Goal: Transaction & Acquisition: Purchase product/service

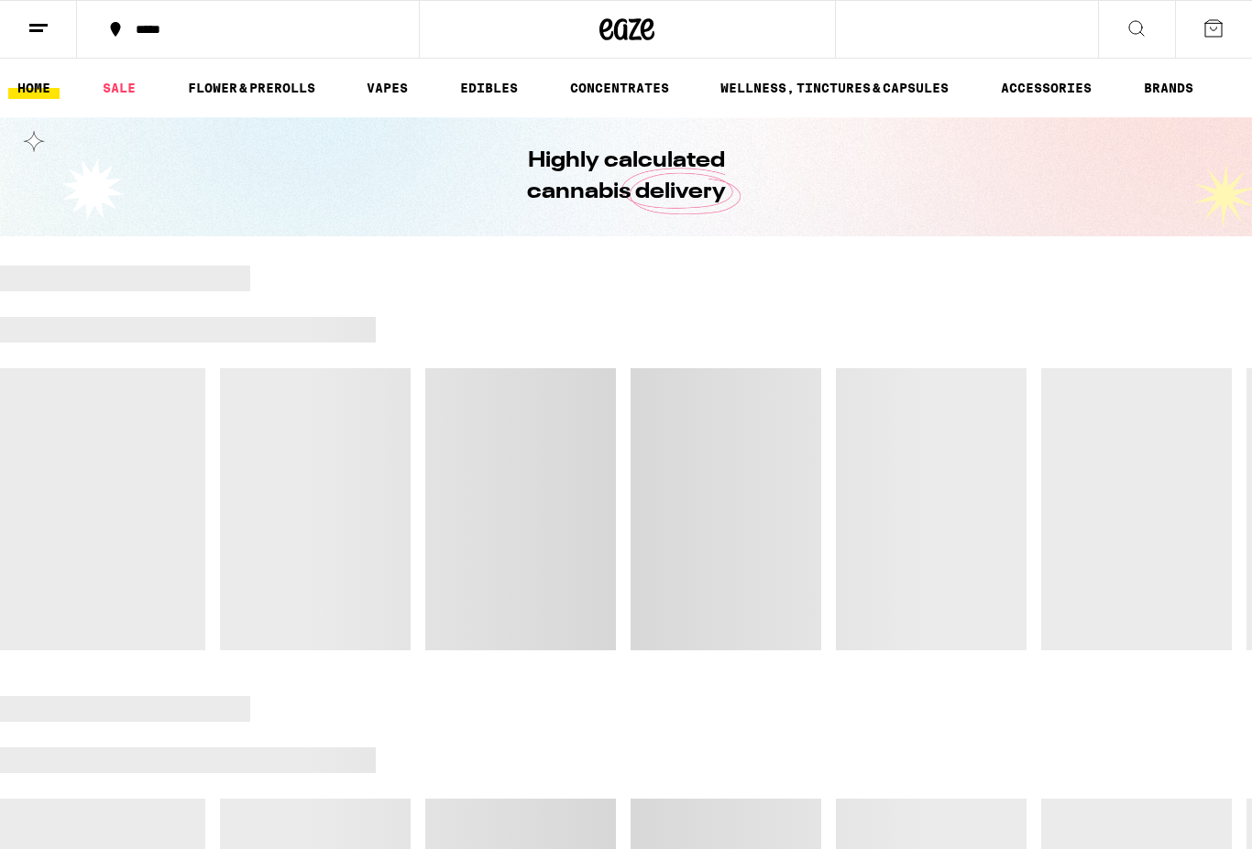
click at [42, 33] on icon at bounding box center [38, 28] width 22 height 22
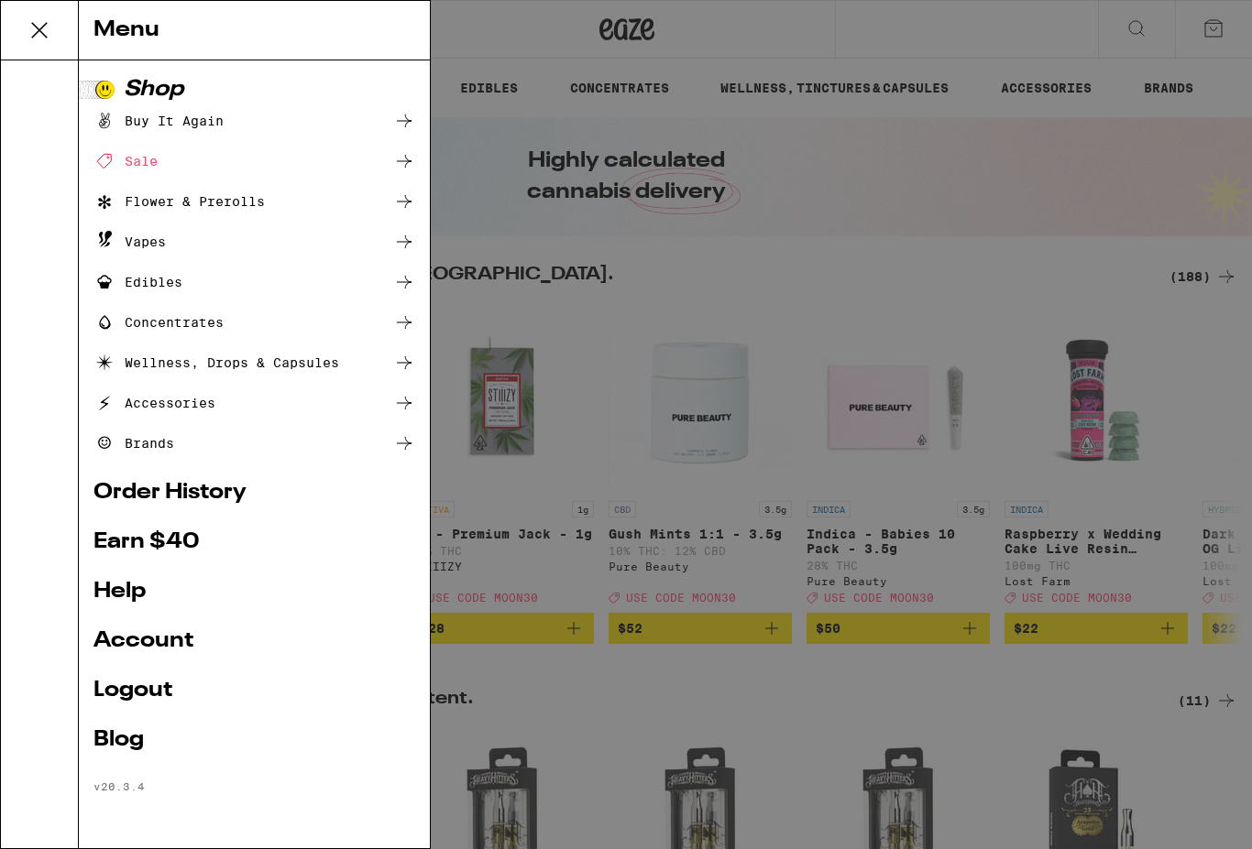
click at [208, 536] on link "Earn $ 40" at bounding box center [254, 542] width 322 height 22
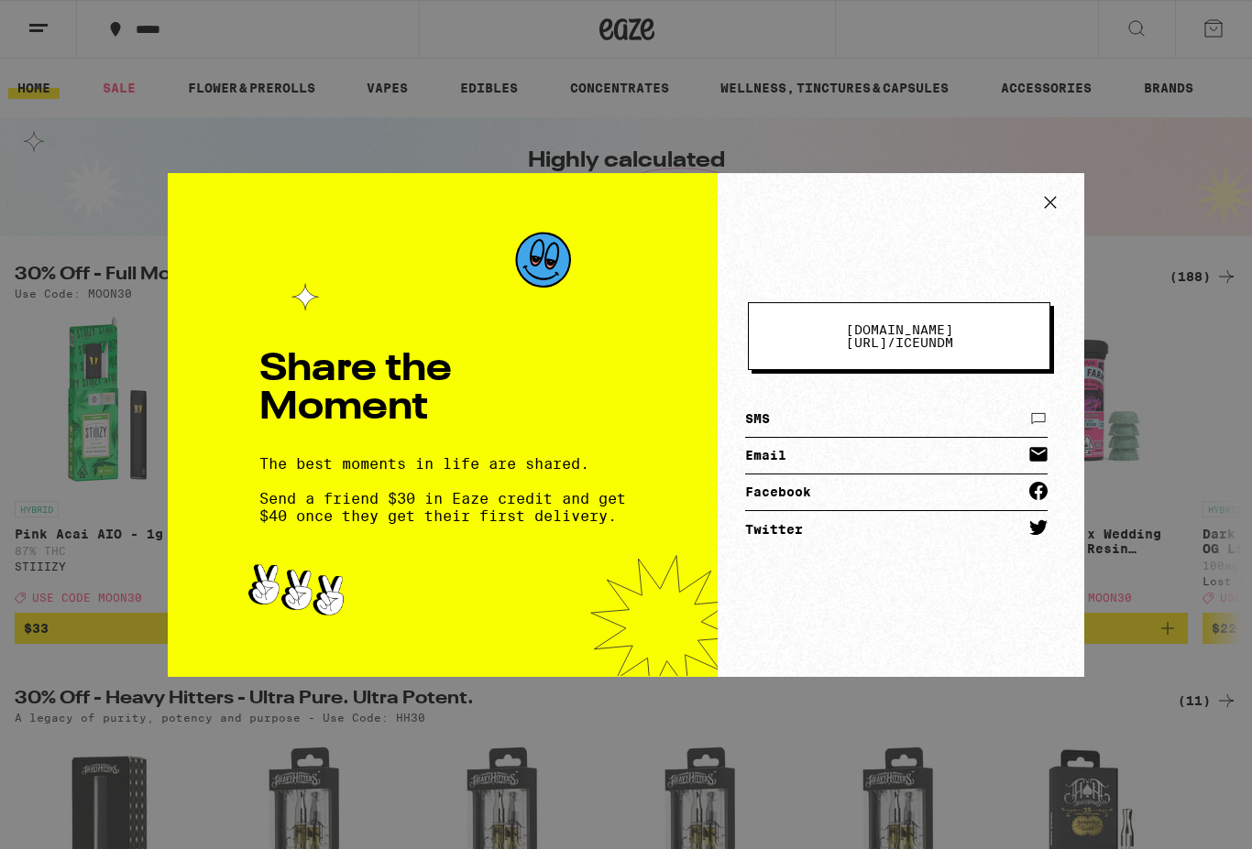
click at [1047, 202] on icon at bounding box center [1049, 202] width 27 height 27
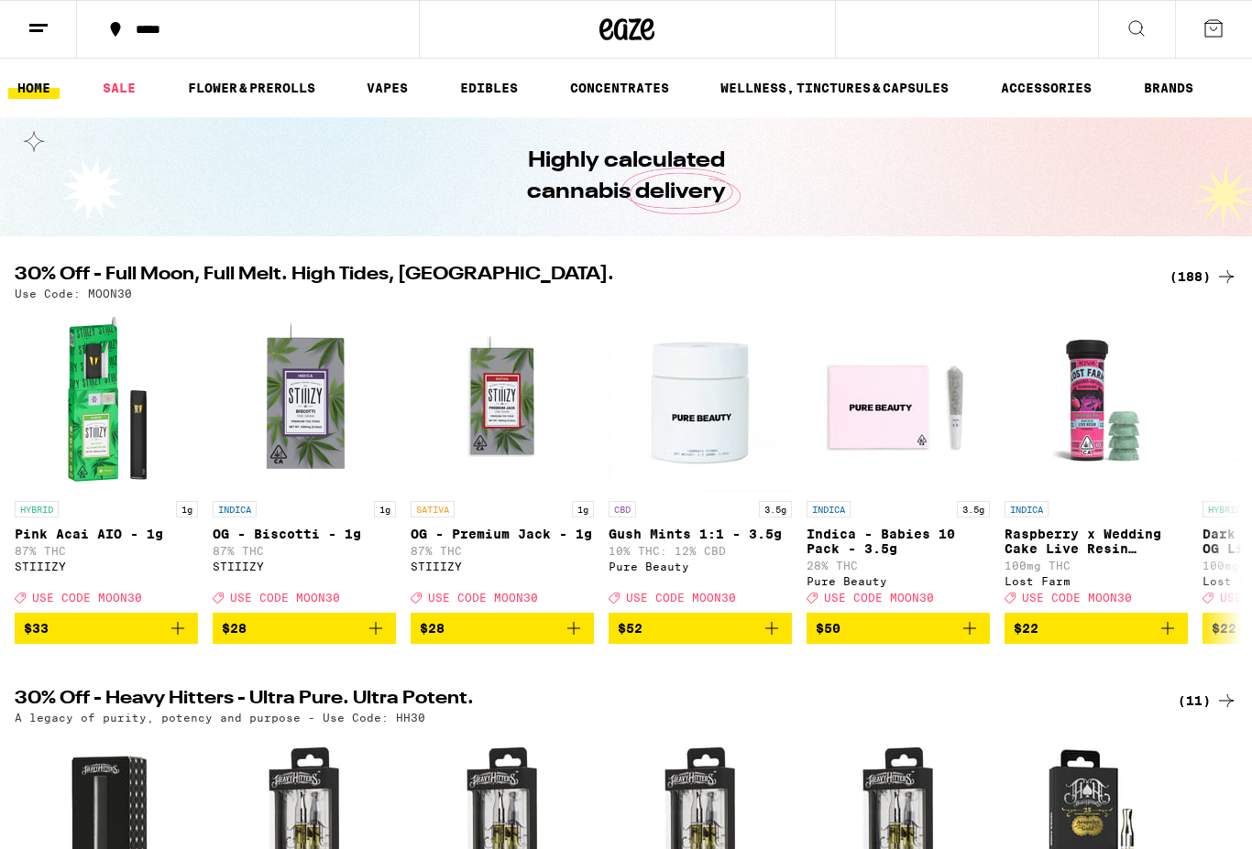
click at [637, 30] on icon at bounding box center [626, 29] width 55 height 33
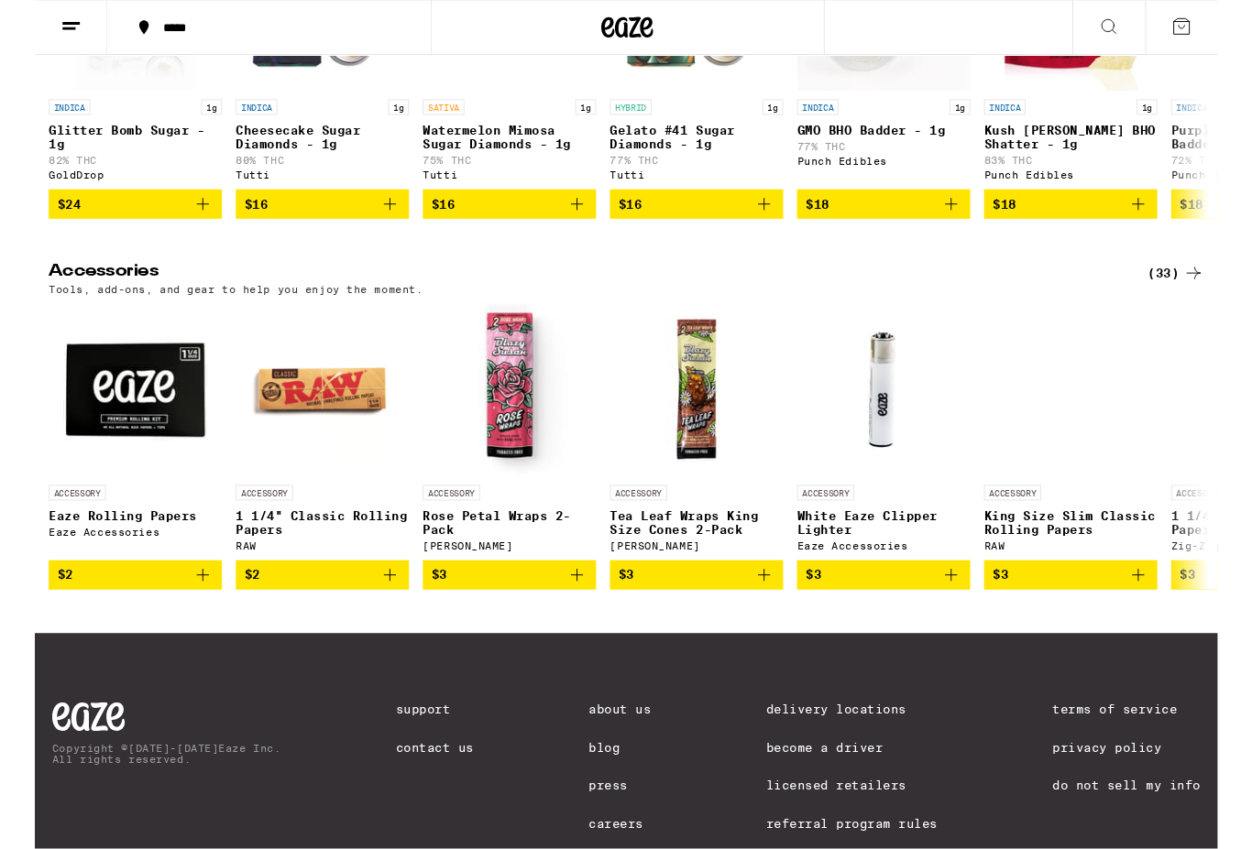
scroll to position [8141, 0]
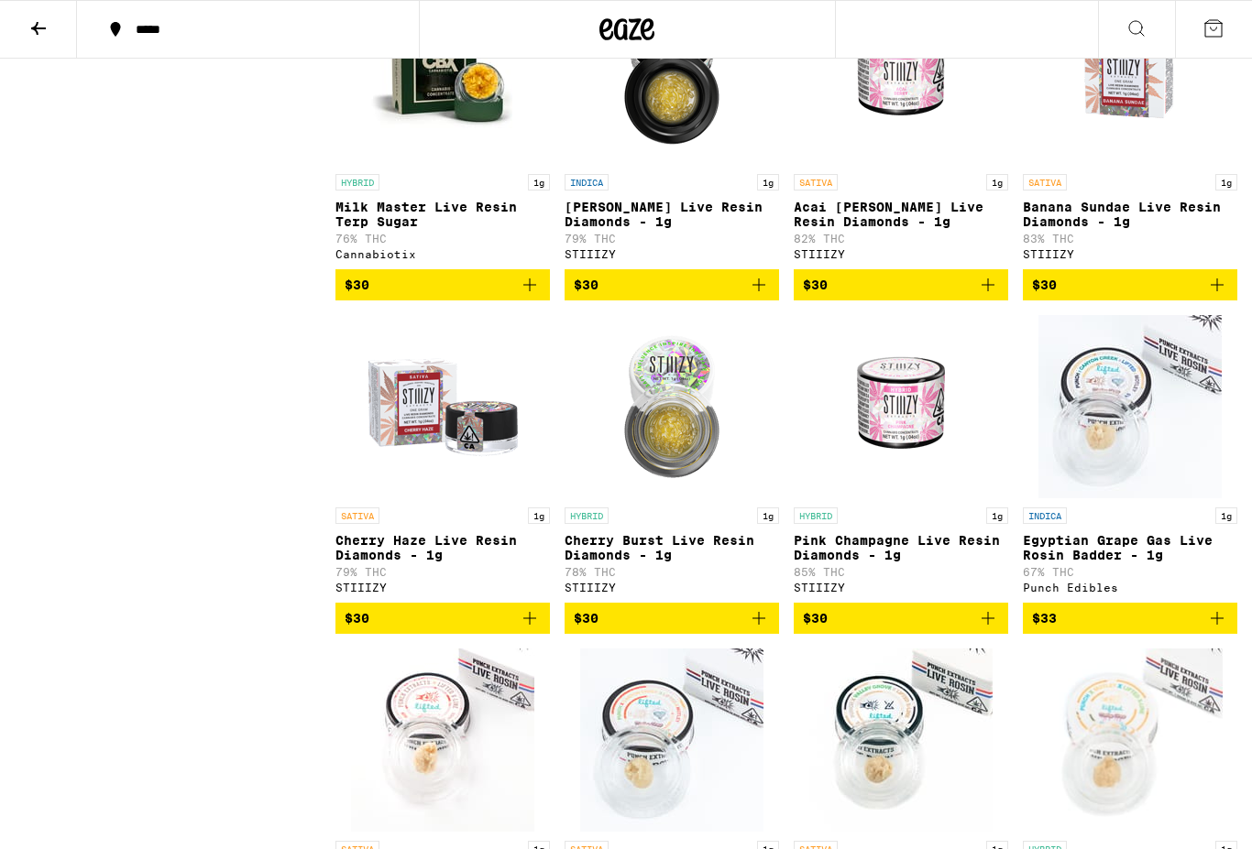
scroll to position [3300, 0]
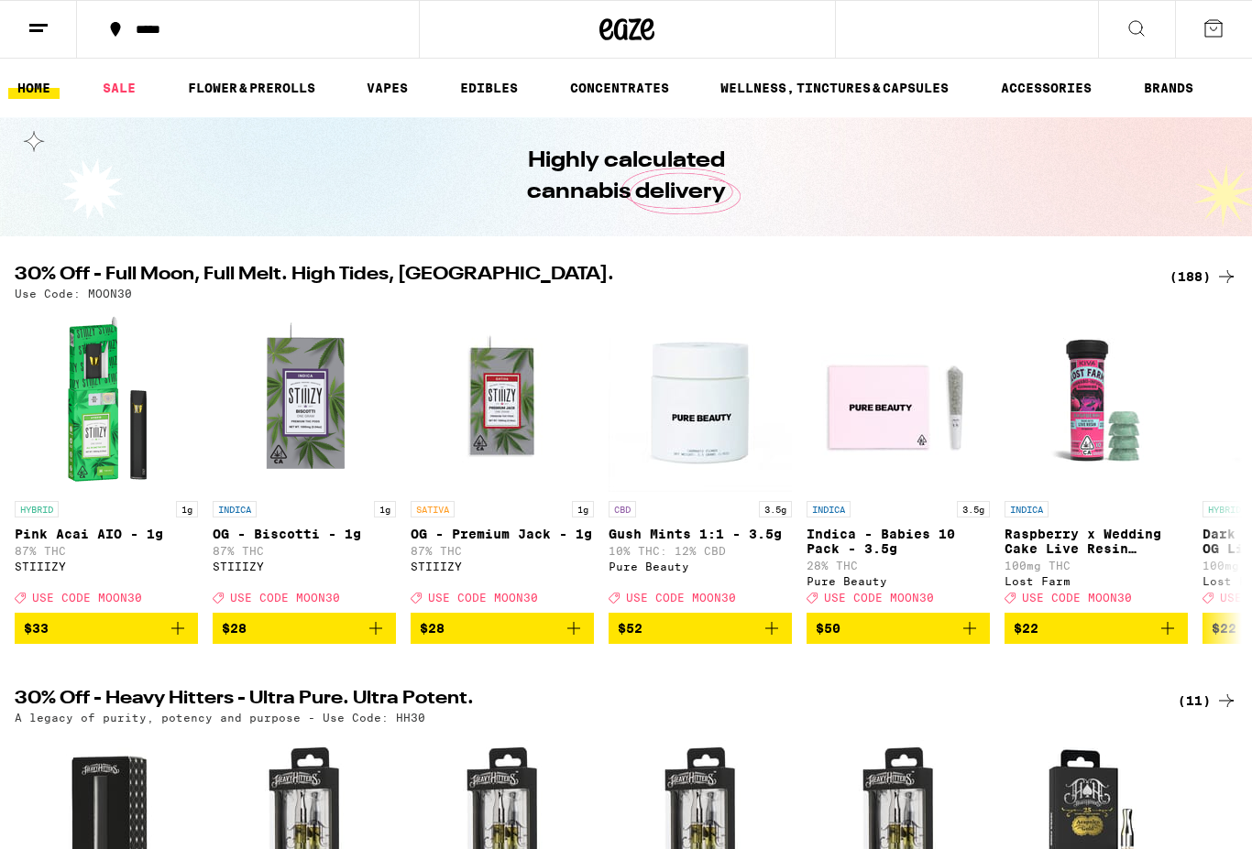
click at [1046, 92] on link "ACCESSORIES" at bounding box center [1045, 88] width 109 height 22
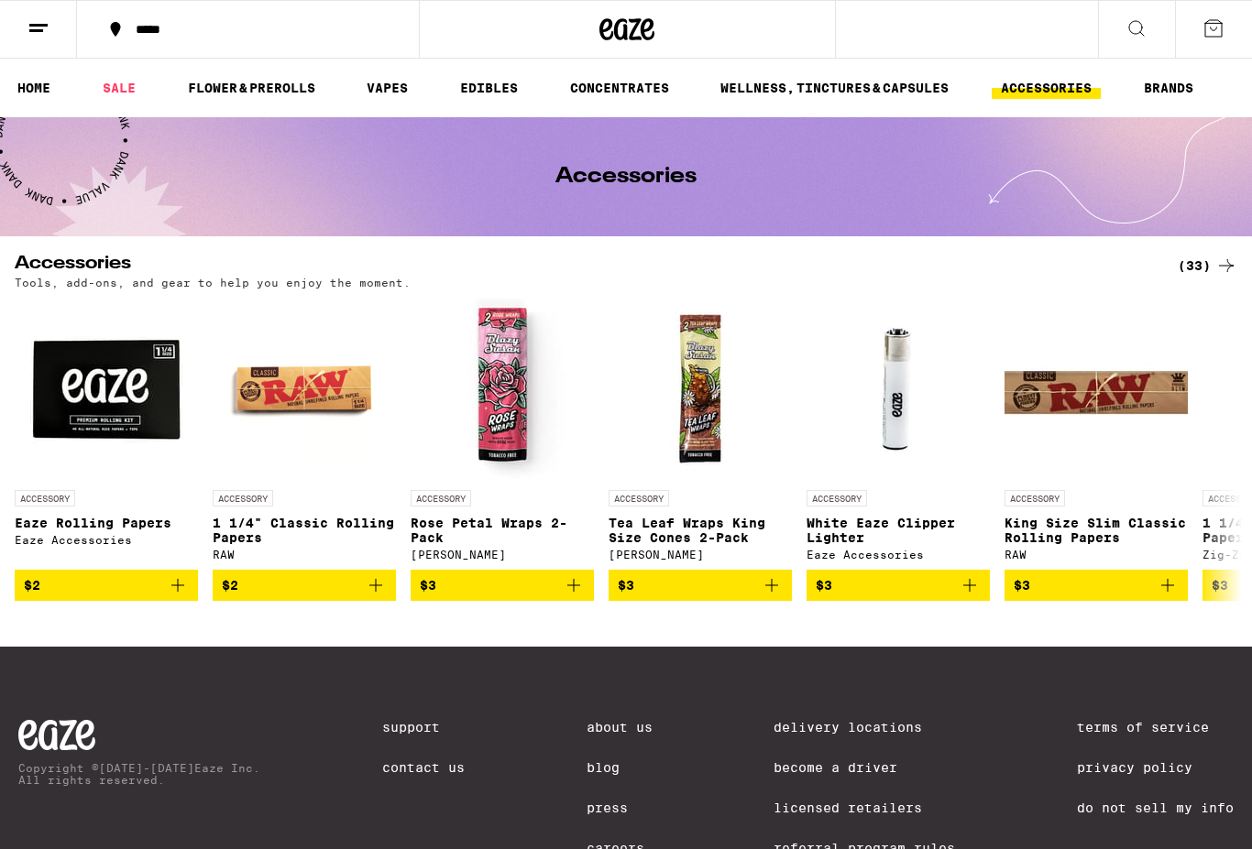
click at [1226, 270] on icon at bounding box center [1226, 266] width 22 height 22
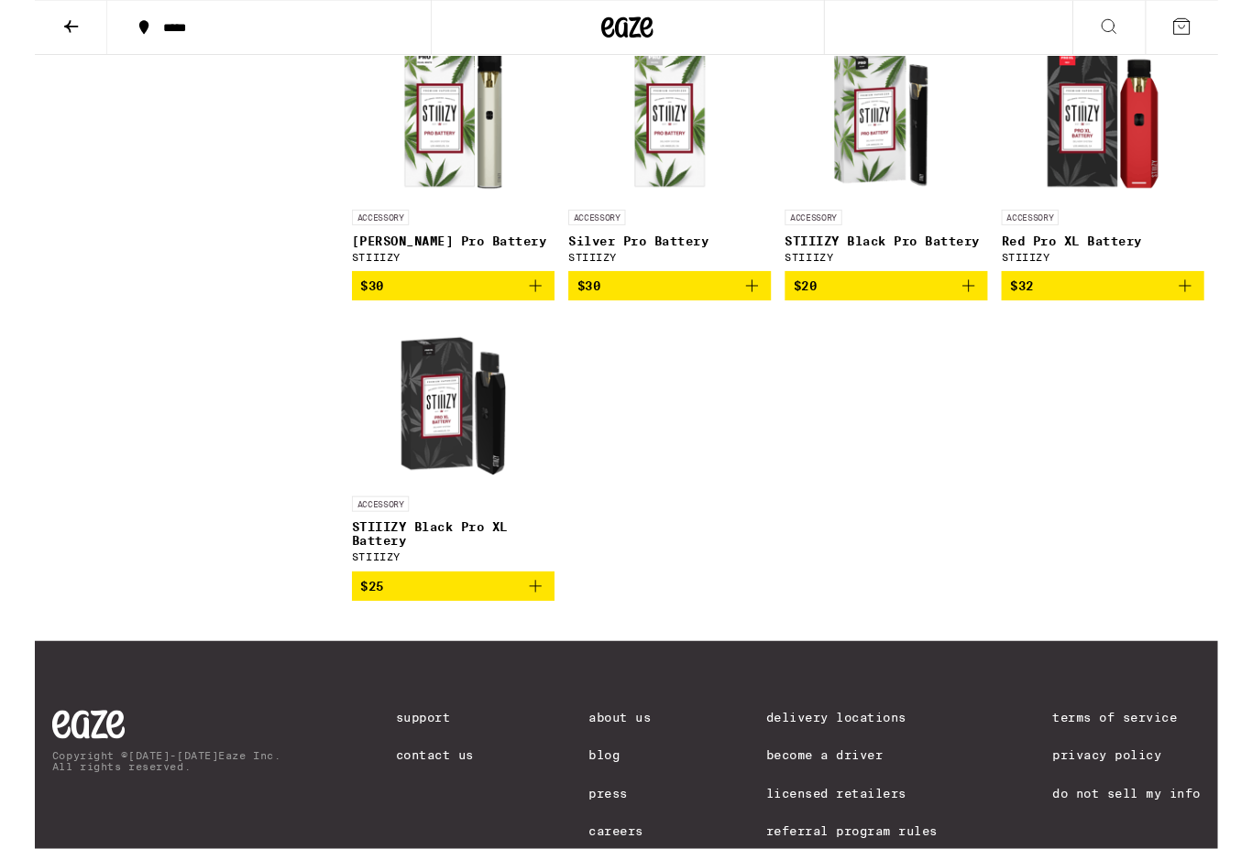
scroll to position [2473, 0]
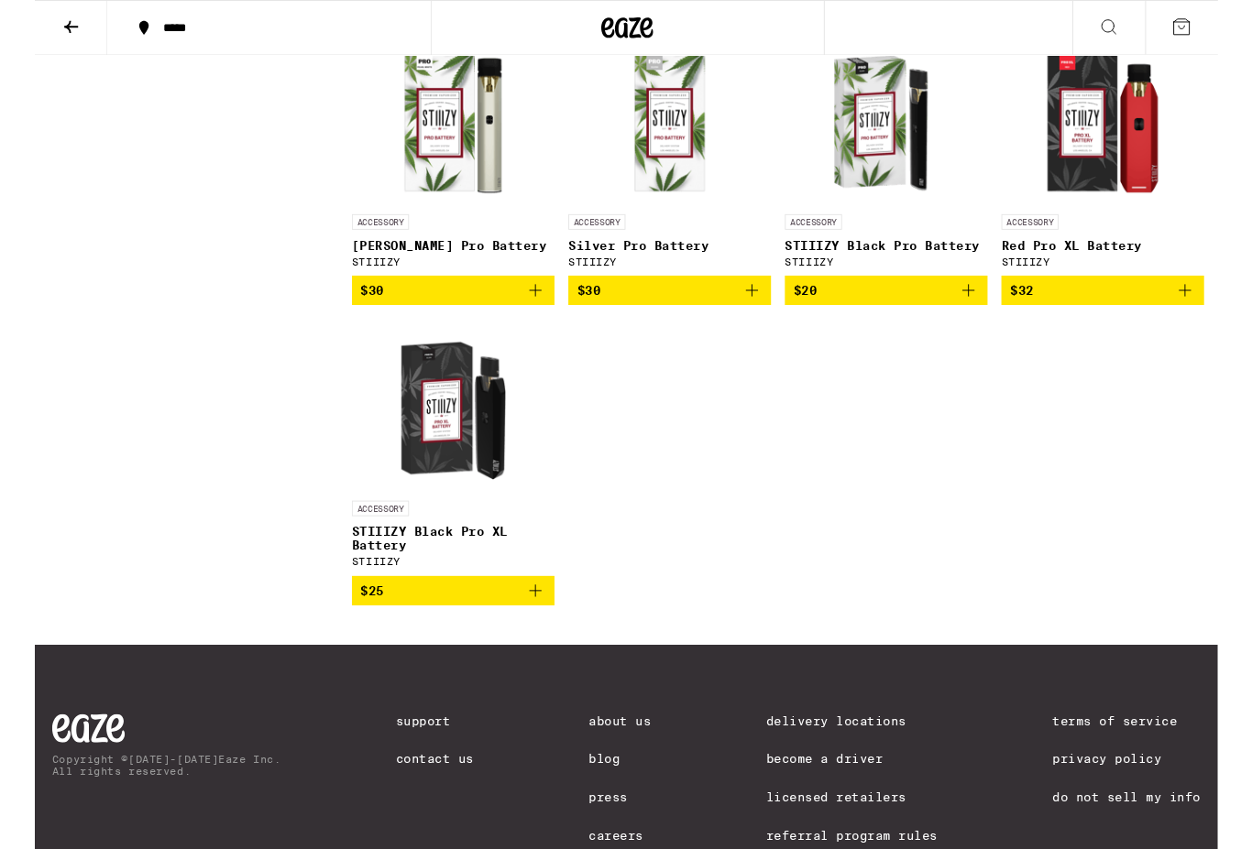
click at [1133, 217] on img "Open page for Red Pro XL Battery from STIIIZY" at bounding box center [1129, 125] width 183 height 183
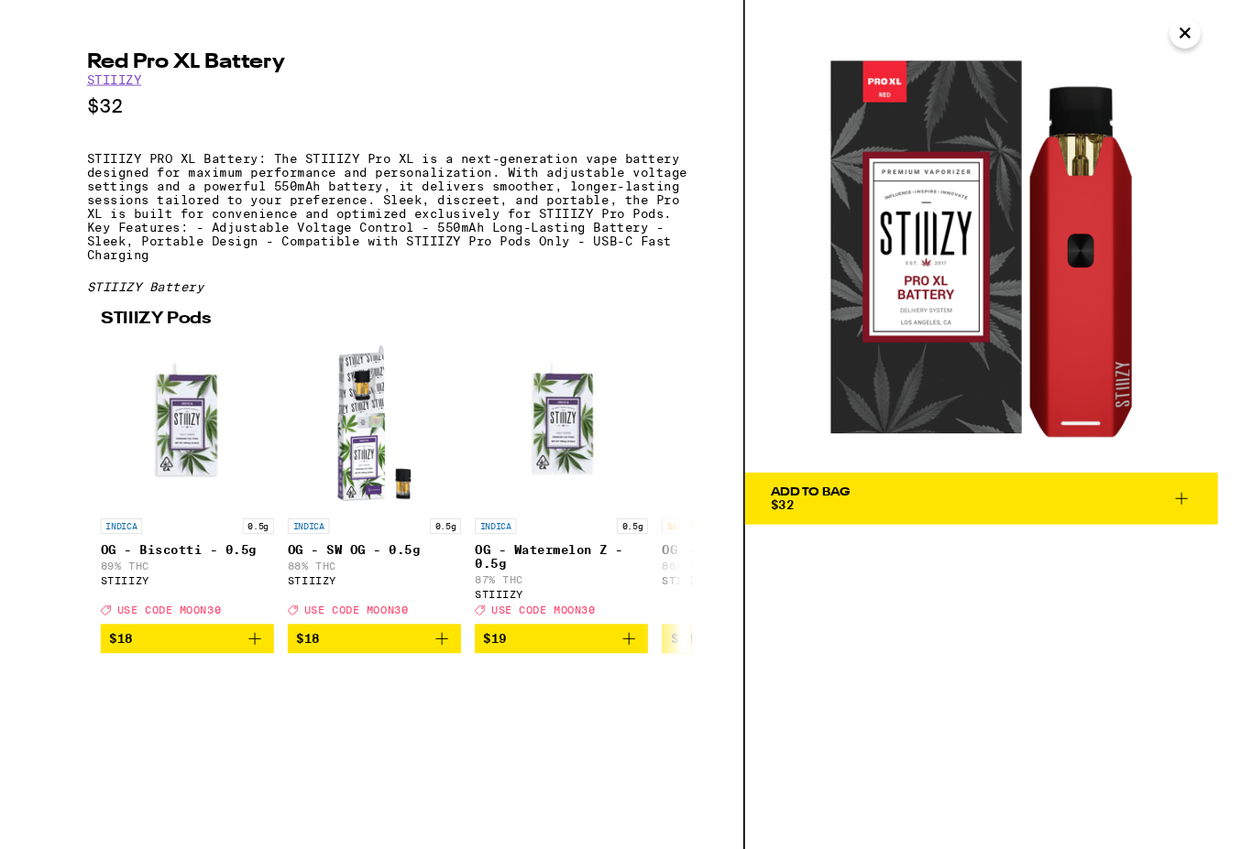
click at [1215, 28] on icon "Close" at bounding box center [1217, 34] width 22 height 27
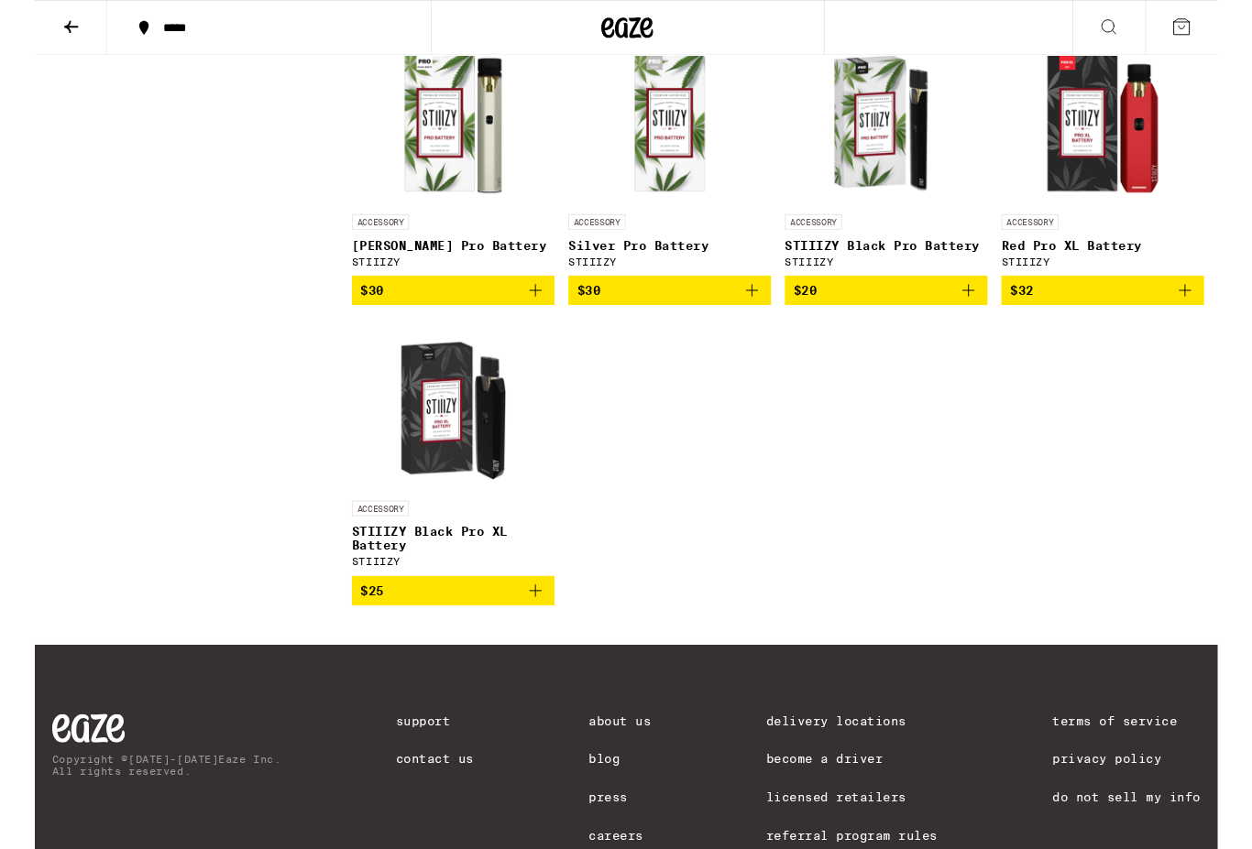
click at [39, 35] on icon at bounding box center [38, 28] width 22 height 22
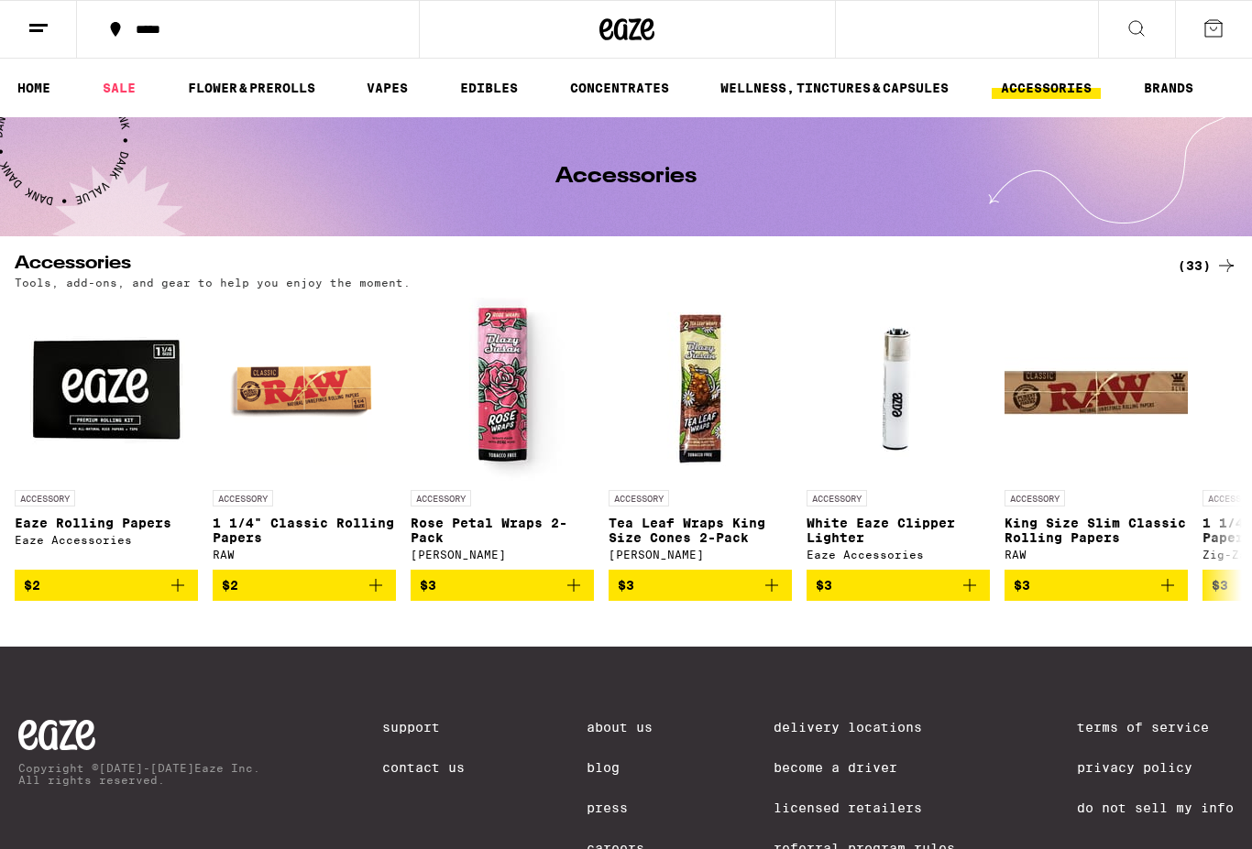
click at [493, 88] on link "EDIBLES" at bounding box center [489, 88] width 76 height 22
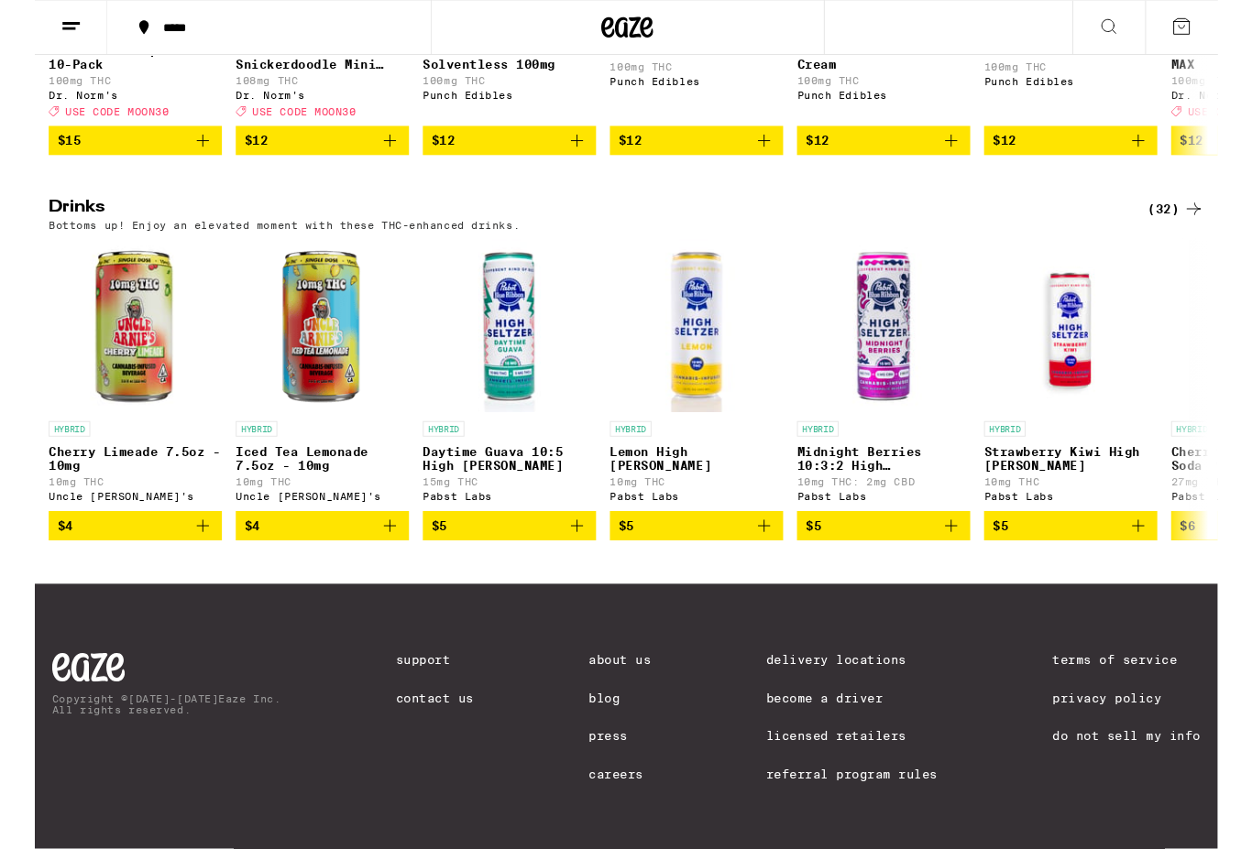
scroll to position [894, 0]
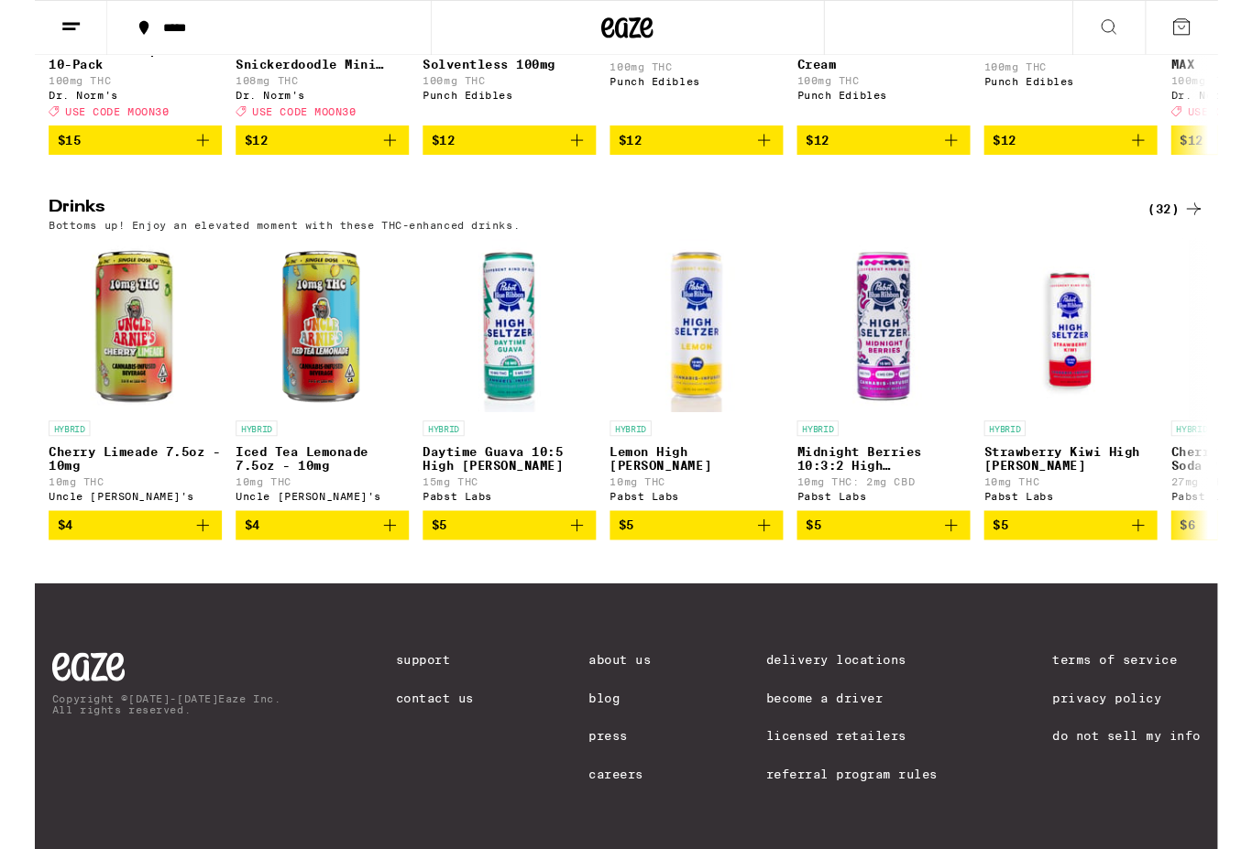
click at [1211, 232] on div "(32)" at bounding box center [1208, 221] width 60 height 22
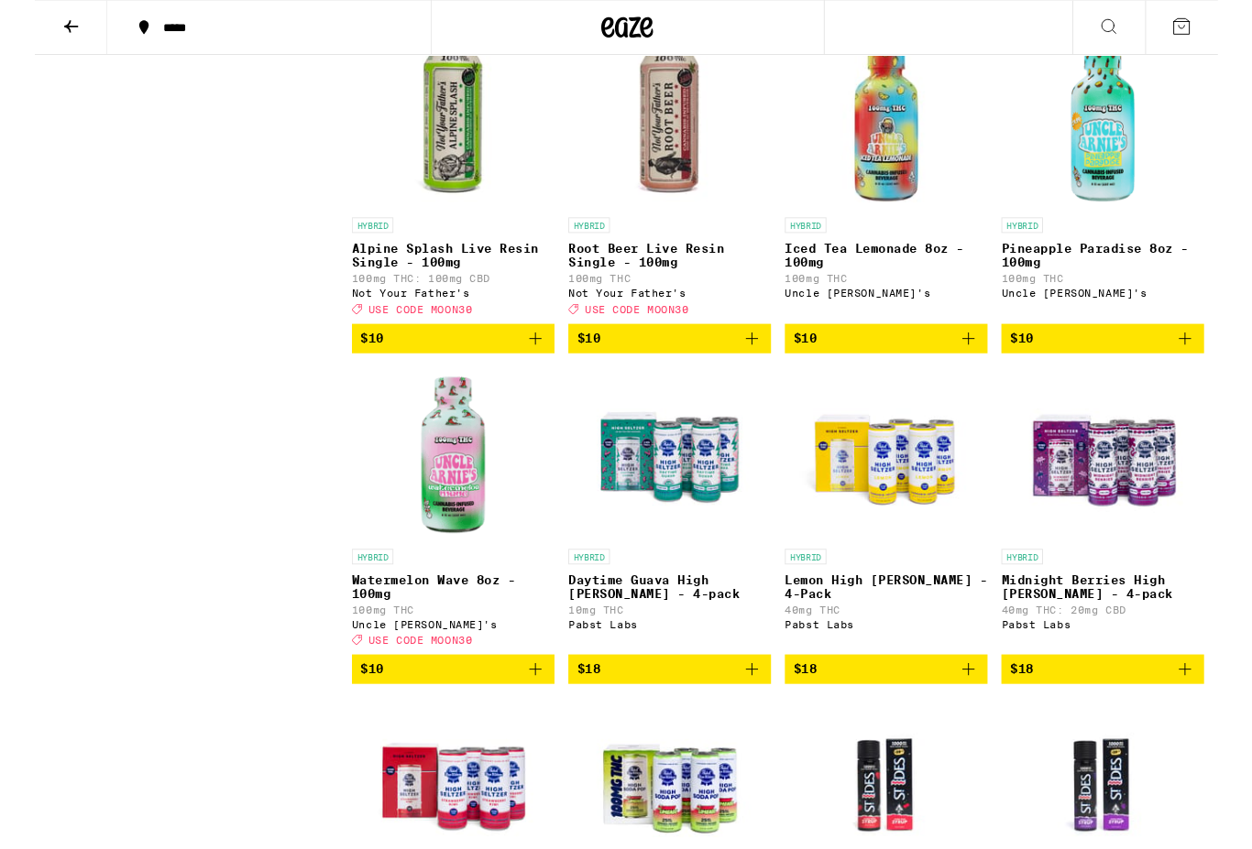
scroll to position [1912, 0]
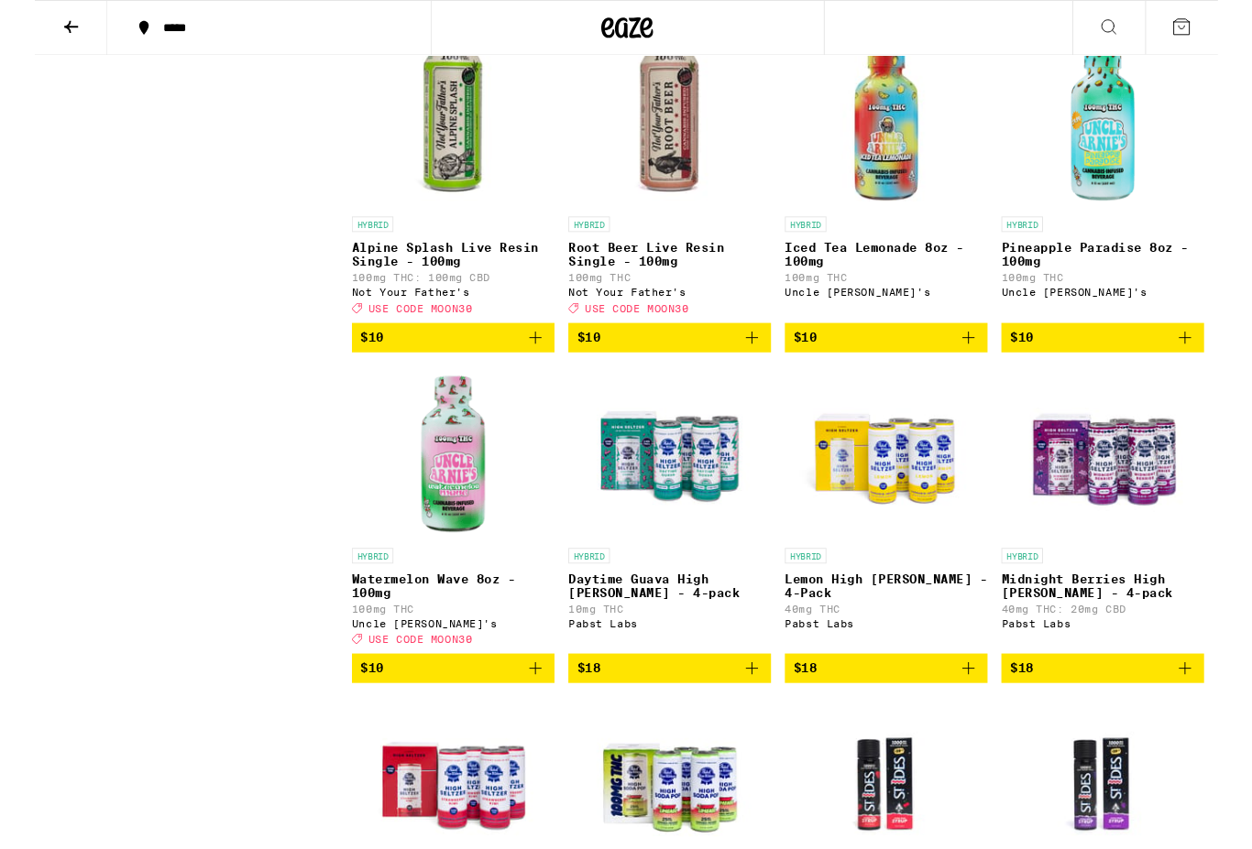
click at [449, 569] on img "Open page for Watermelon Wave 8oz - 100mg from Uncle Arnie's" at bounding box center [442, 479] width 183 height 183
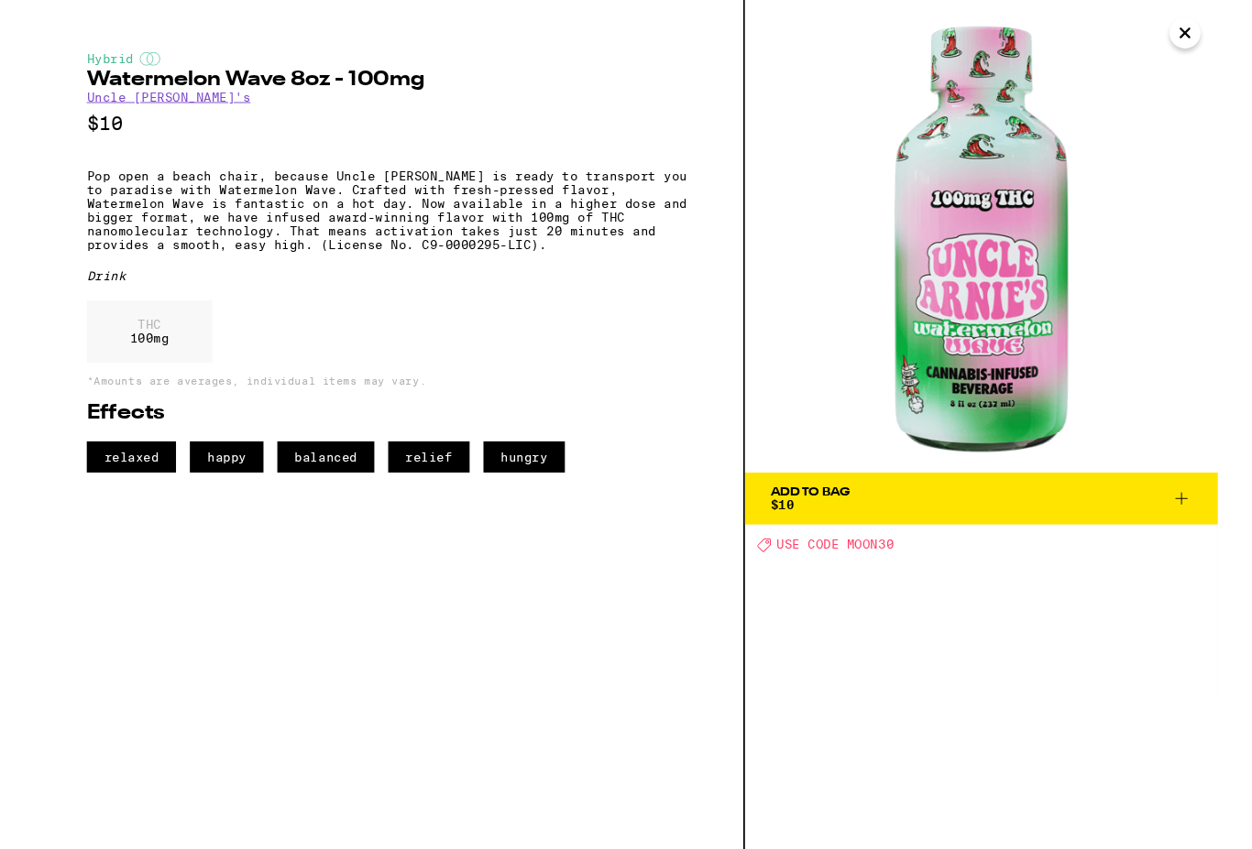
click at [1206, 530] on icon at bounding box center [1213, 528] width 22 height 22
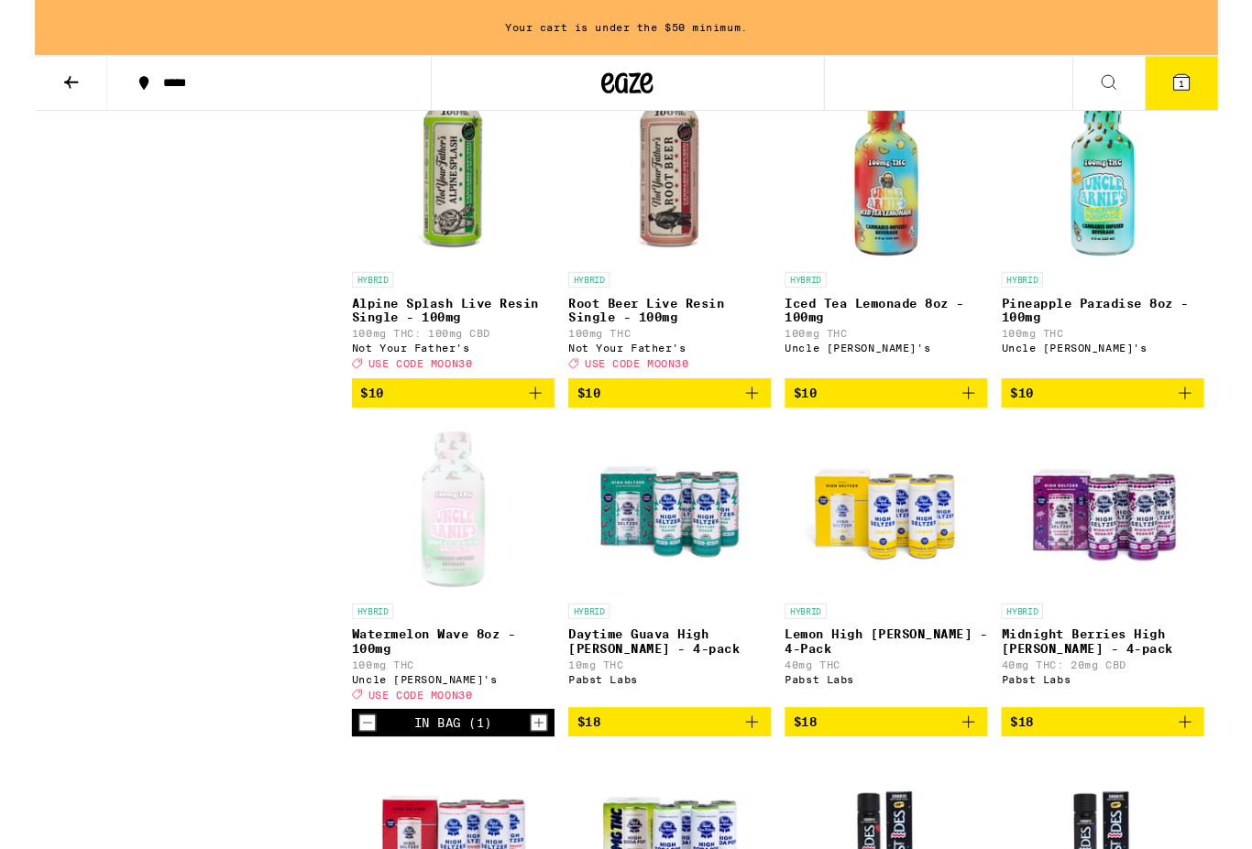
click at [1218, 92] on icon at bounding box center [1213, 87] width 16 height 16
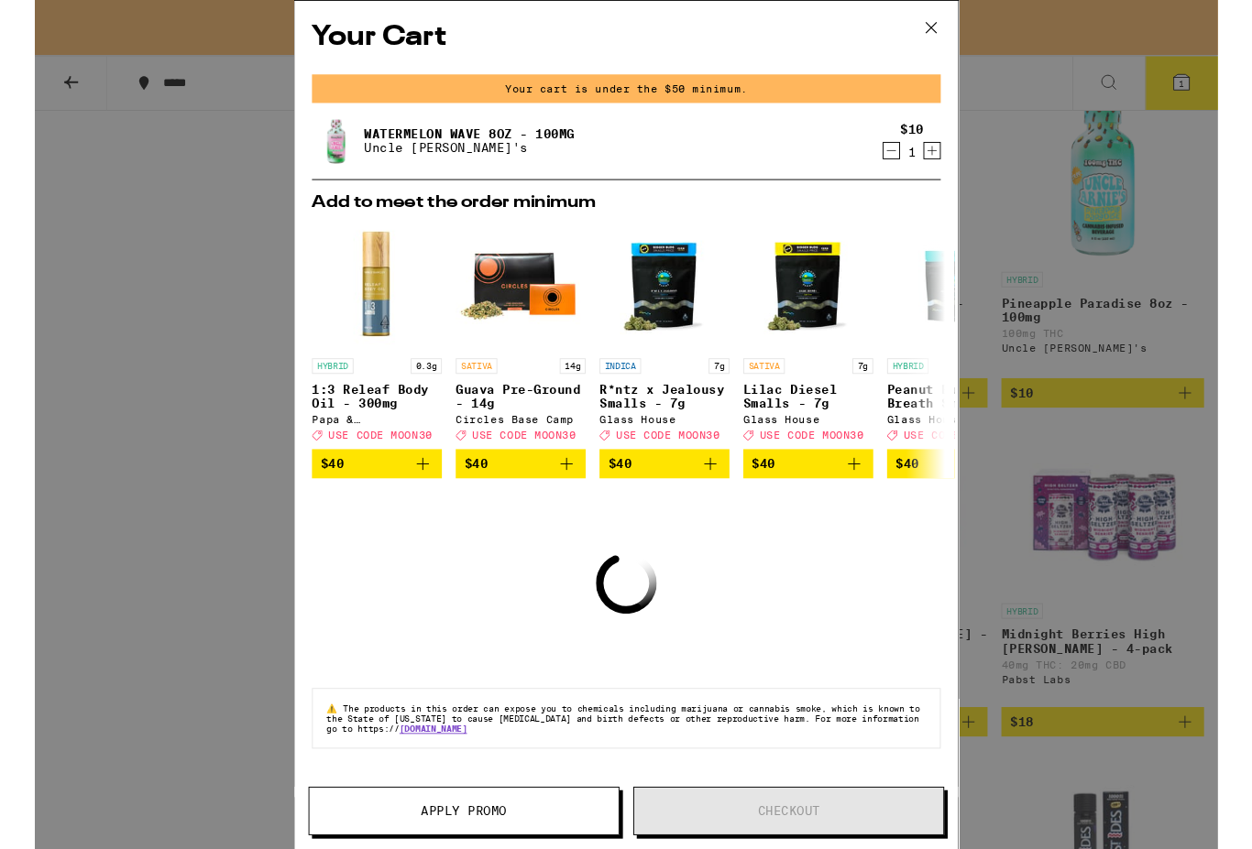
click at [955, 32] on icon at bounding box center [948, 29] width 27 height 27
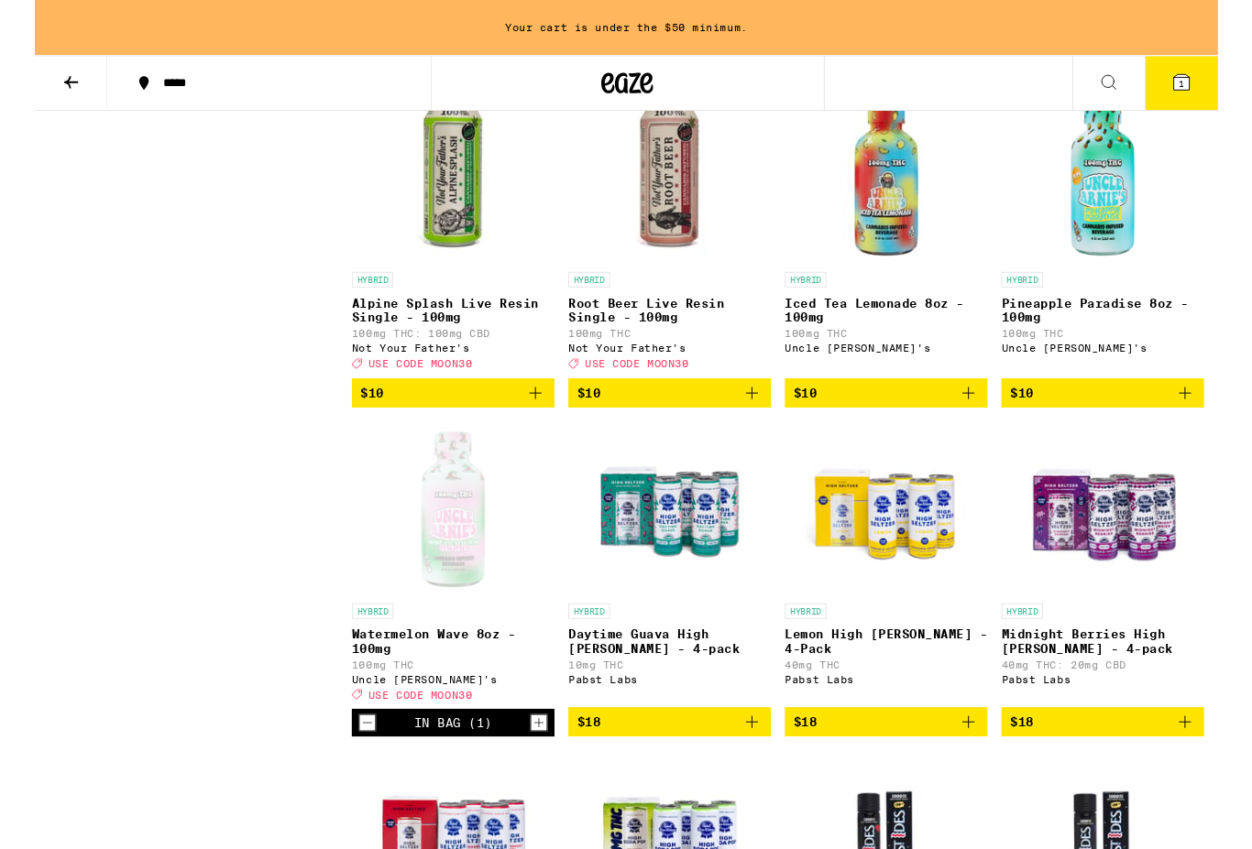
click at [1141, 89] on icon at bounding box center [1136, 87] width 15 height 15
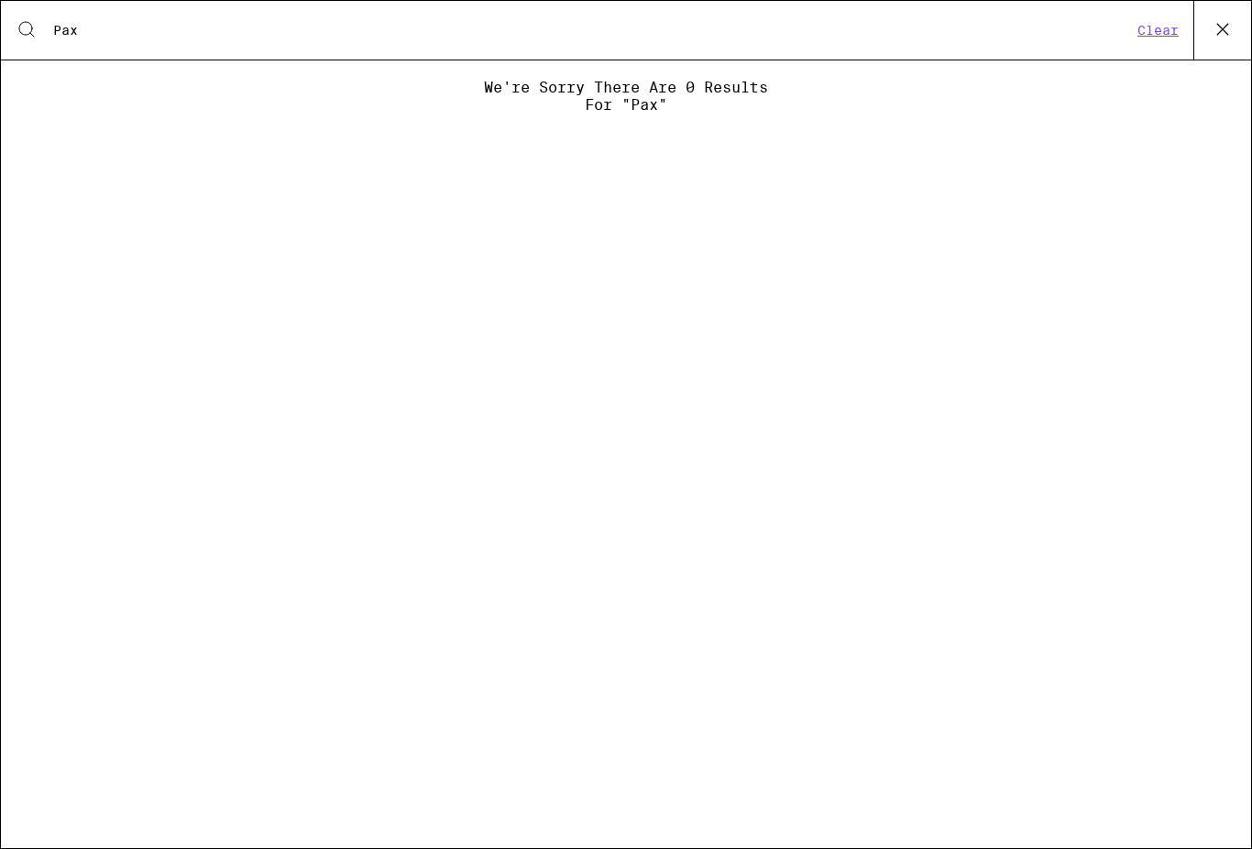
type input "Pax"
click at [1165, 28] on button "Clear" at bounding box center [1158, 30] width 52 height 16
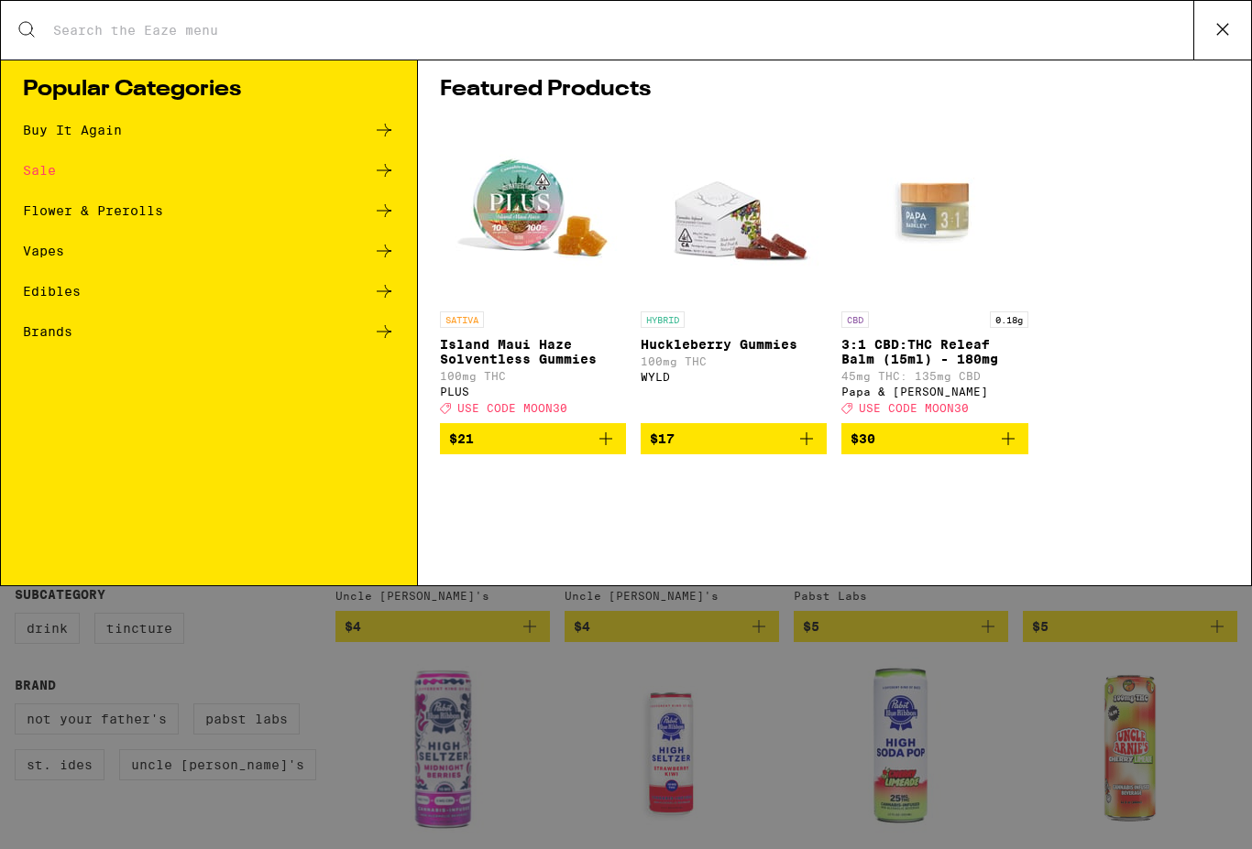
click at [34, 16] on div "Search for Products" at bounding box center [626, 30] width 1250 height 59
click at [1223, 25] on icon at bounding box center [1222, 29] width 27 height 27
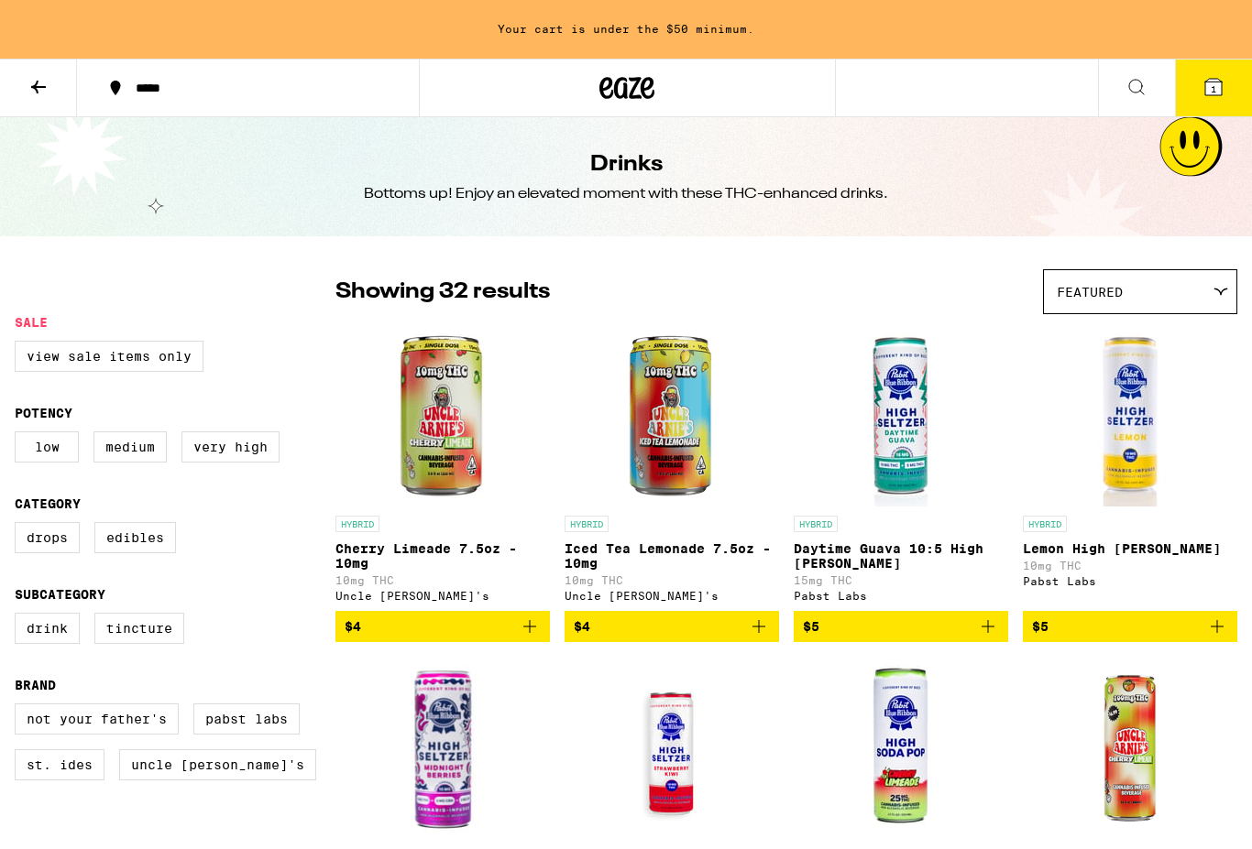
click at [43, 83] on icon at bounding box center [38, 87] width 22 height 22
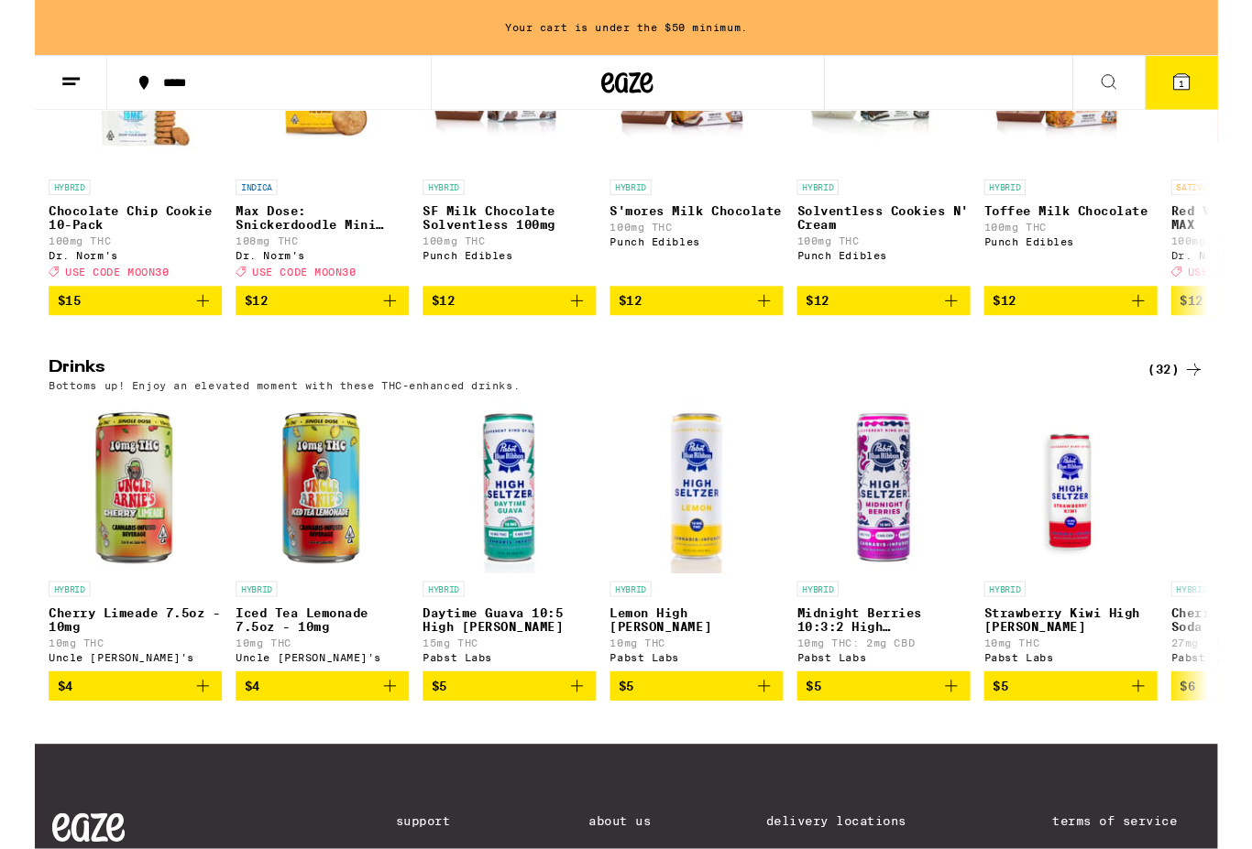
scroll to position [794, 0]
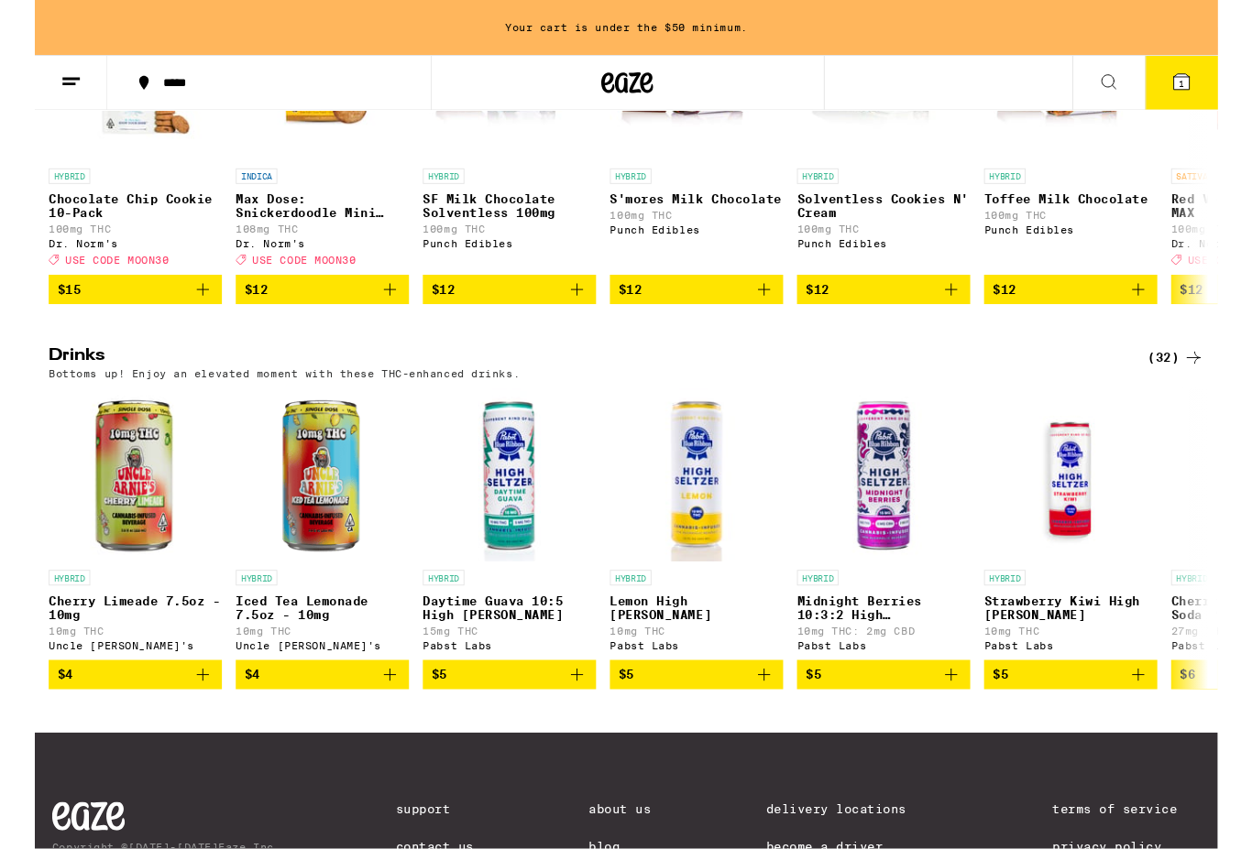
click at [1215, 94] on span "1" at bounding box center [1213, 88] width 5 height 11
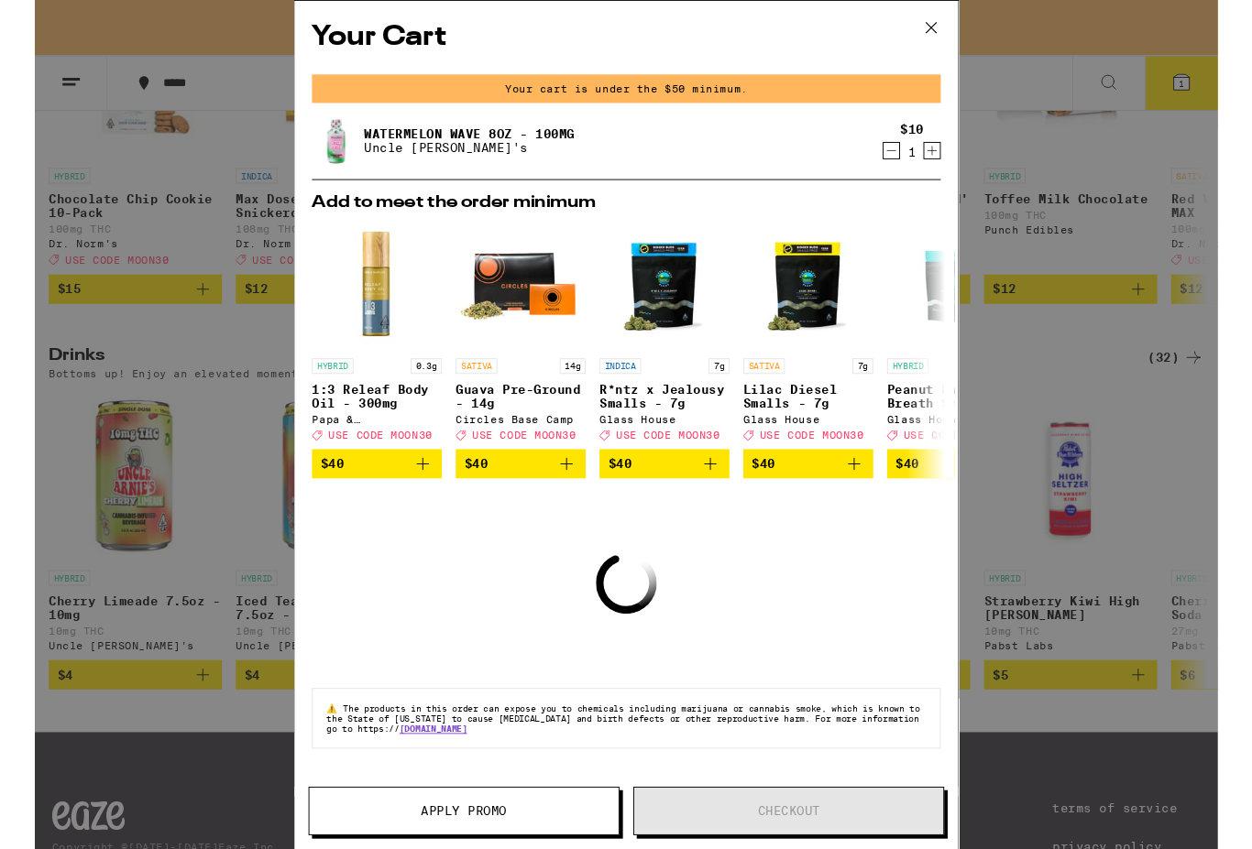
click at [948, 170] on icon "Increment" at bounding box center [949, 159] width 16 height 22
click at [951, 162] on icon "Increment" at bounding box center [949, 159] width 16 height 22
click at [477, 849] on span "Apply Promo" at bounding box center [454, 858] width 91 height 13
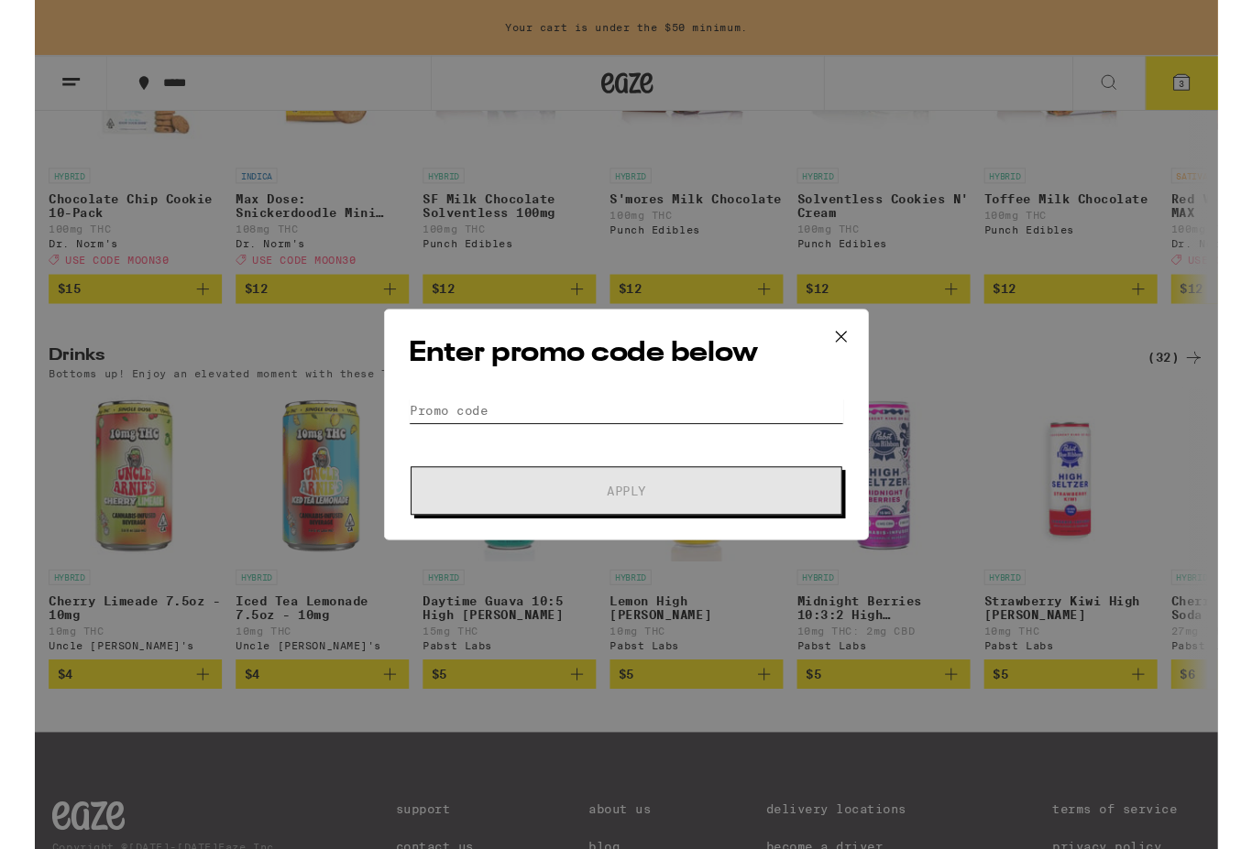
click at [660, 431] on input "Promo Code" at bounding box center [626, 434] width 460 height 27
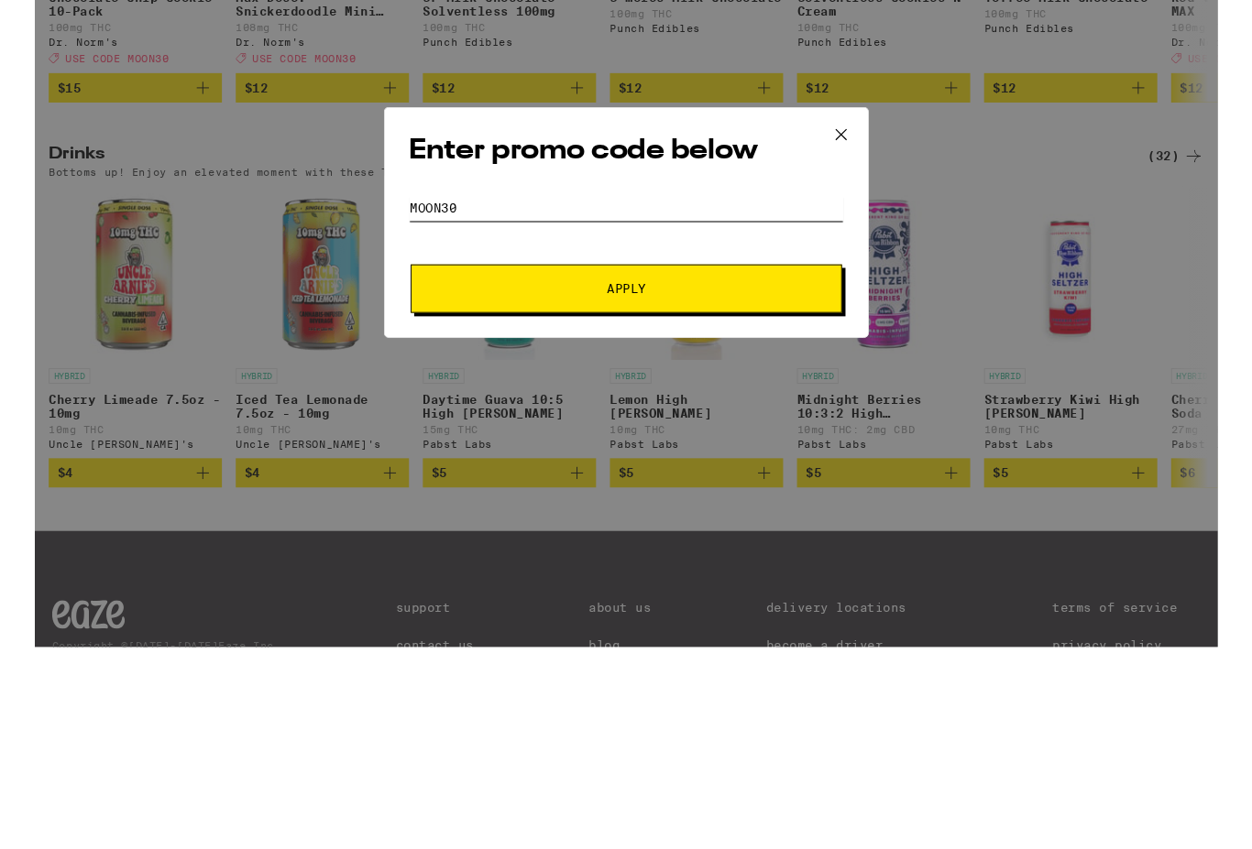
type input "Moon30"
click at [703, 494] on button "Apply" at bounding box center [626, 519] width 456 height 51
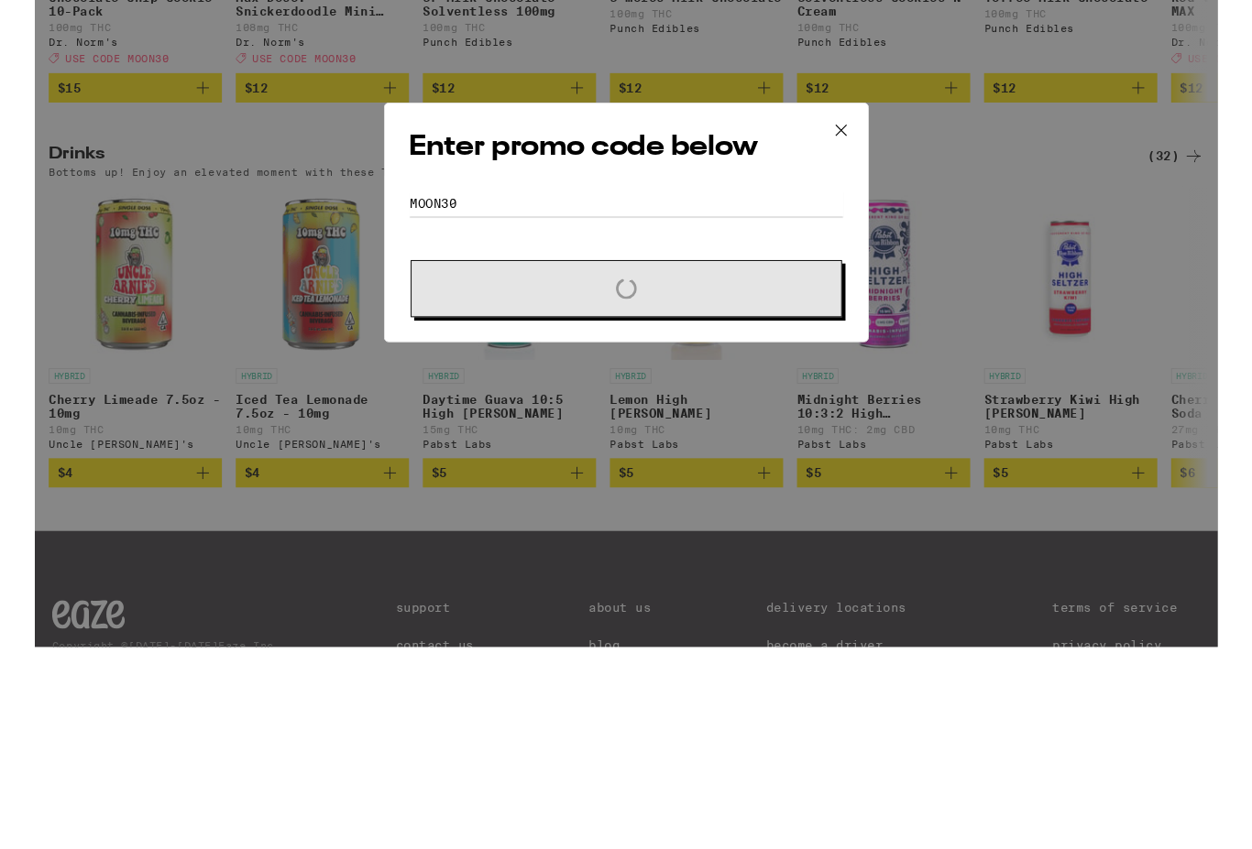
scroll to position [1009, 0]
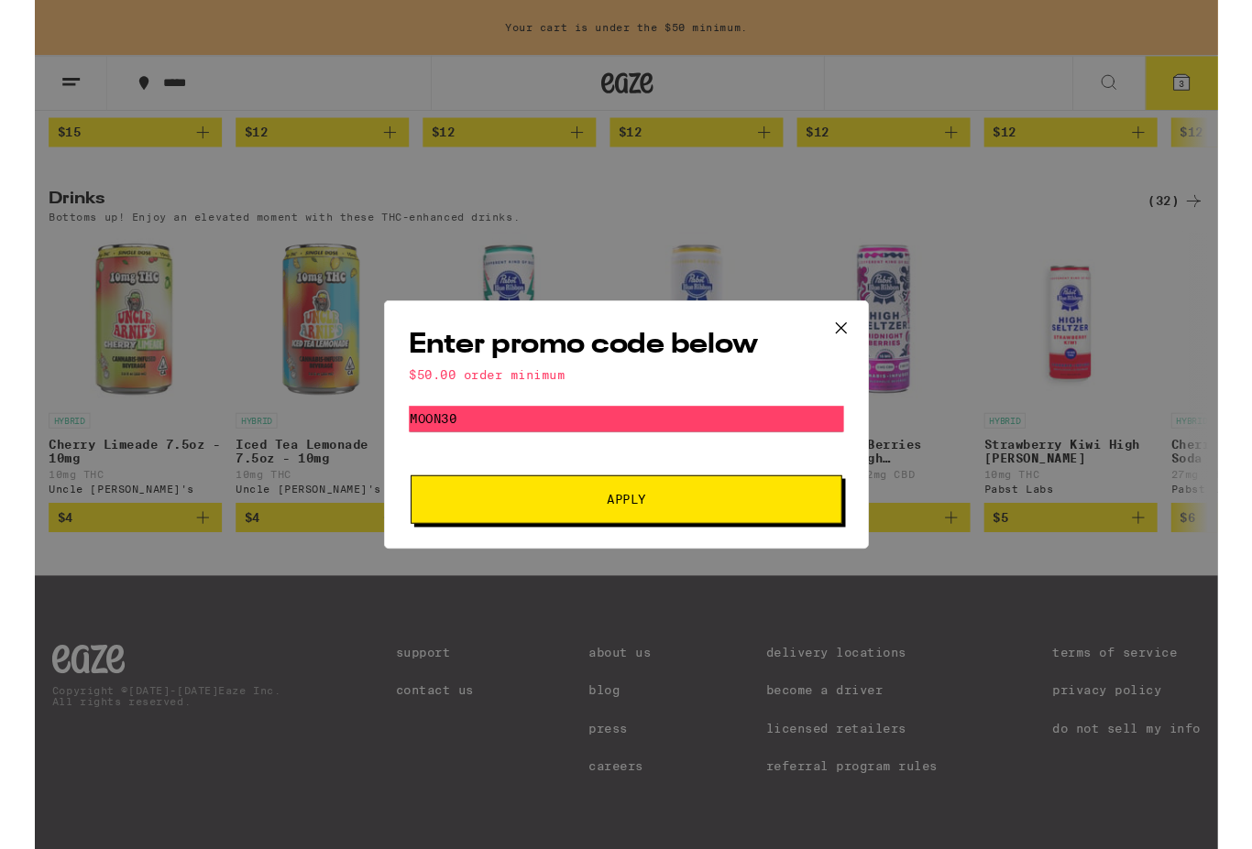
click at [852, 345] on icon at bounding box center [853, 347] width 11 height 11
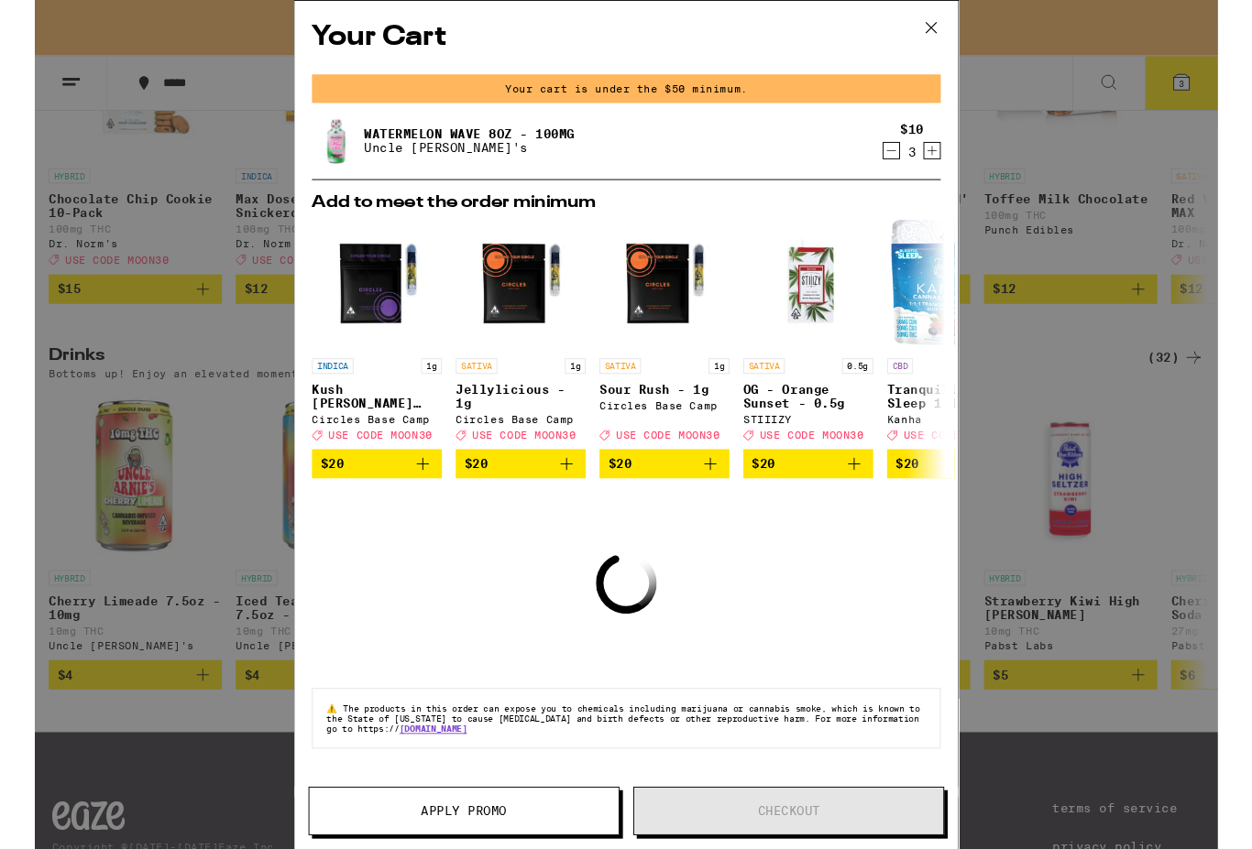
click at [953, 30] on icon at bounding box center [948, 29] width 27 height 27
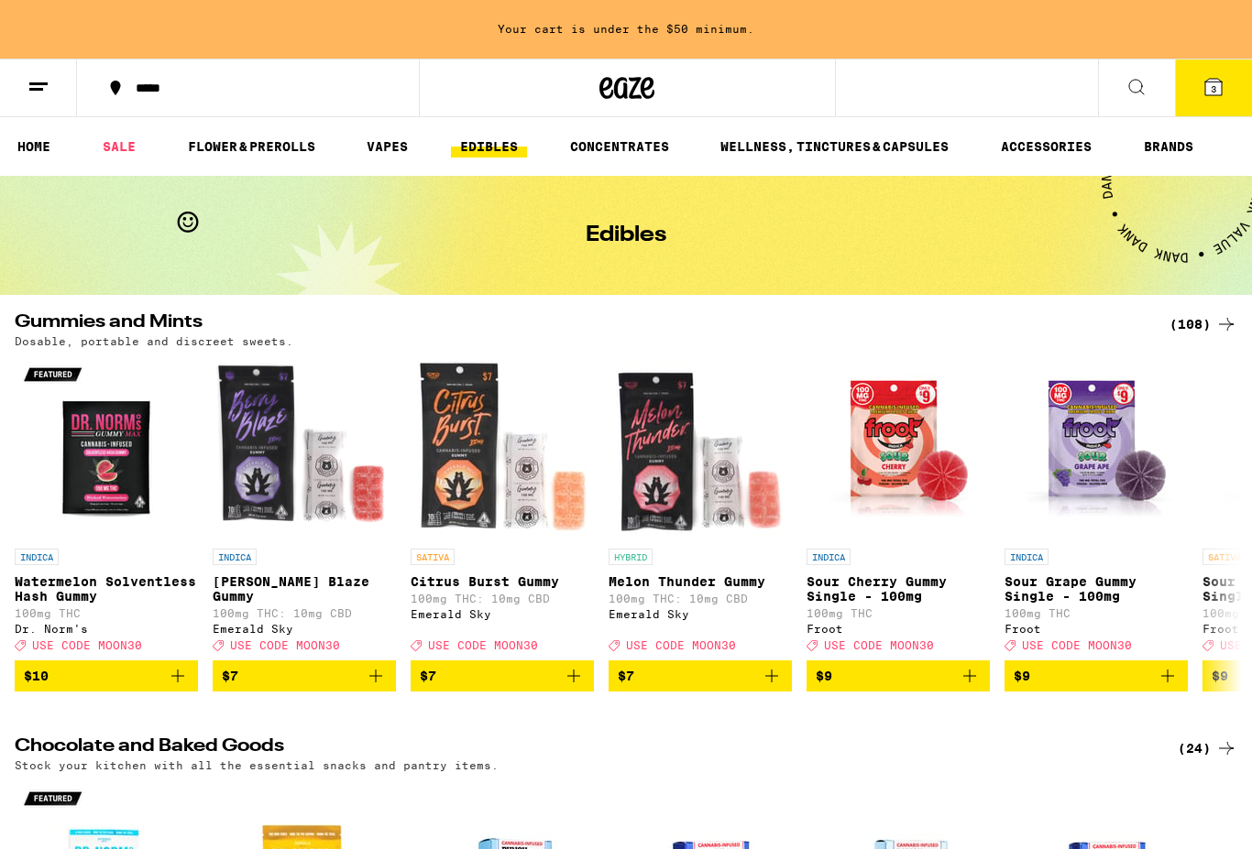
click at [394, 137] on link "VAPES" at bounding box center [387, 147] width 60 height 22
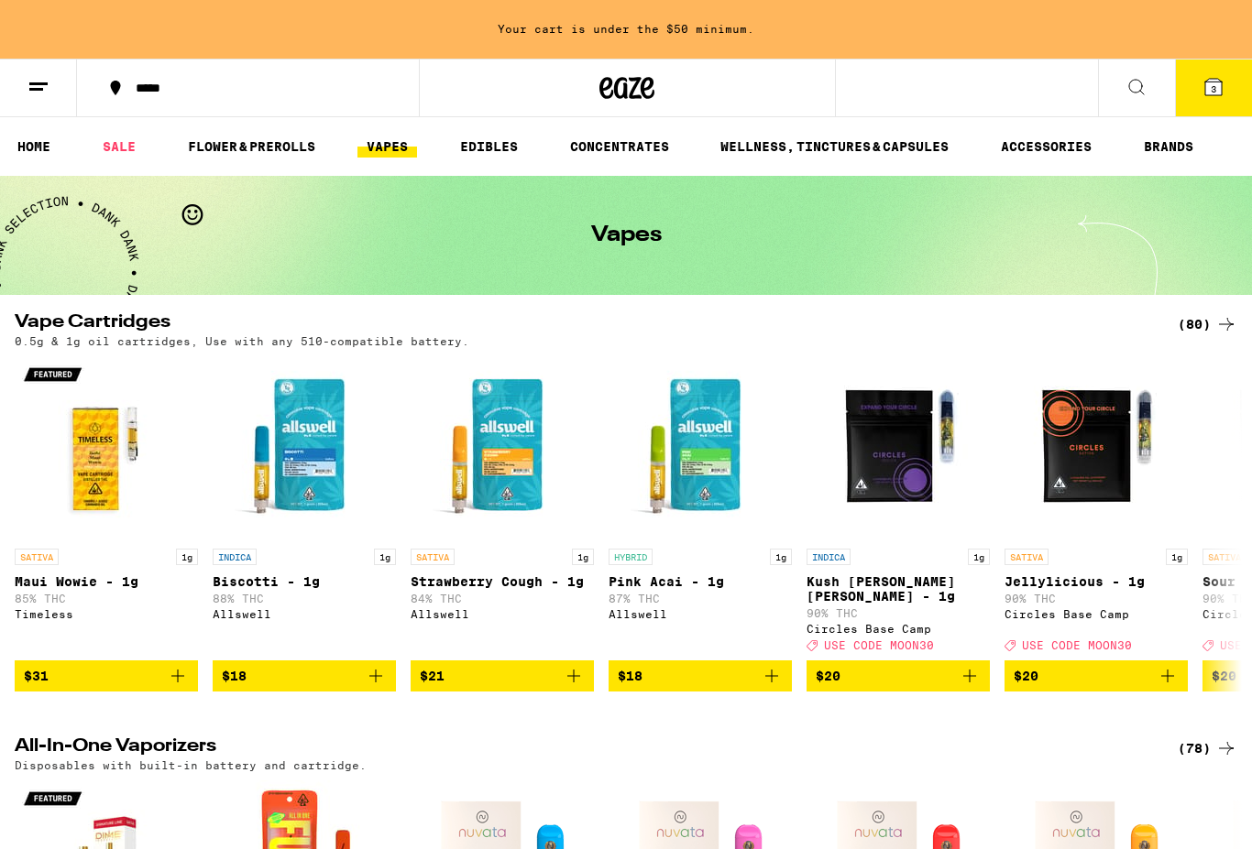
click at [397, 154] on link "VAPES" at bounding box center [387, 147] width 60 height 22
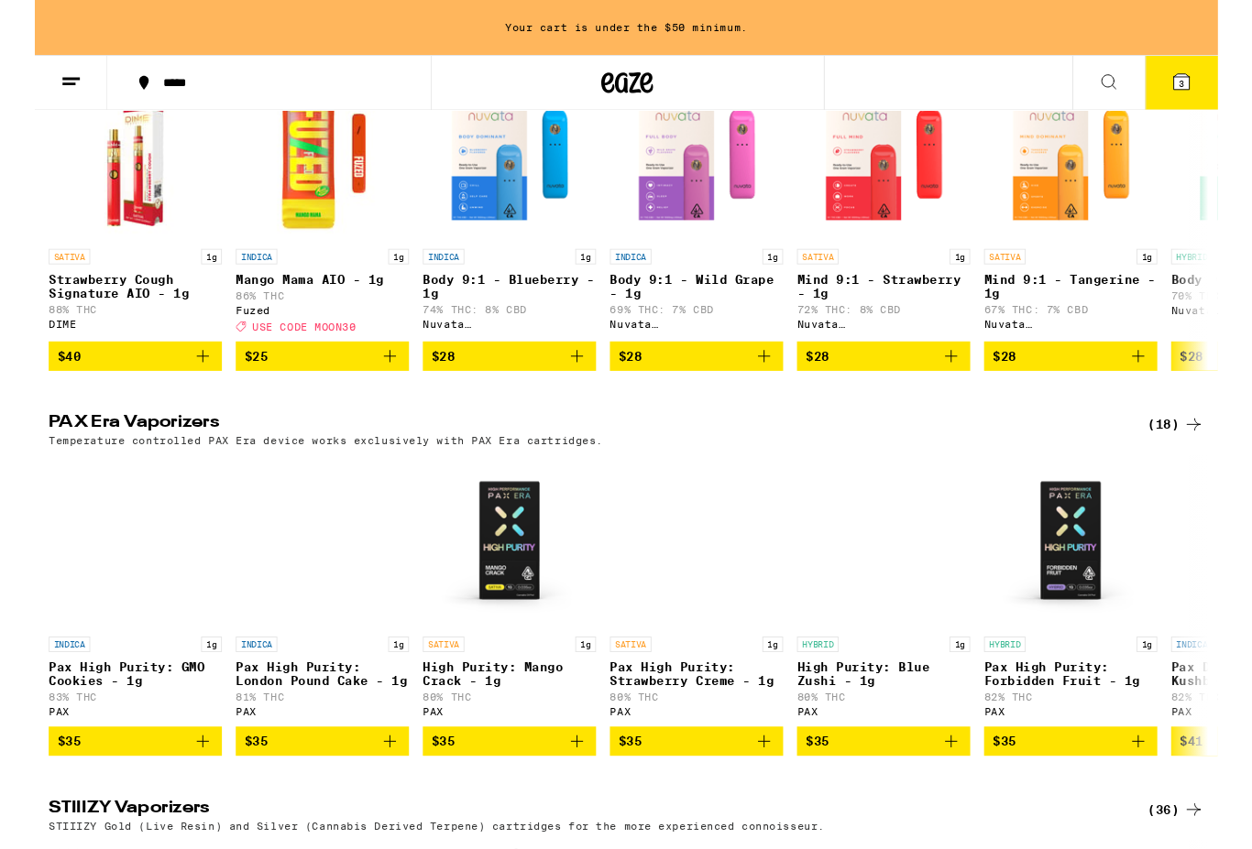
scroll to position [712, 0]
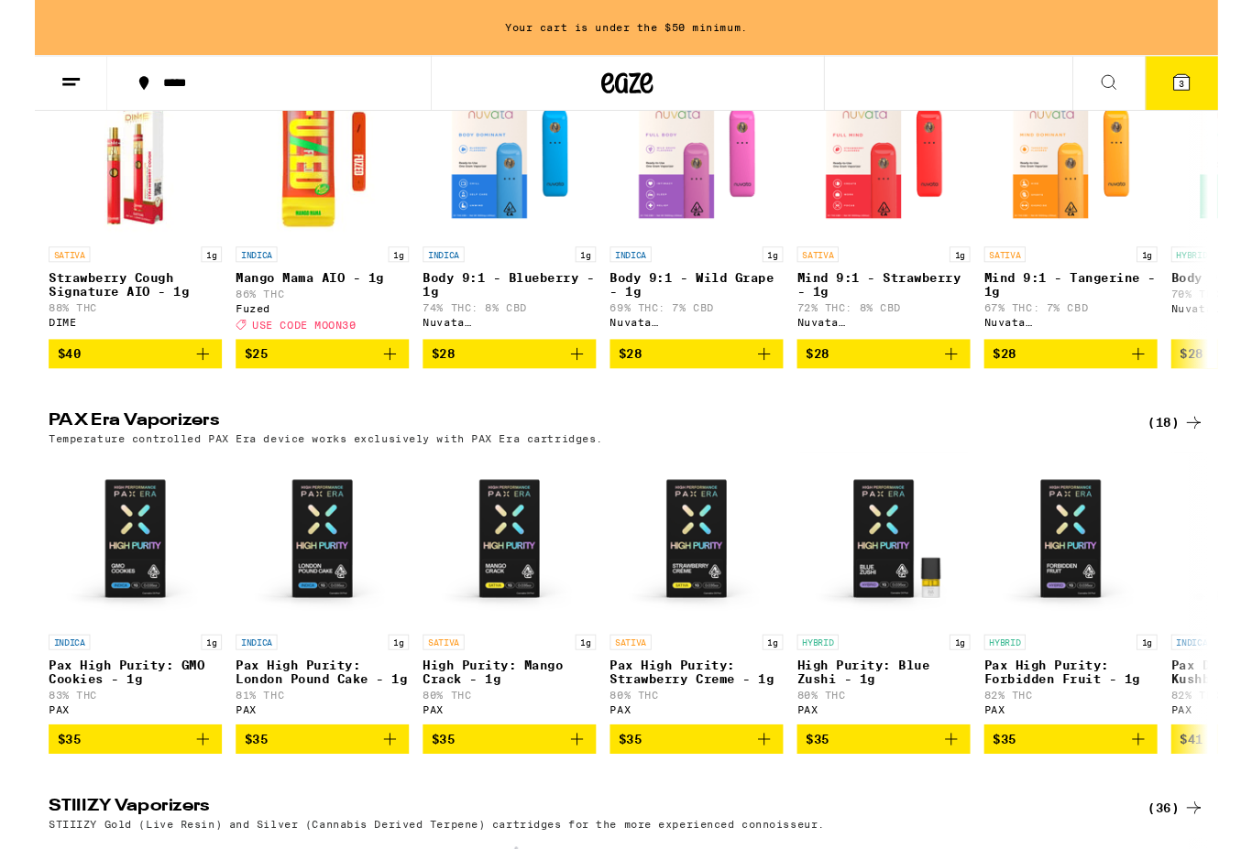
click at [1206, 458] on div "(18)" at bounding box center [1208, 447] width 60 height 22
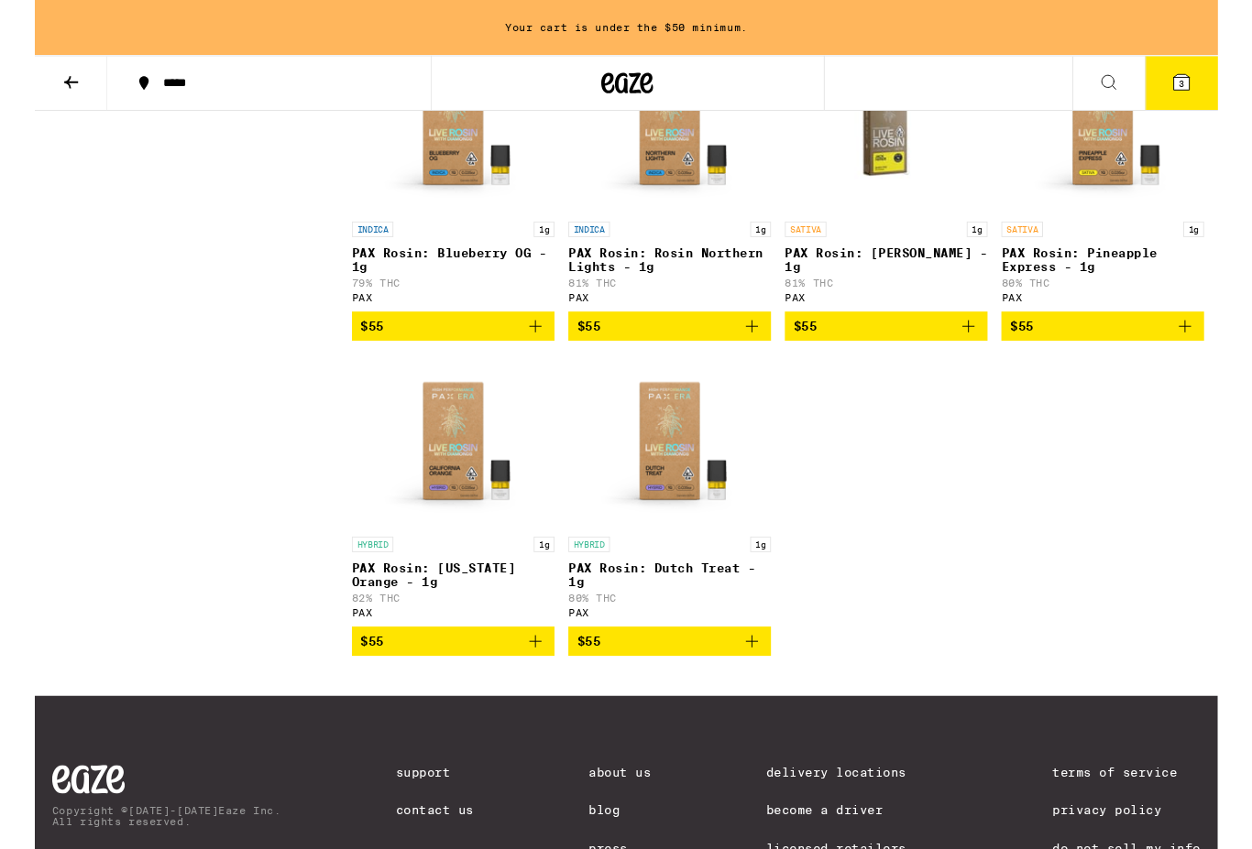
scroll to position [1244, 0]
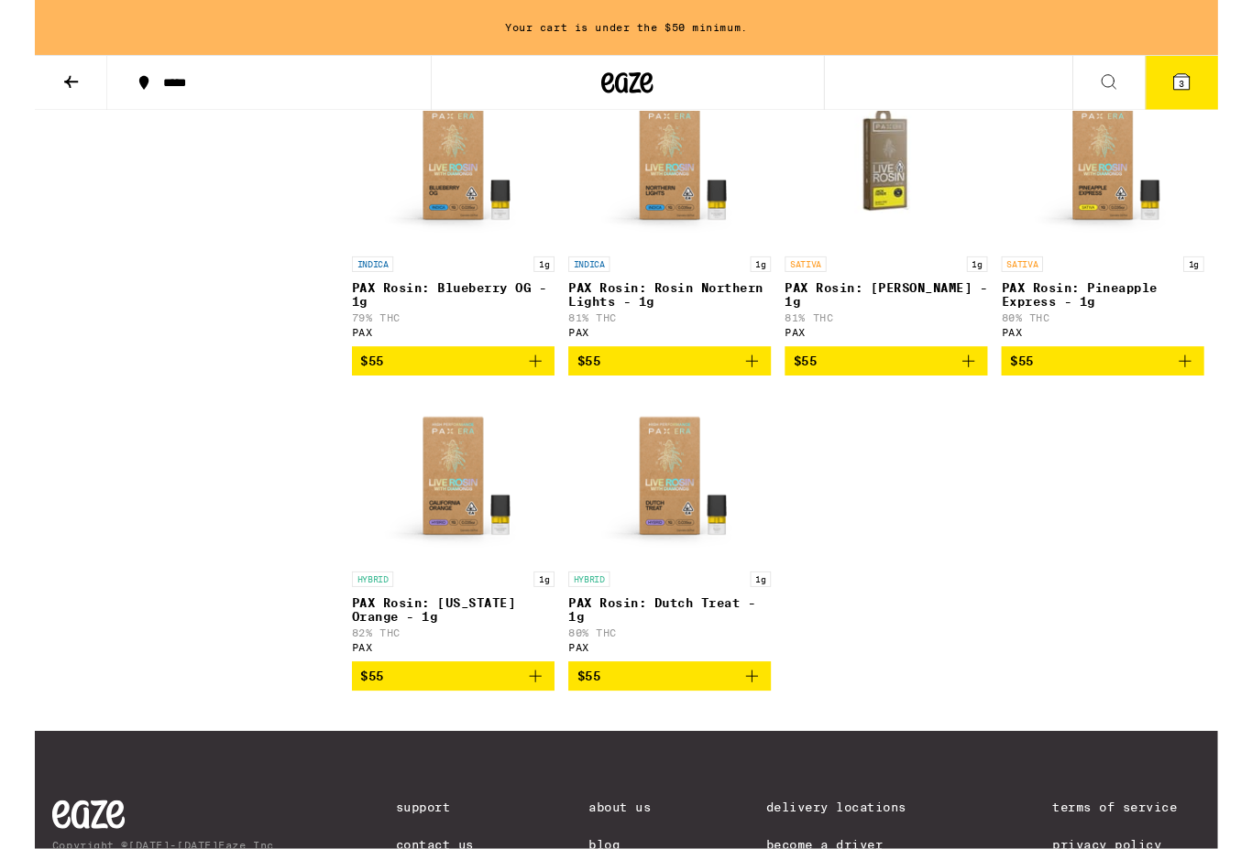
click at [520, 728] on icon "Add to bag" at bounding box center [530, 717] width 22 height 22
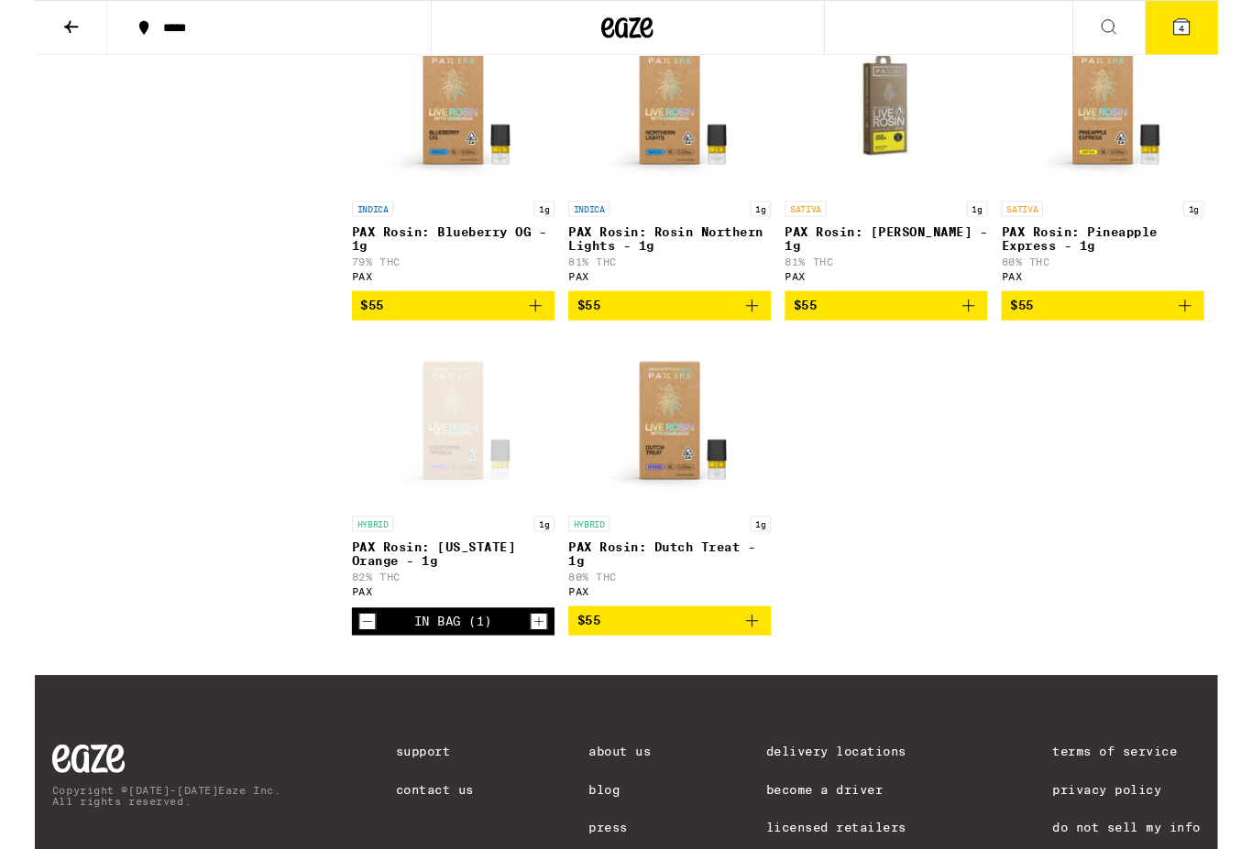
click at [1220, 39] on button "4" at bounding box center [1213, 29] width 77 height 57
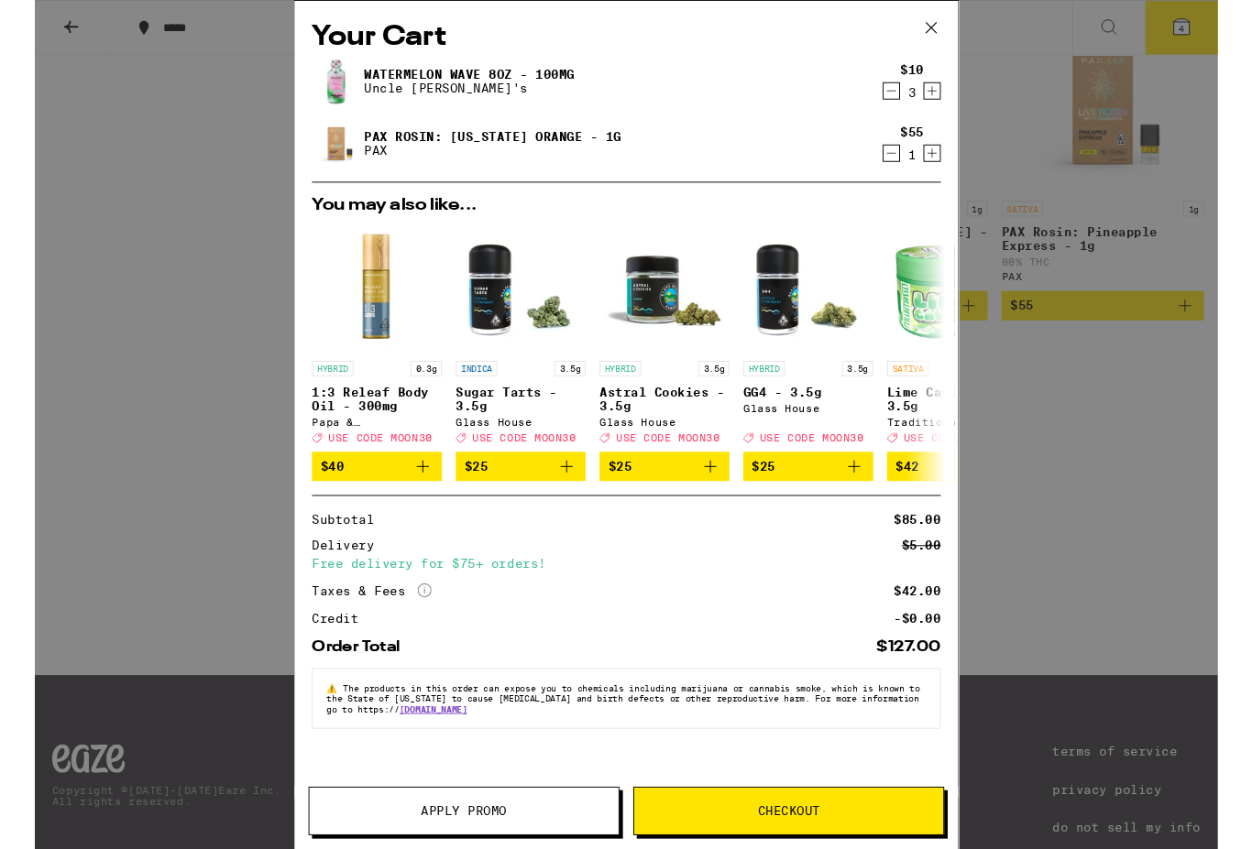
click at [491, 849] on span "Apply Promo" at bounding box center [454, 858] width 91 height 13
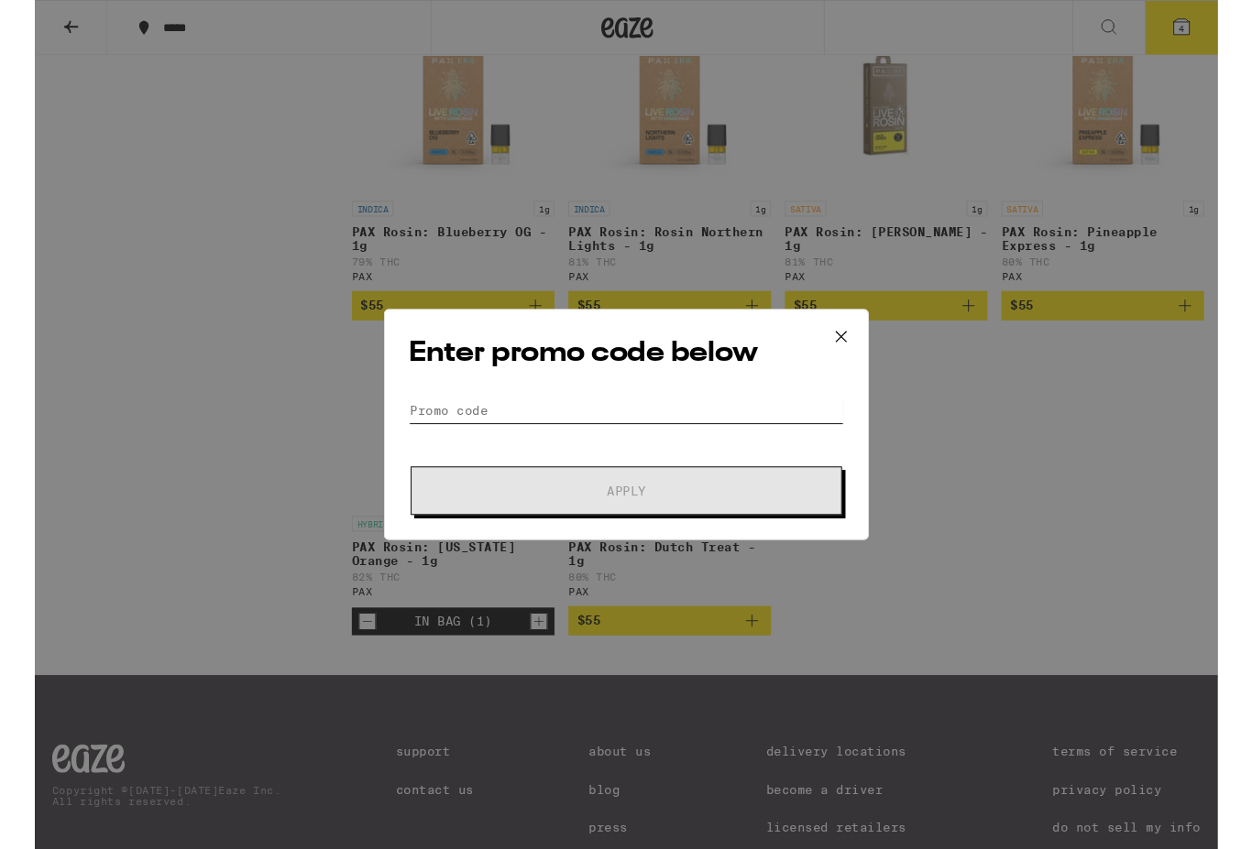
click at [666, 440] on input "Promo Code" at bounding box center [626, 434] width 460 height 27
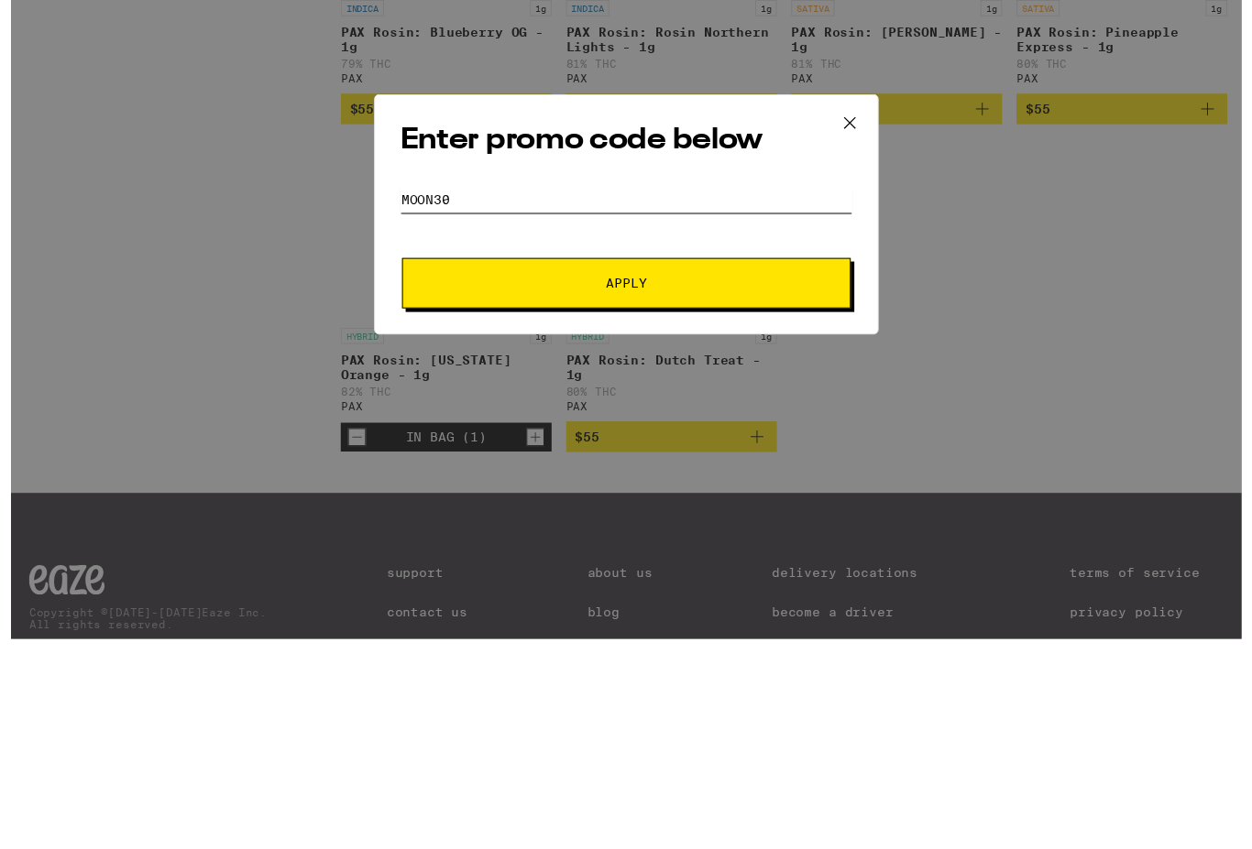
type input "Moon30"
click at [701, 496] on span "Apply" at bounding box center [626, 502] width 330 height 13
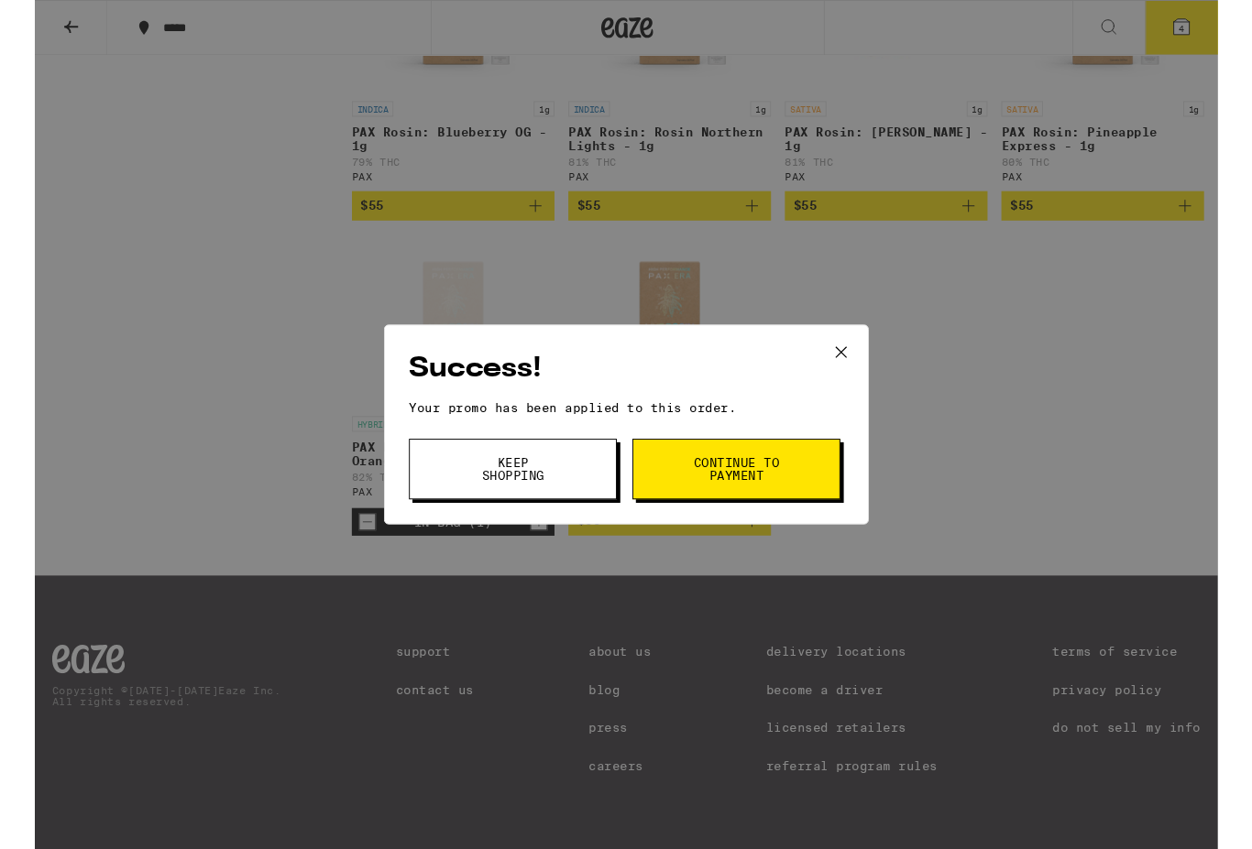
click at [769, 507] on span "Continue to payment" at bounding box center [742, 497] width 93 height 26
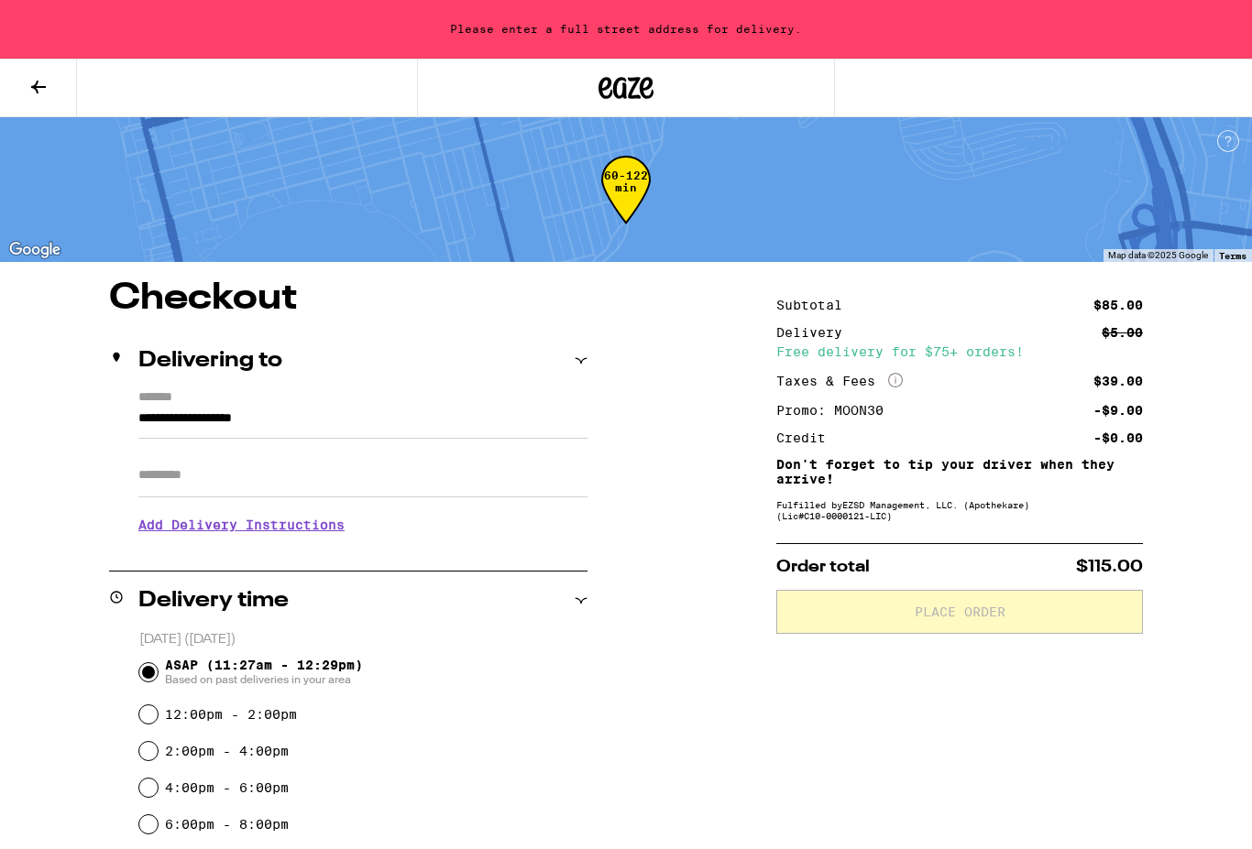
click at [38, 94] on icon at bounding box center [38, 87] width 22 height 22
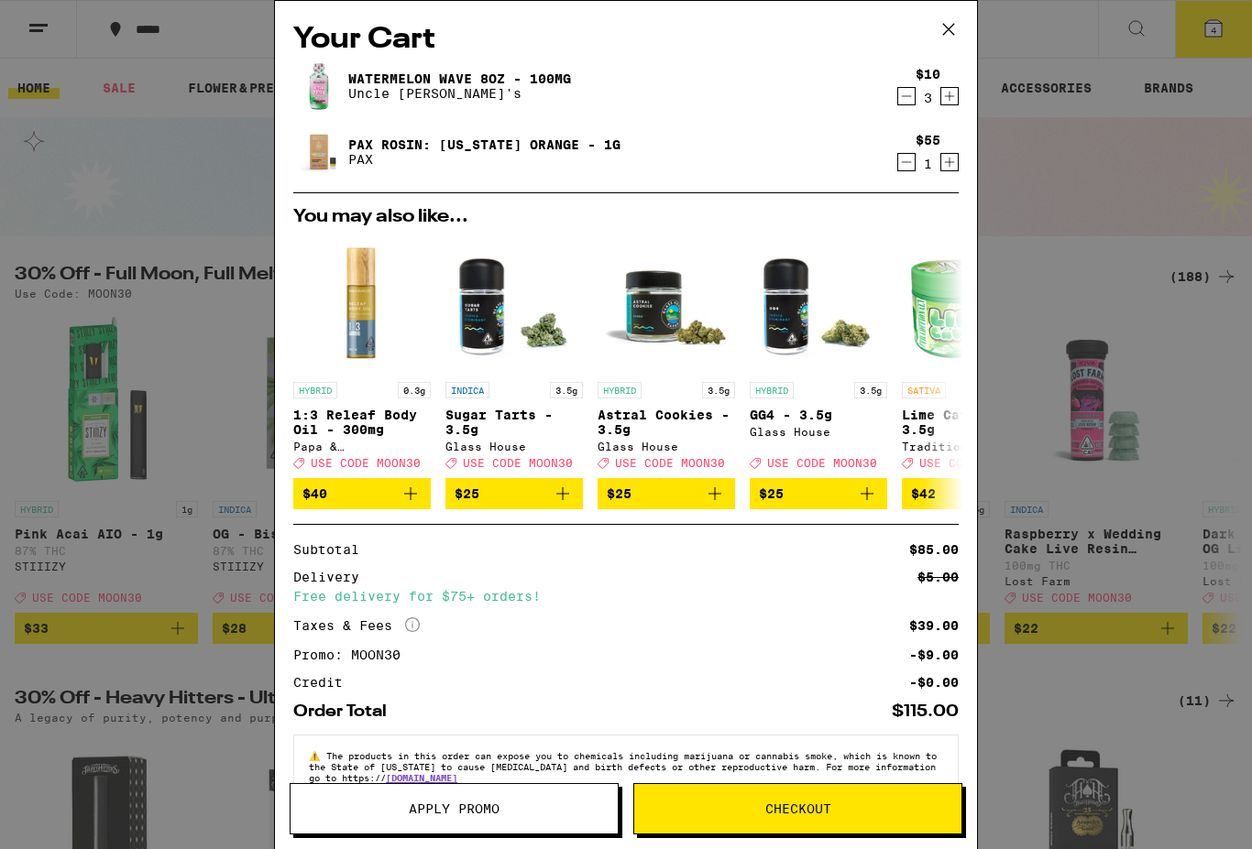
click at [950, 26] on icon at bounding box center [948, 29] width 27 height 27
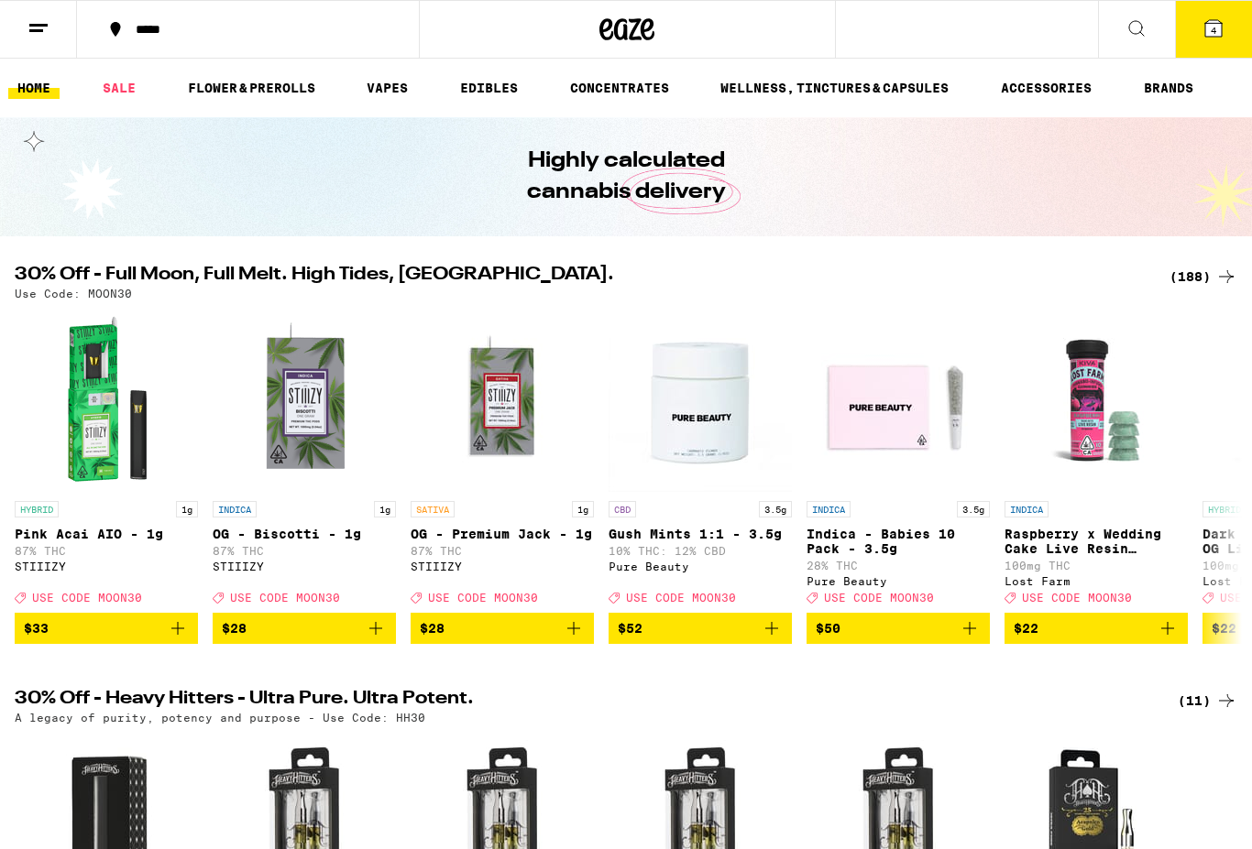
click at [45, 30] on icon at bounding box center [38, 28] width 22 height 22
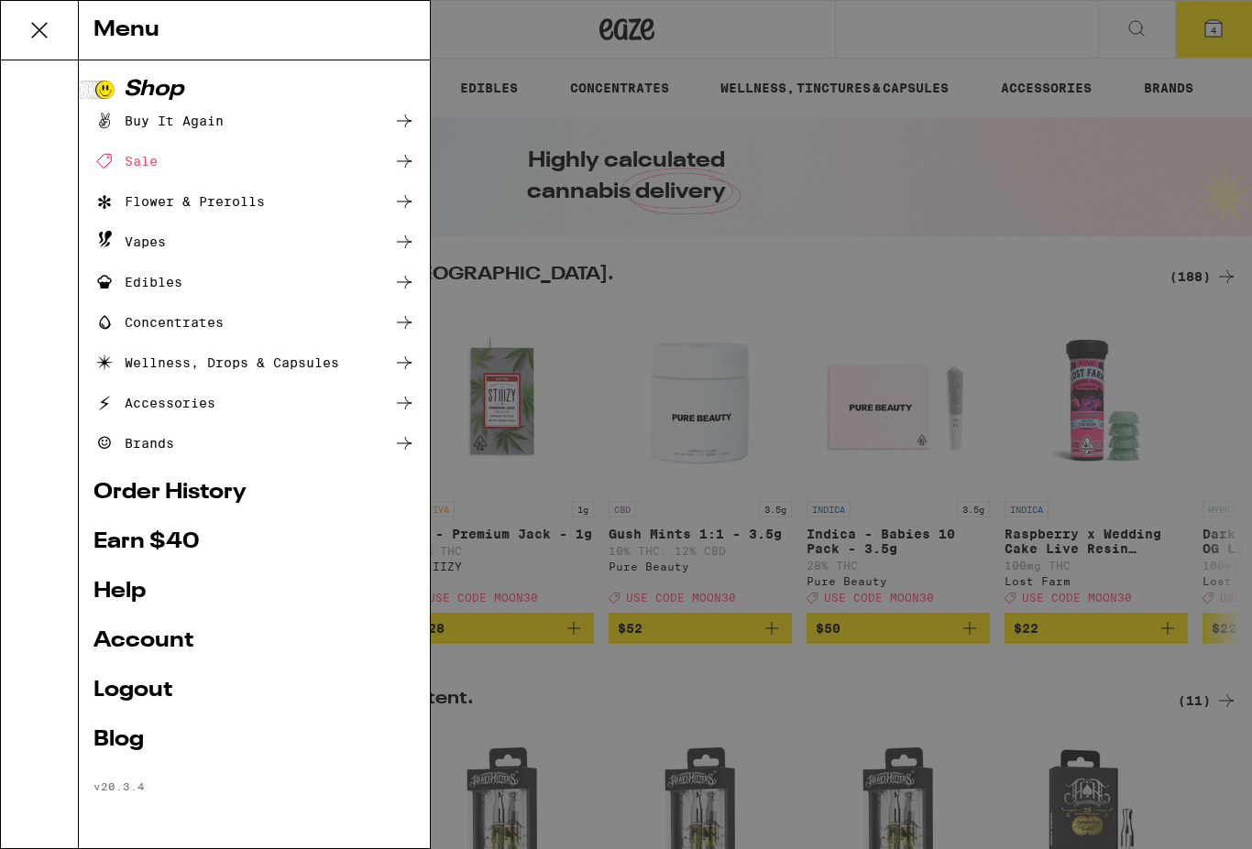
click at [175, 631] on link "Account" at bounding box center [254, 641] width 322 height 22
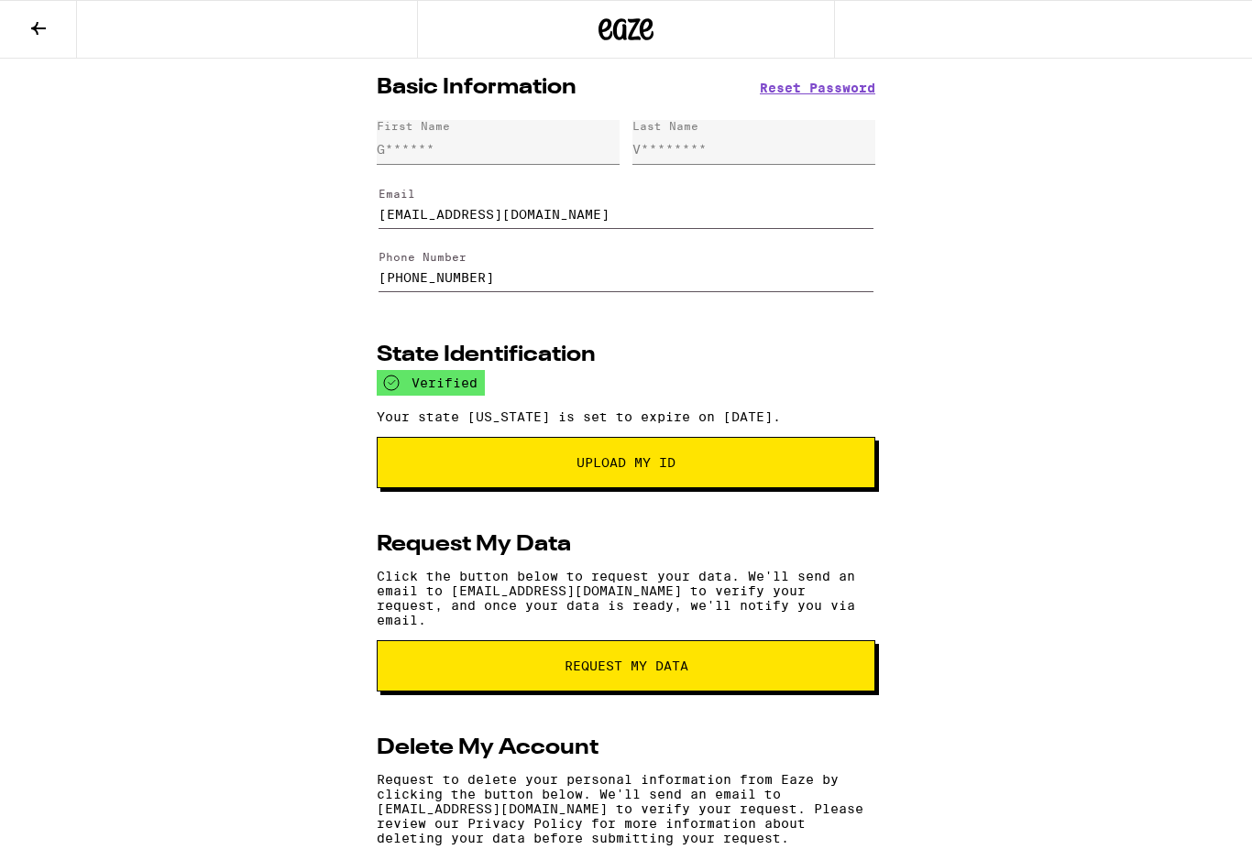
click at [666, 469] on span "Upload My ID" at bounding box center [625, 462] width 99 height 13
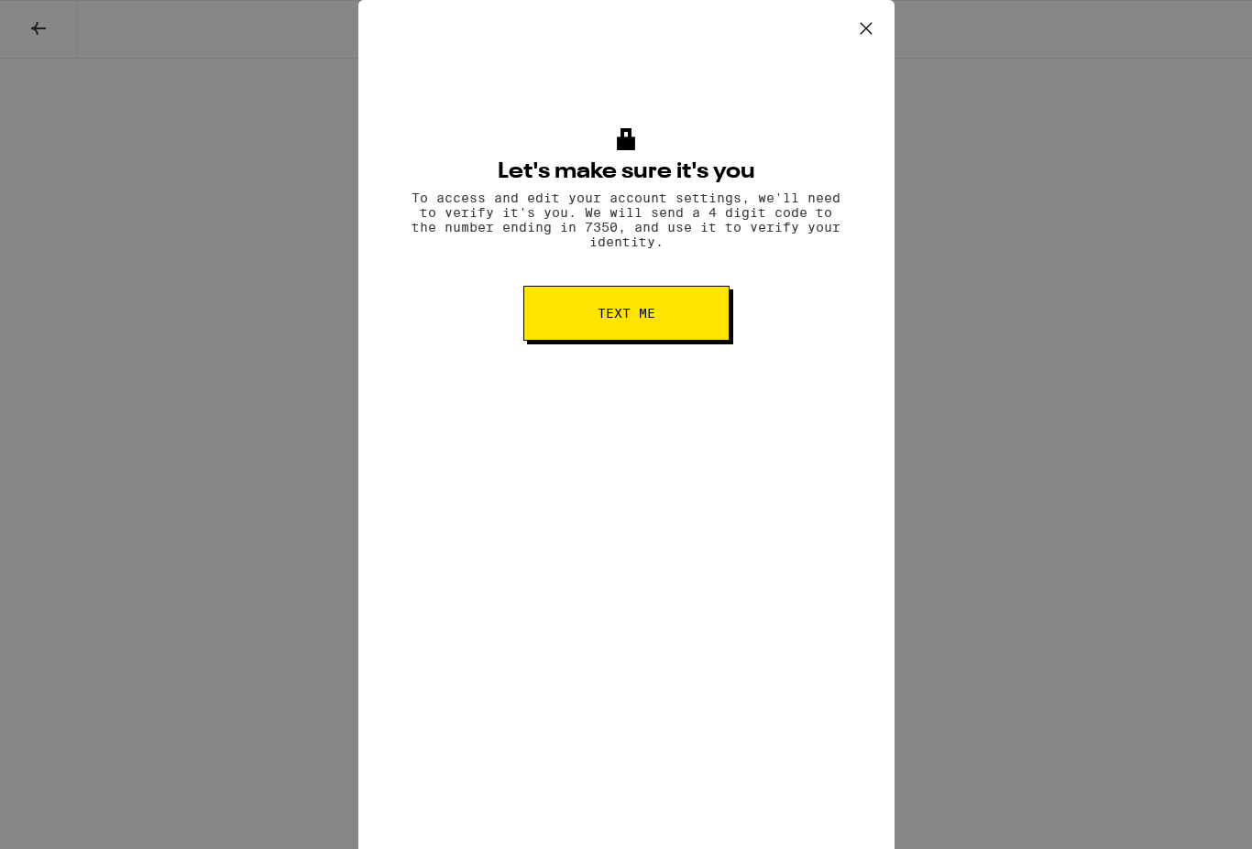
click at [644, 317] on span "Text me" at bounding box center [626, 313] width 58 height 13
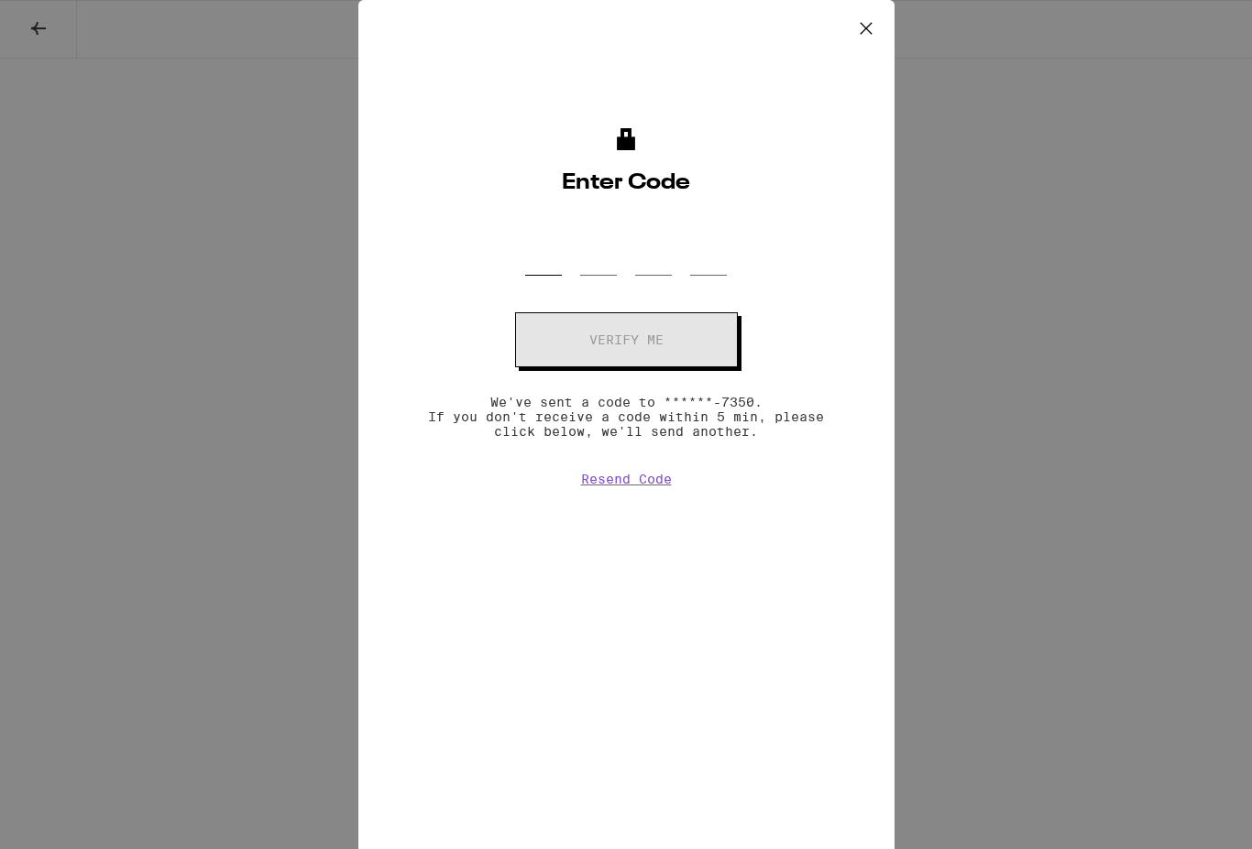
click at [538, 273] on input "OTP Code" at bounding box center [543, 249] width 37 height 54
type input "6"
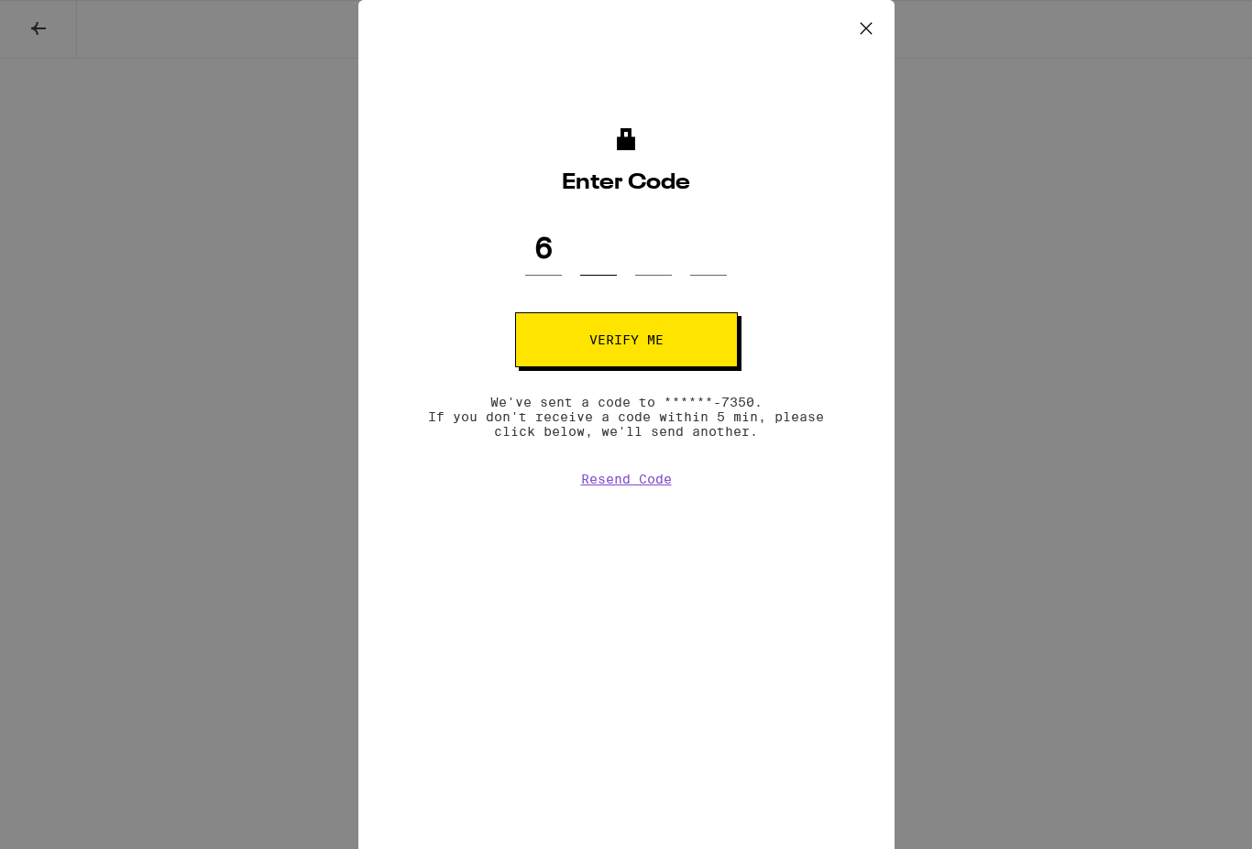
type input "2"
type input "7"
click at [663, 346] on span "Verify me" at bounding box center [626, 340] width 74 height 13
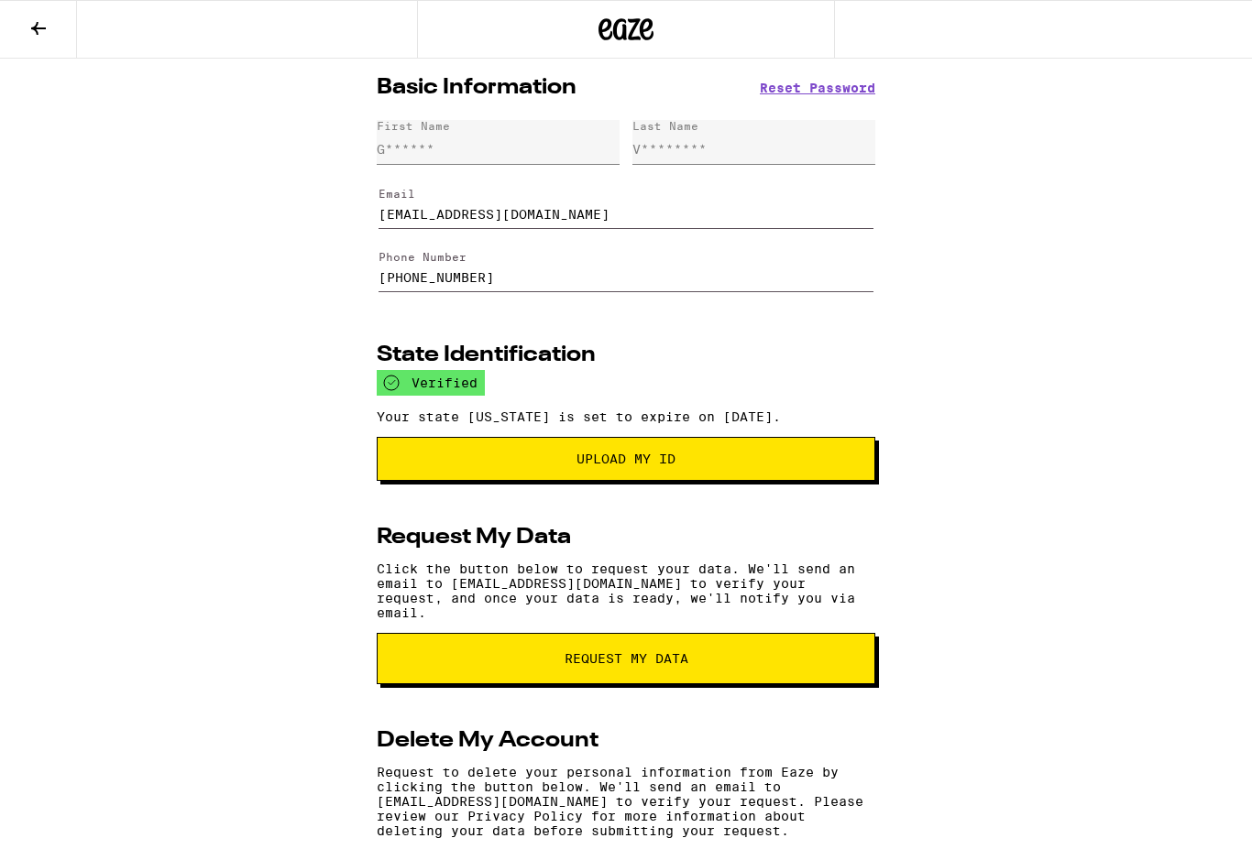
click at [628, 466] on span "Upload my ID" at bounding box center [625, 459] width 99 height 13
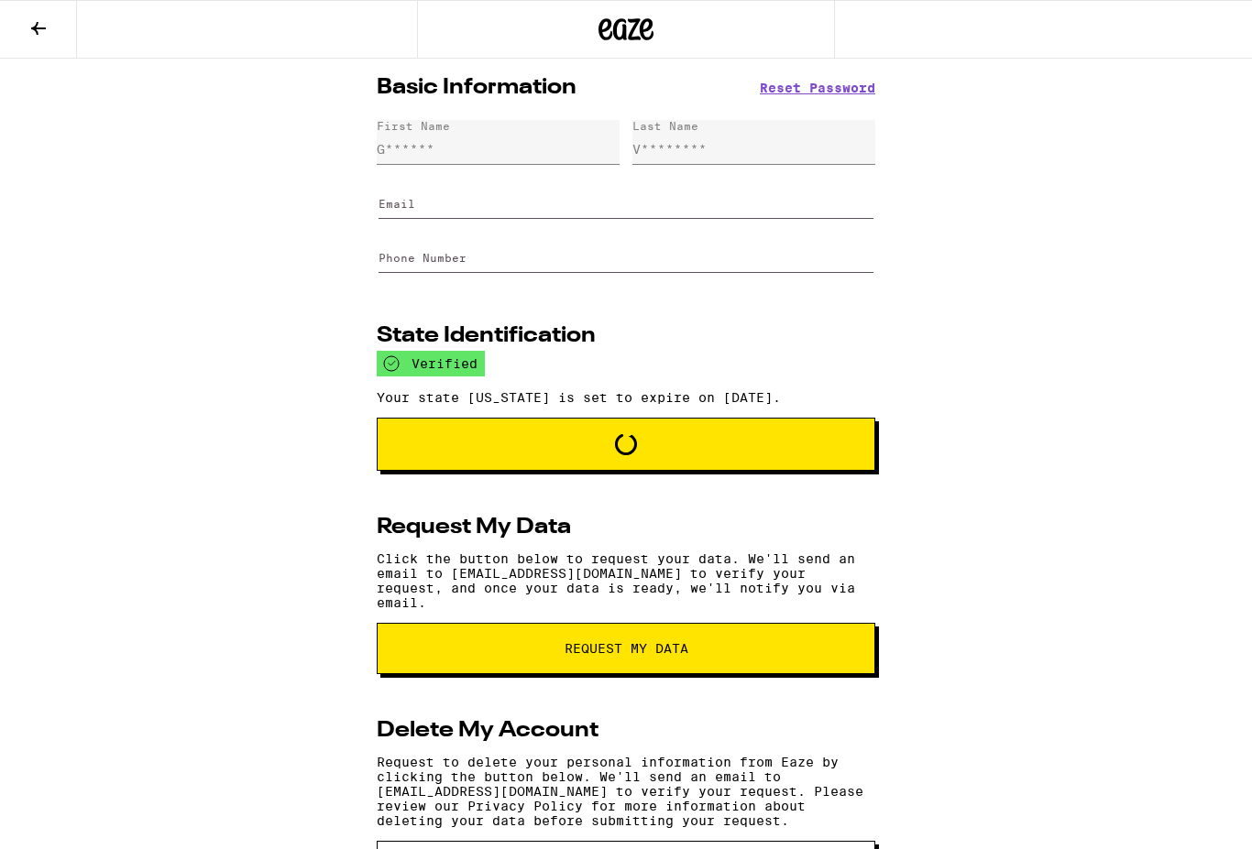
type input "gjv429@gmail.com"
type input "(716) 480-7350"
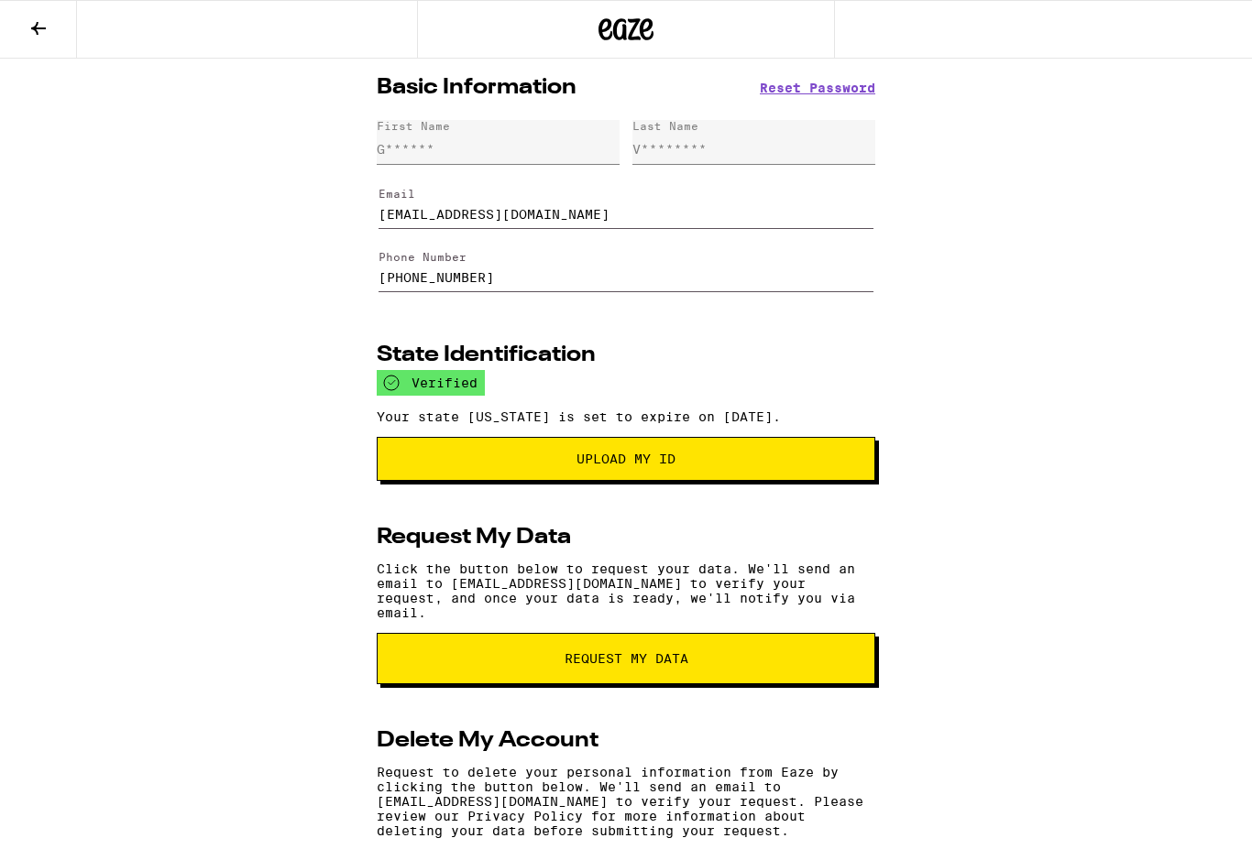
click at [38, 31] on icon at bounding box center [38, 28] width 22 height 22
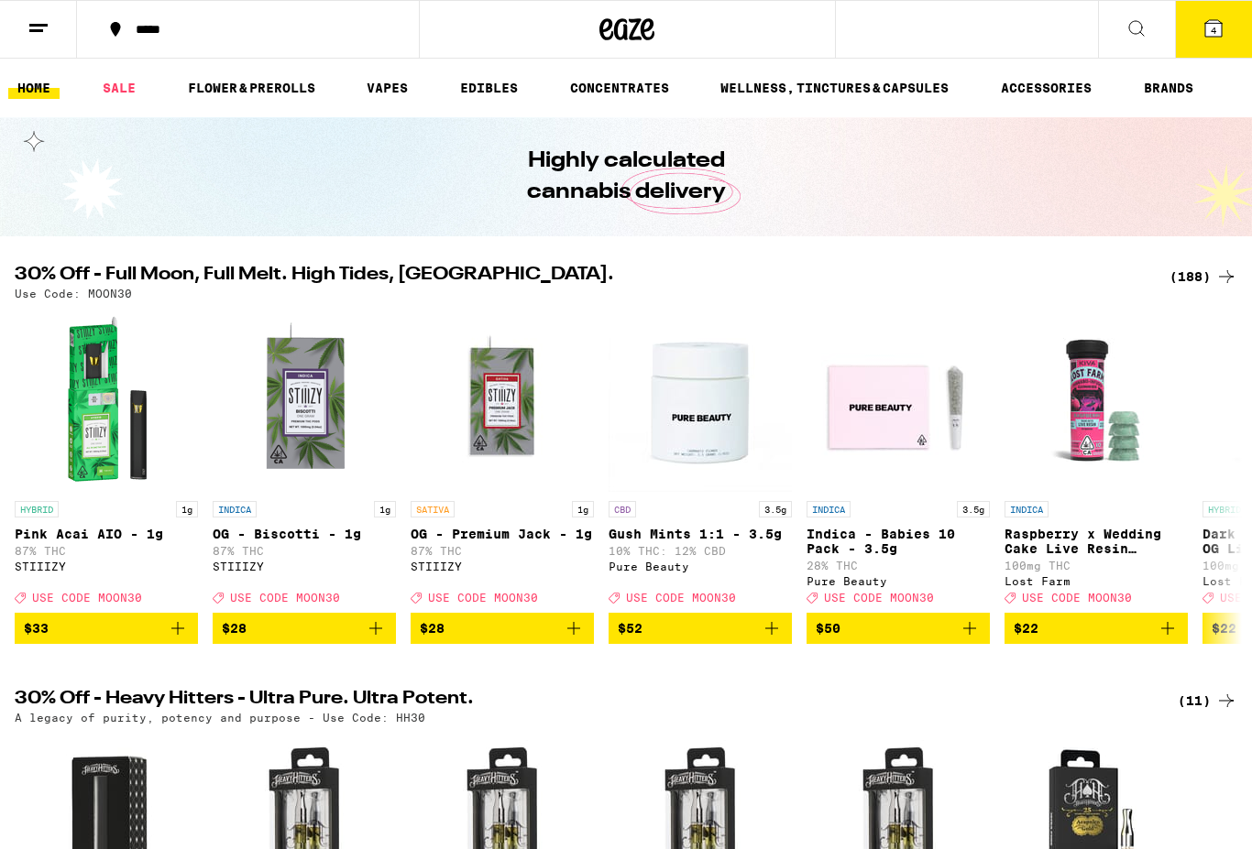
click at [1221, 38] on icon at bounding box center [1213, 28] width 22 height 22
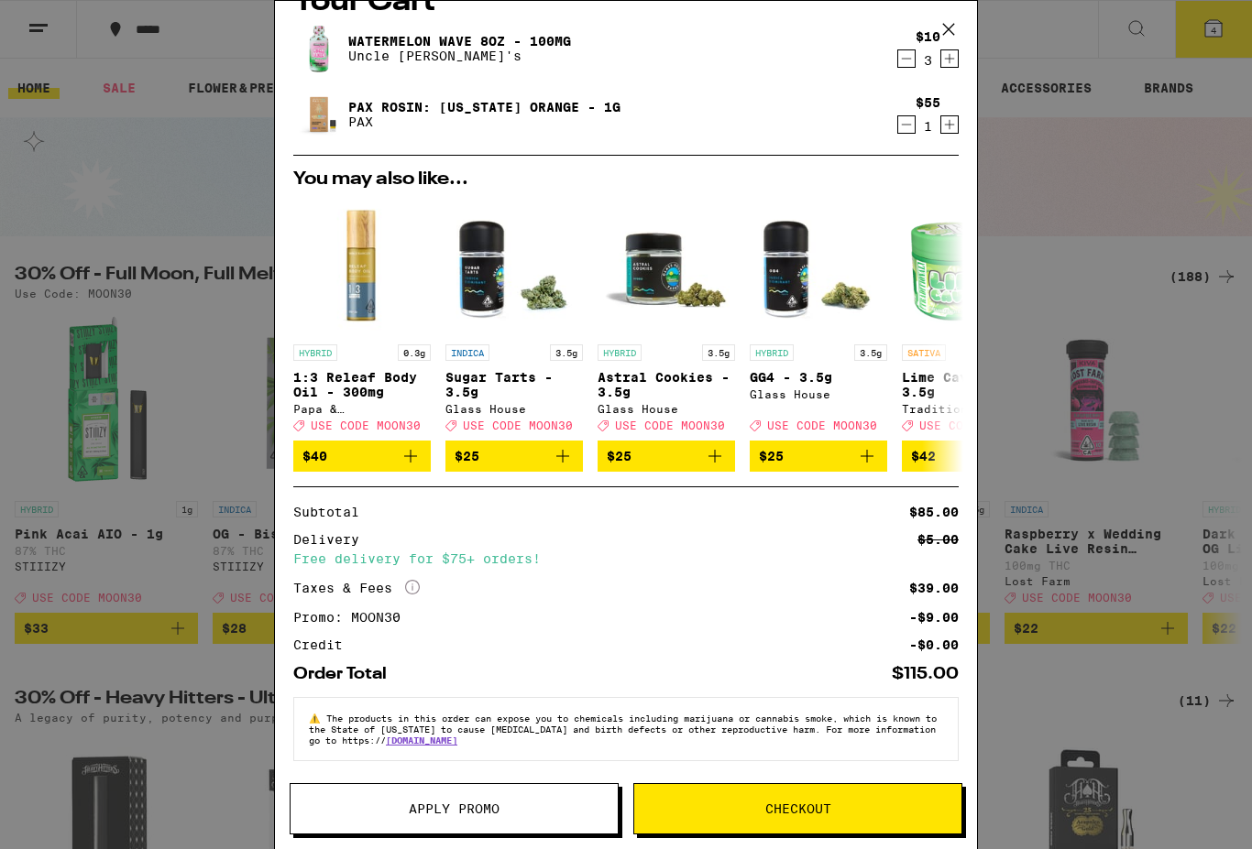
scroll to position [60, 0]
click at [817, 804] on span "Checkout" at bounding box center [798, 809] width 66 height 13
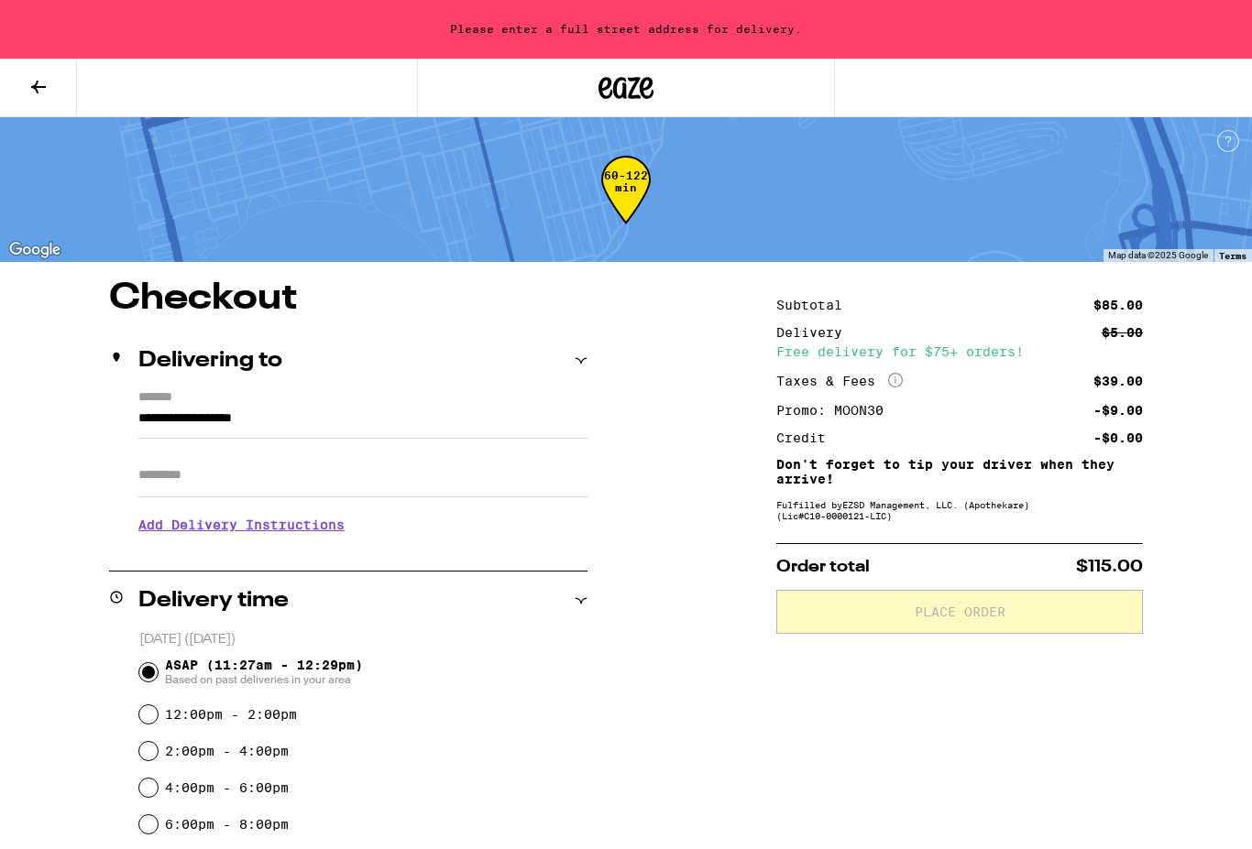
click at [446, 408] on input "**********" at bounding box center [362, 423] width 449 height 31
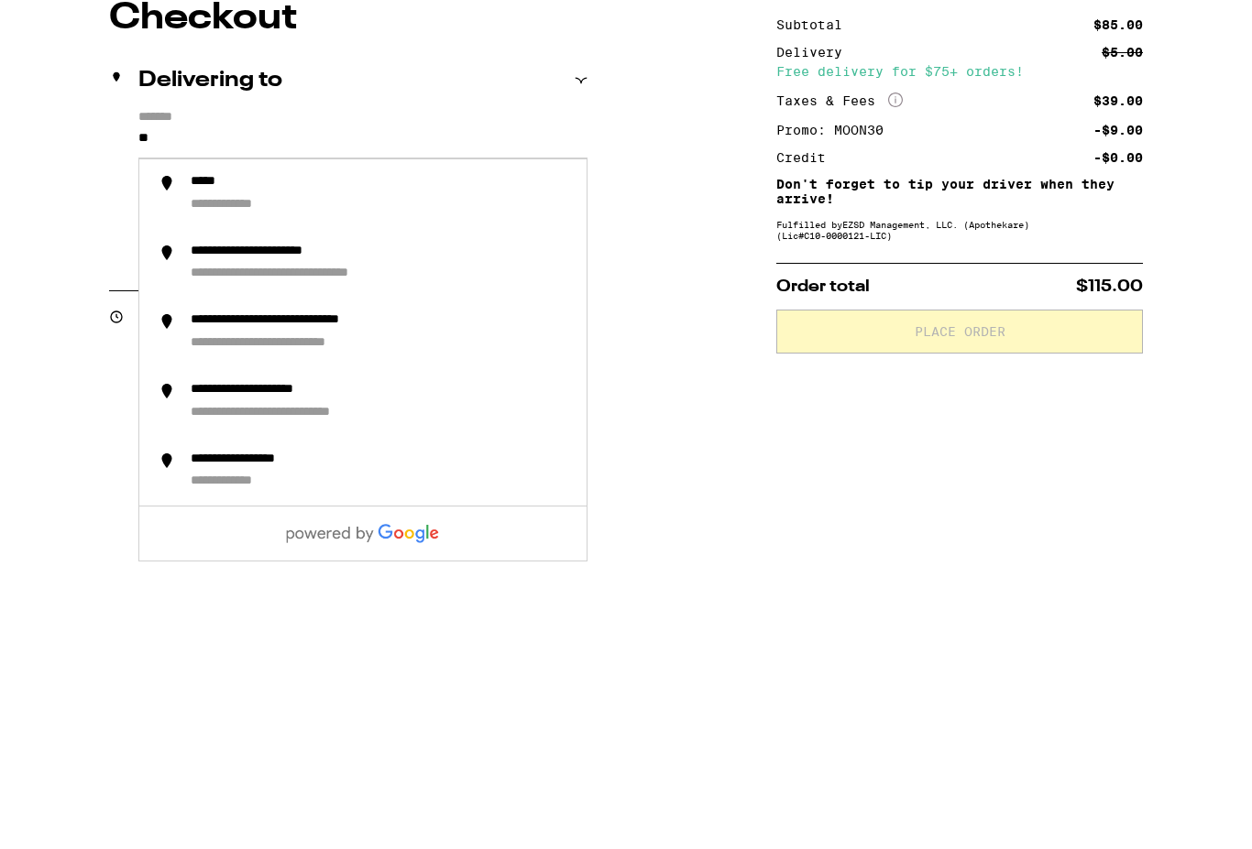
type input "*"
click at [287, 524] on div "**********" at bounding box center [274, 532] width 166 height 17
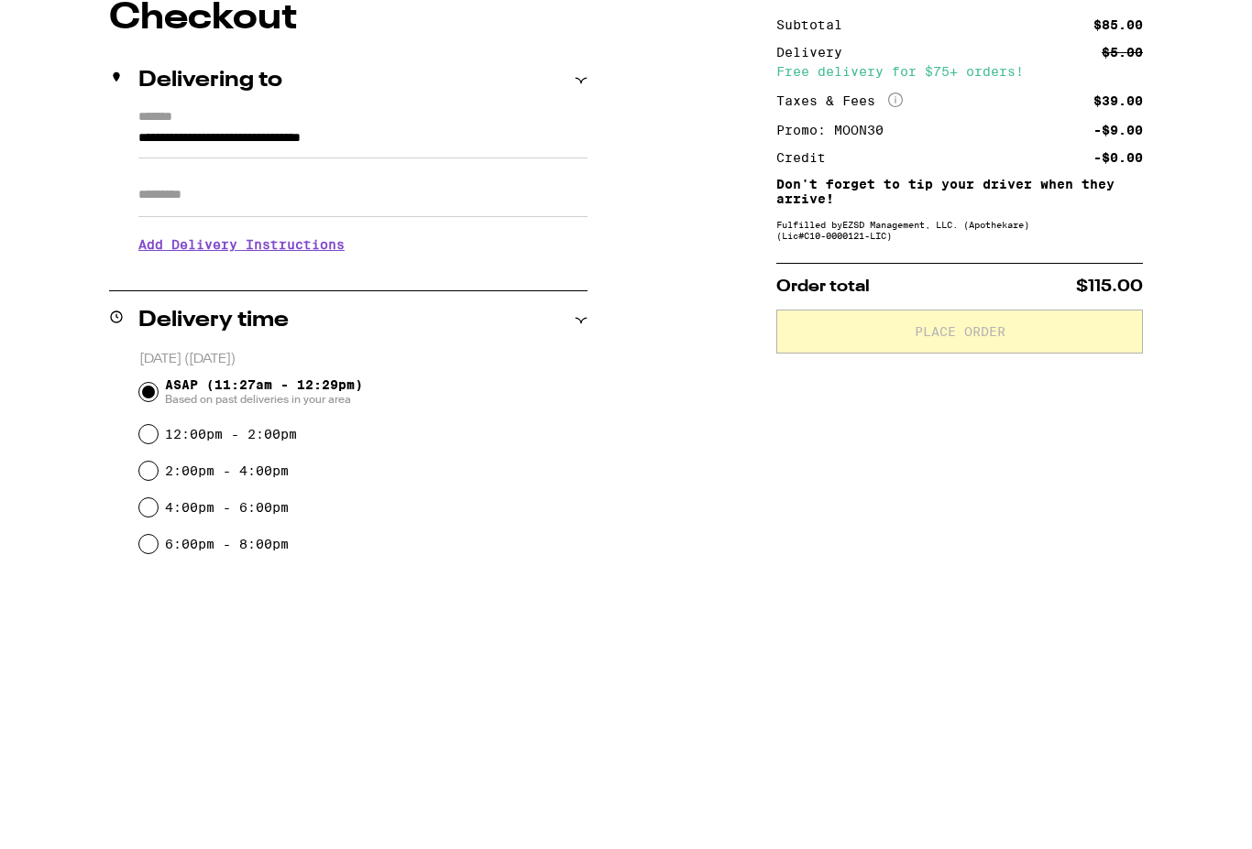
scroll to position [280, 0]
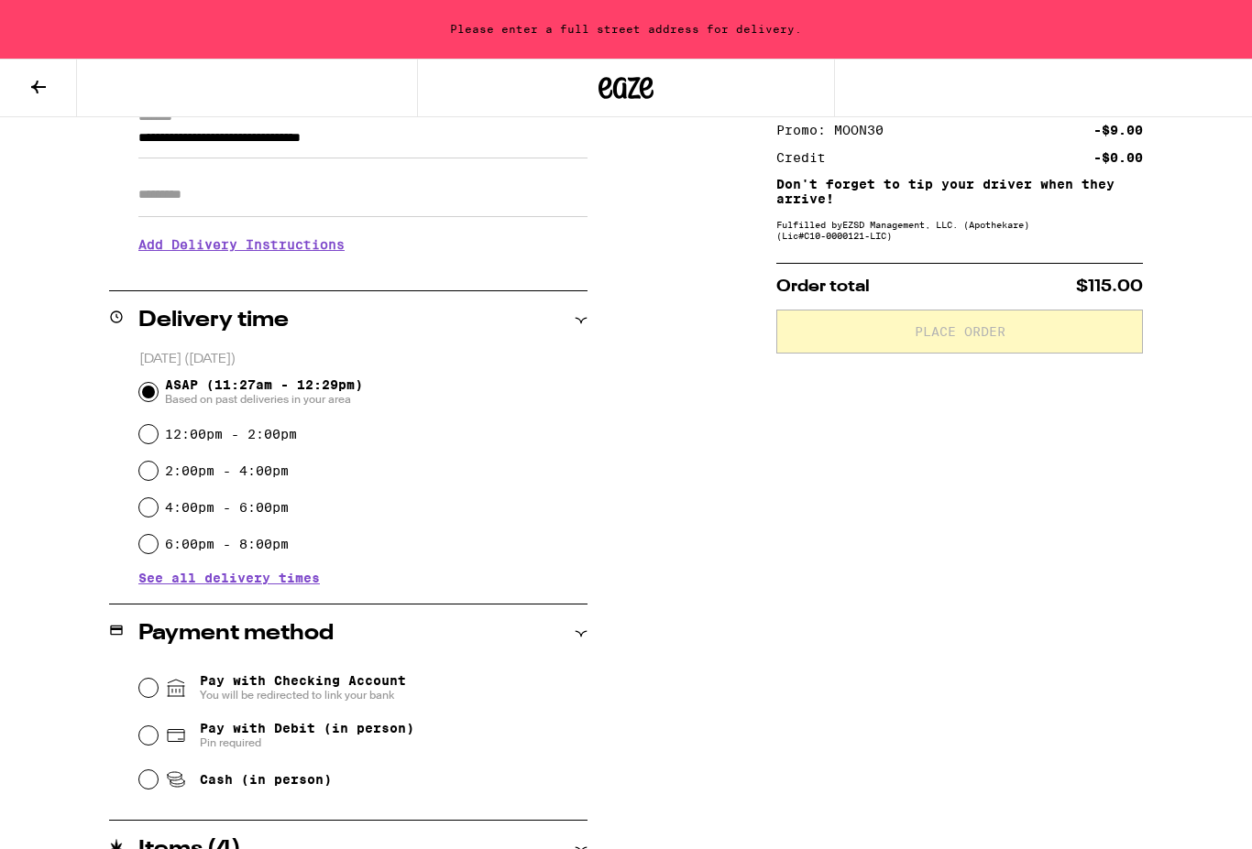
type input "**********"
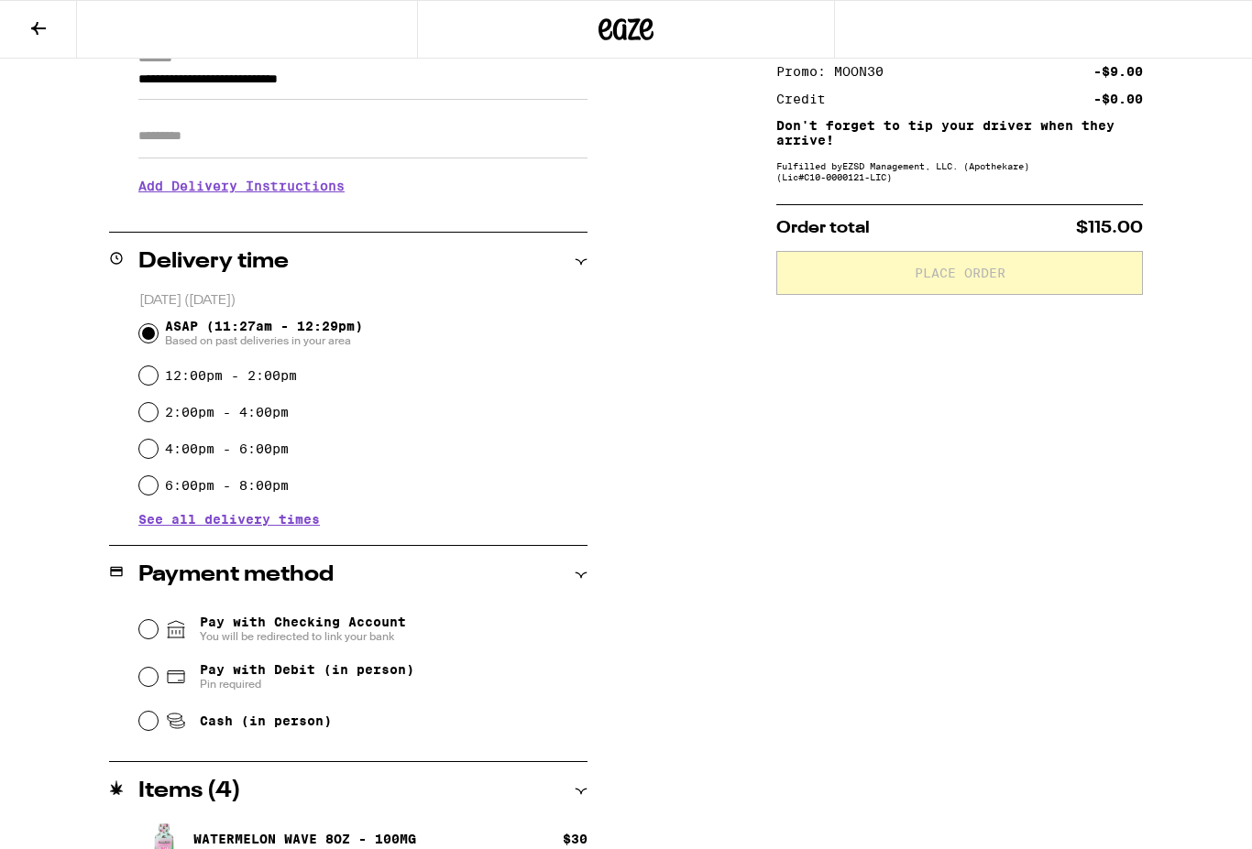
click at [252, 141] on input "Apt/Suite" at bounding box center [362, 137] width 449 height 44
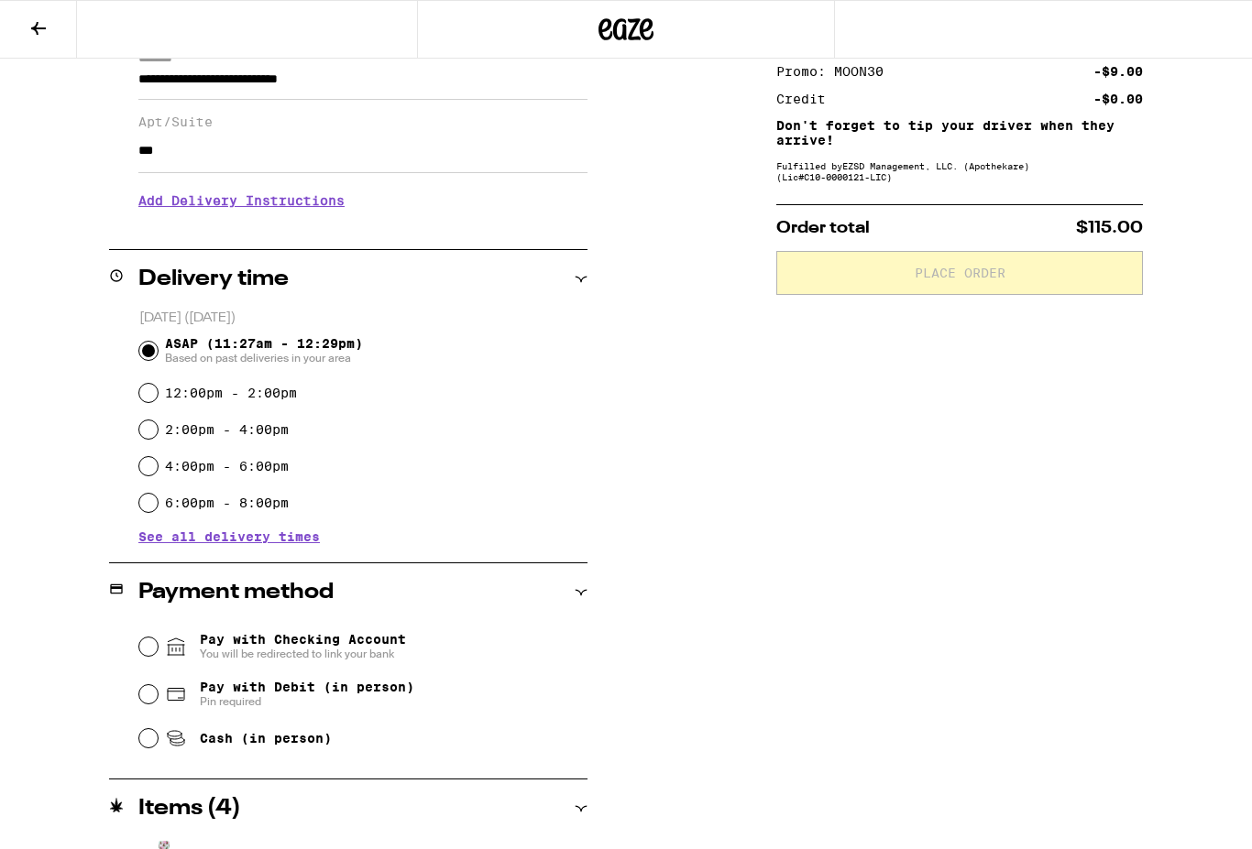
type input "***"
click at [312, 214] on h3 "Add Delivery Instructions" at bounding box center [362, 201] width 449 height 42
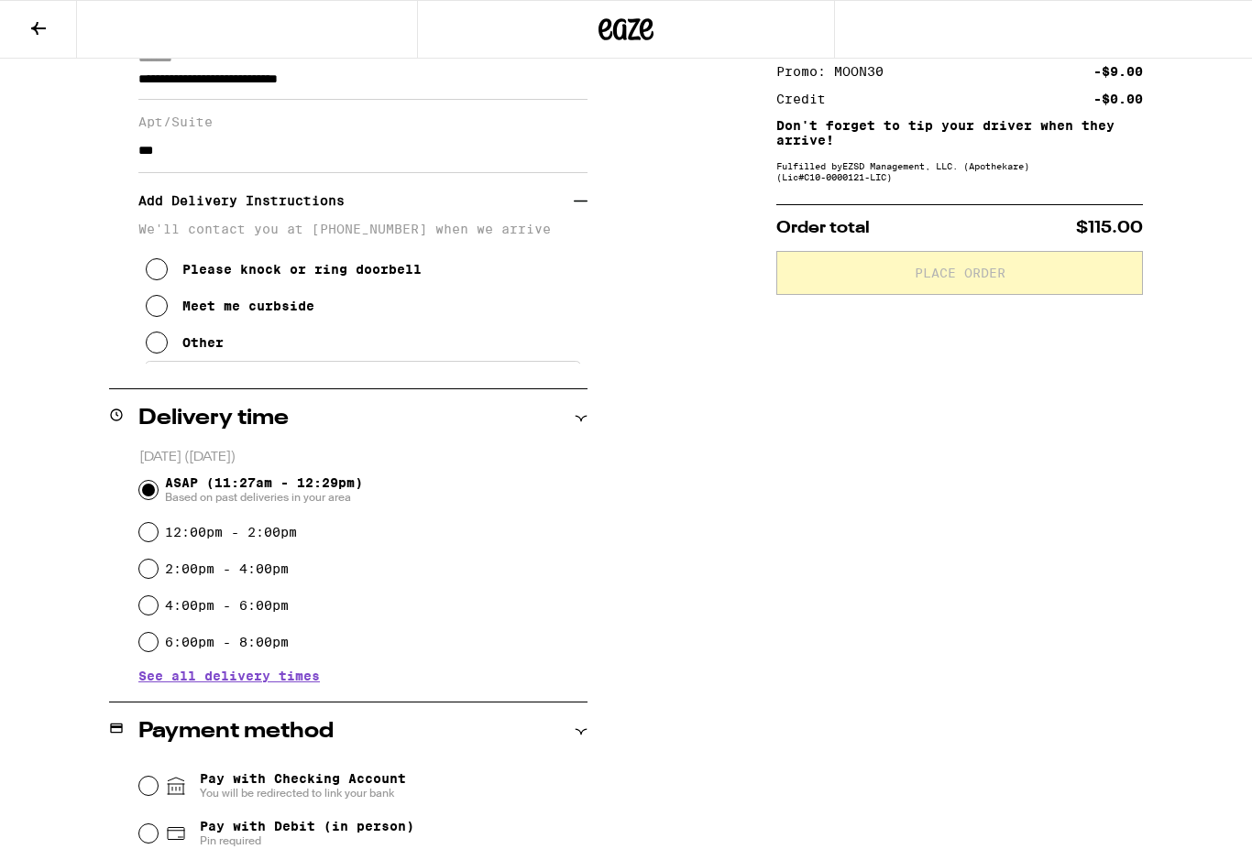
click at [165, 314] on icon at bounding box center [157, 306] width 22 height 22
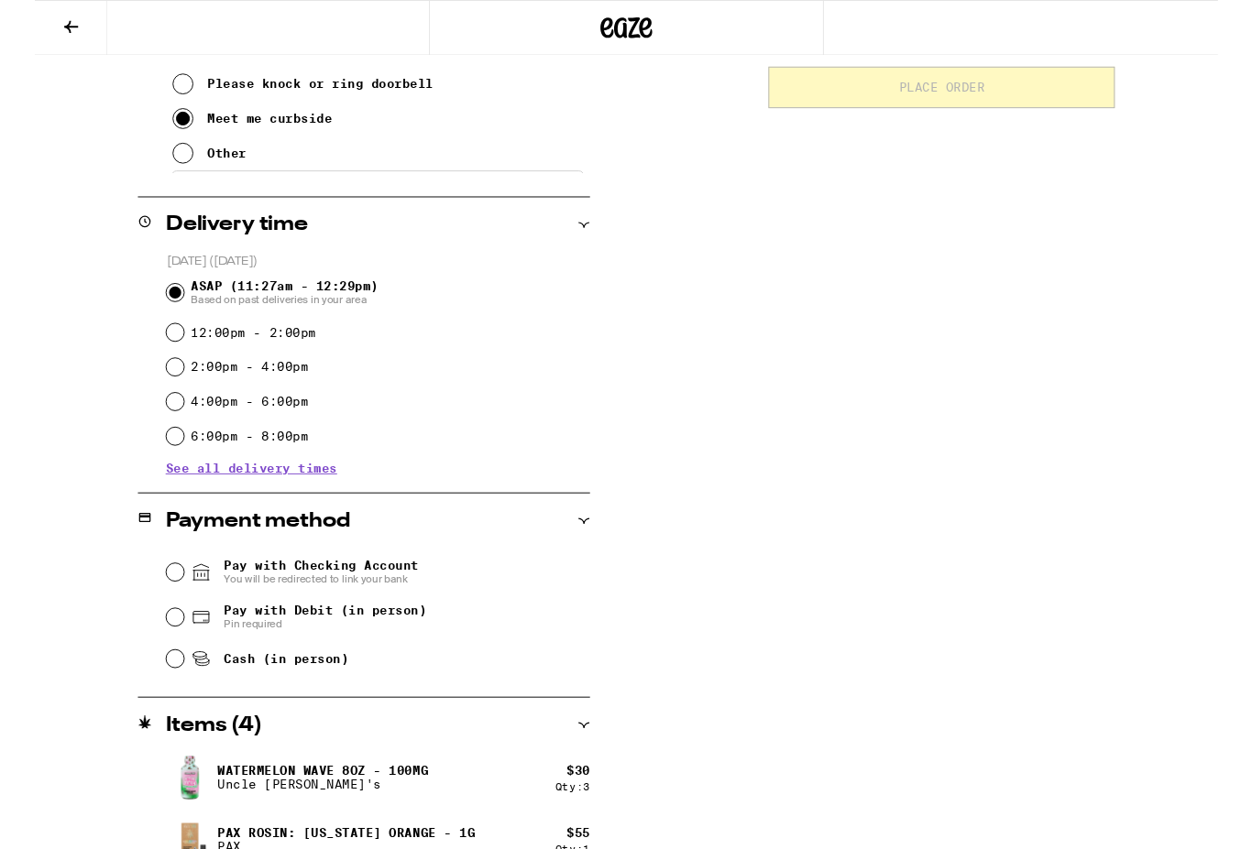
scroll to position [474, 0]
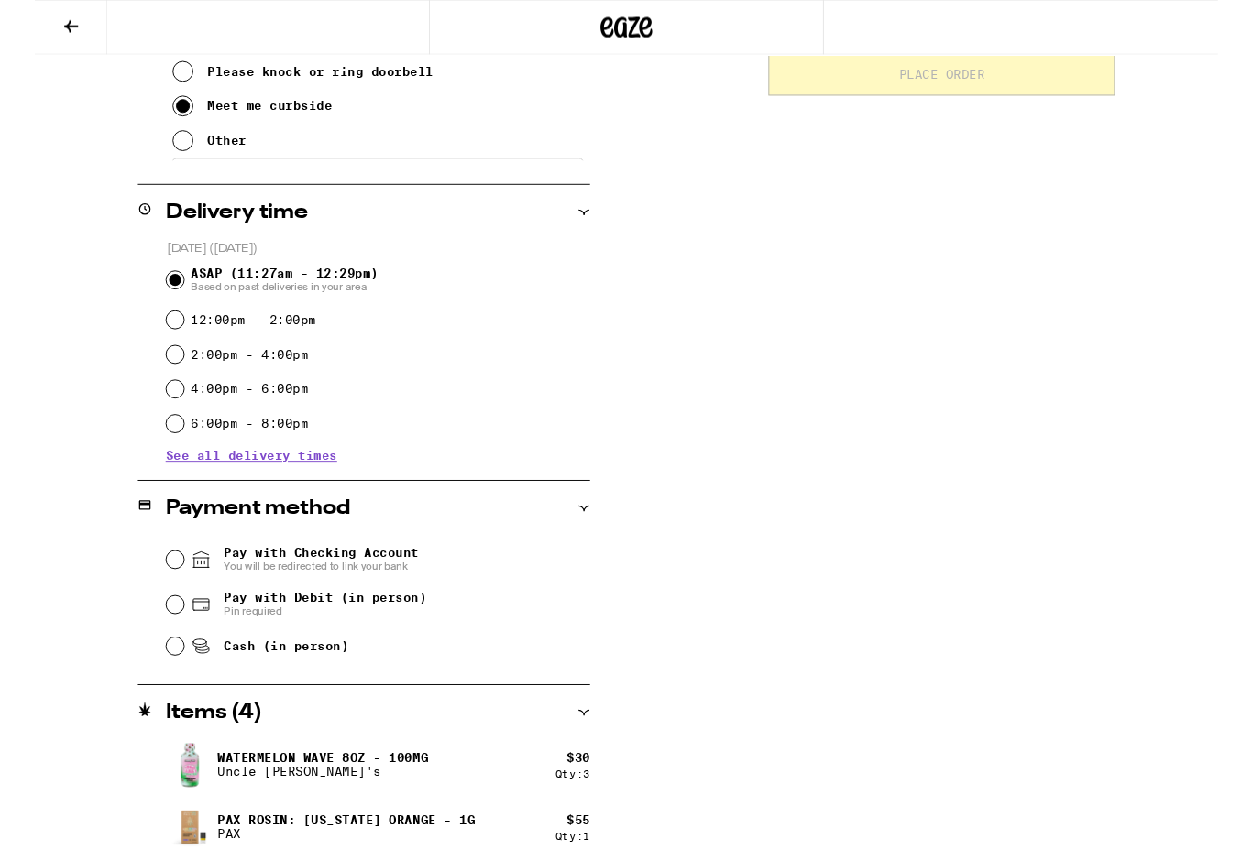
click at [158, 690] on input "Cash (in person)" at bounding box center [148, 684] width 18 height 18
radio input "true"
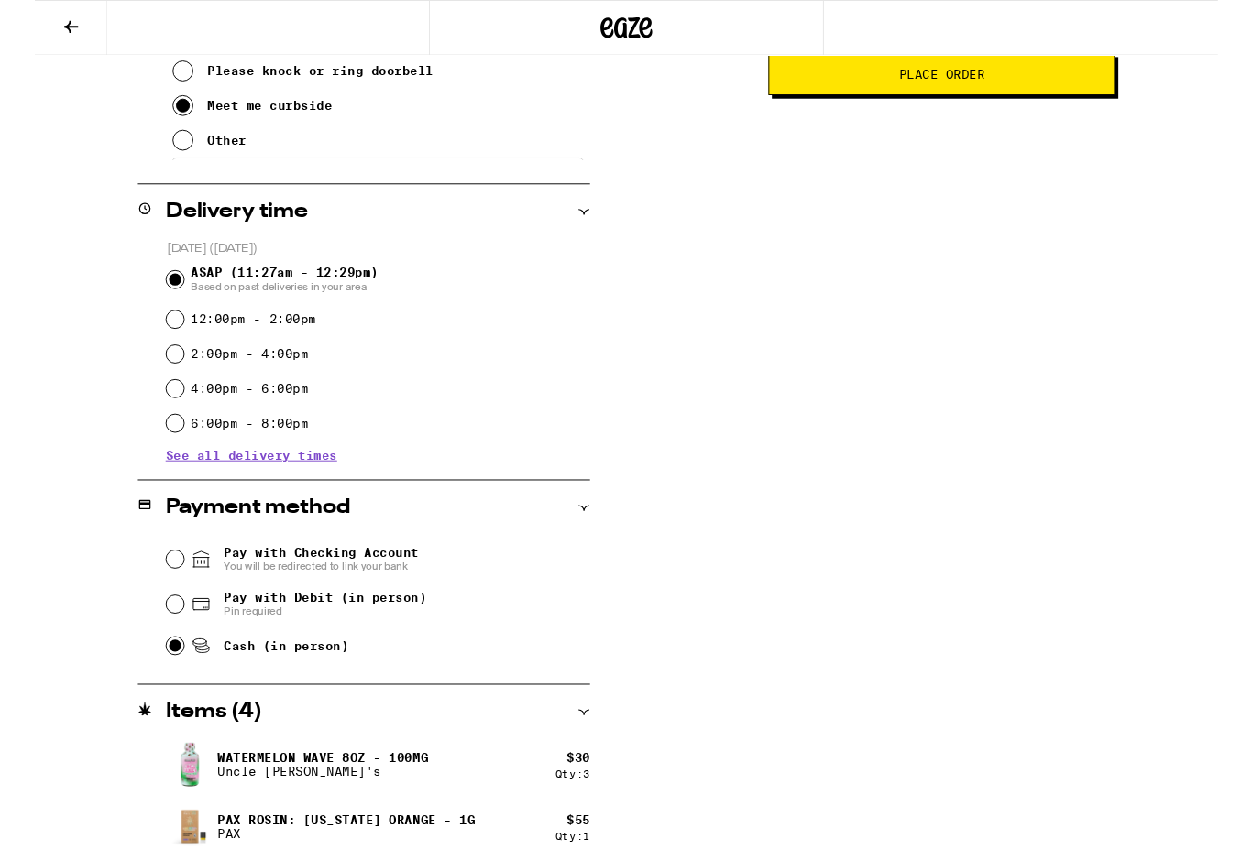
click at [49, 24] on icon at bounding box center [38, 28] width 22 height 22
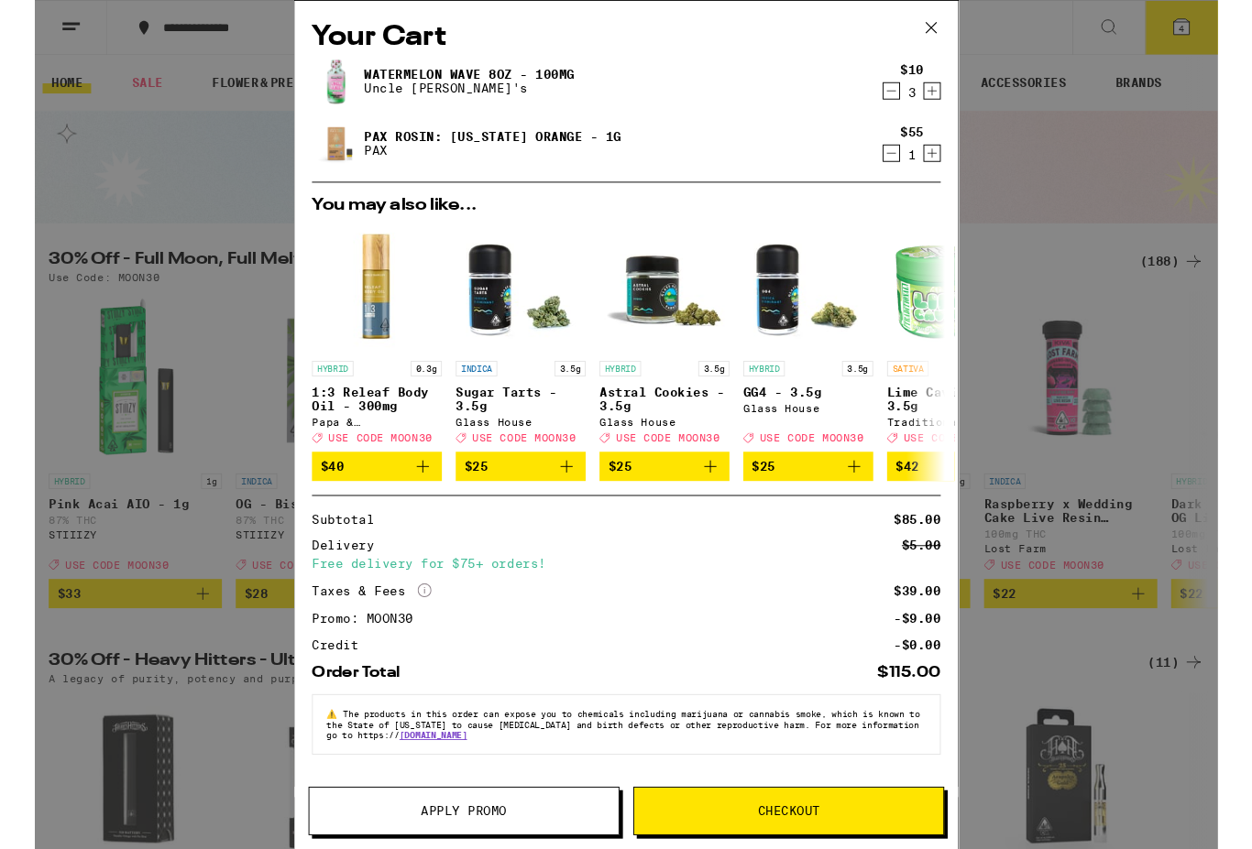
click at [905, 162] on icon "Decrement" at bounding box center [907, 162] width 10 height 0
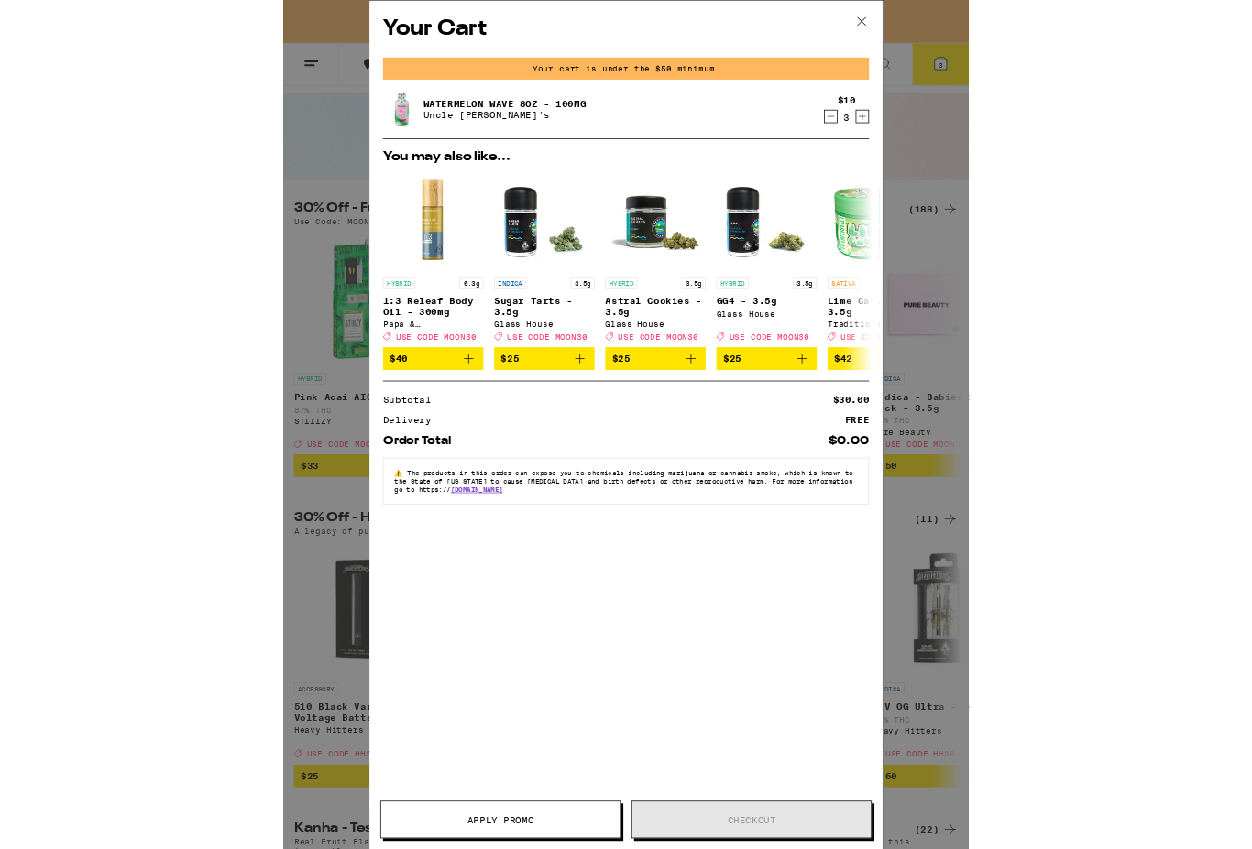
scroll to position [205, 0]
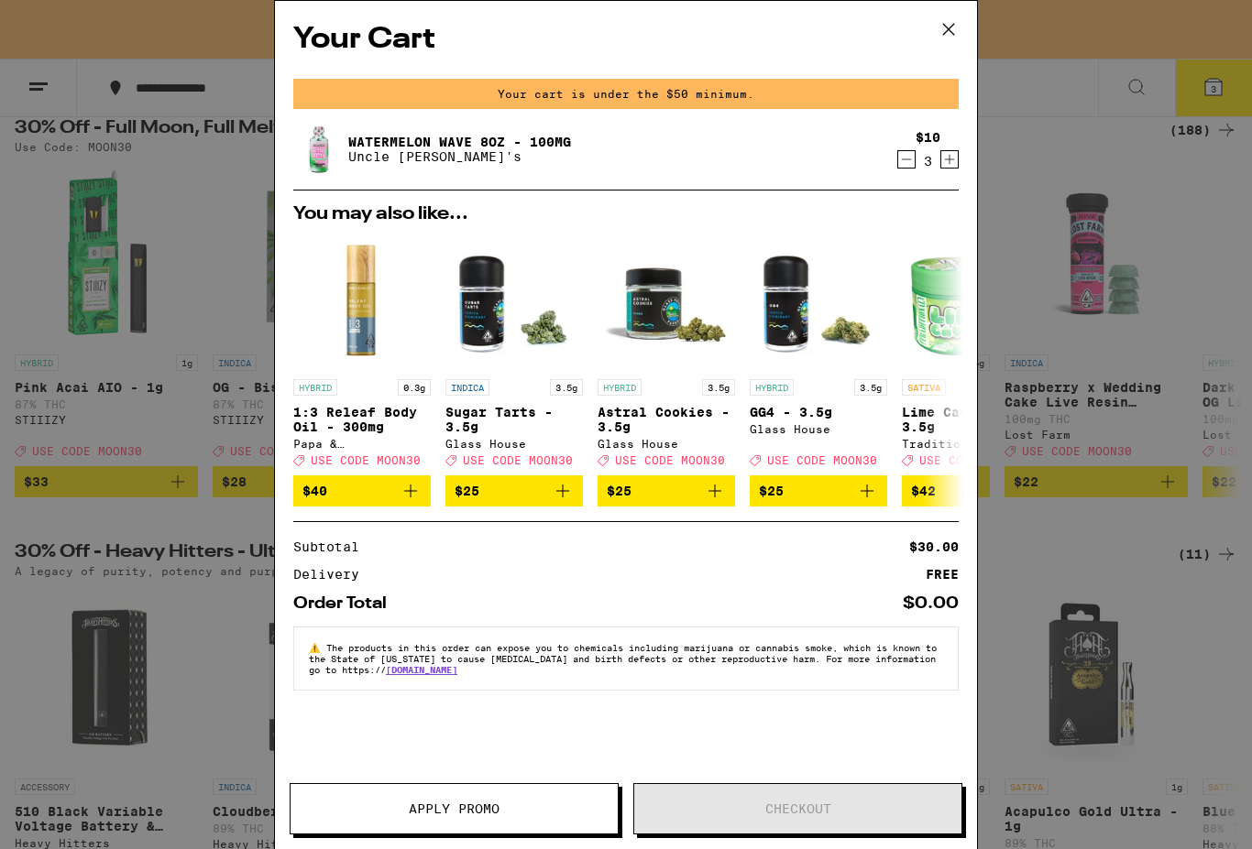
click at [937, 38] on icon at bounding box center [948, 29] width 27 height 27
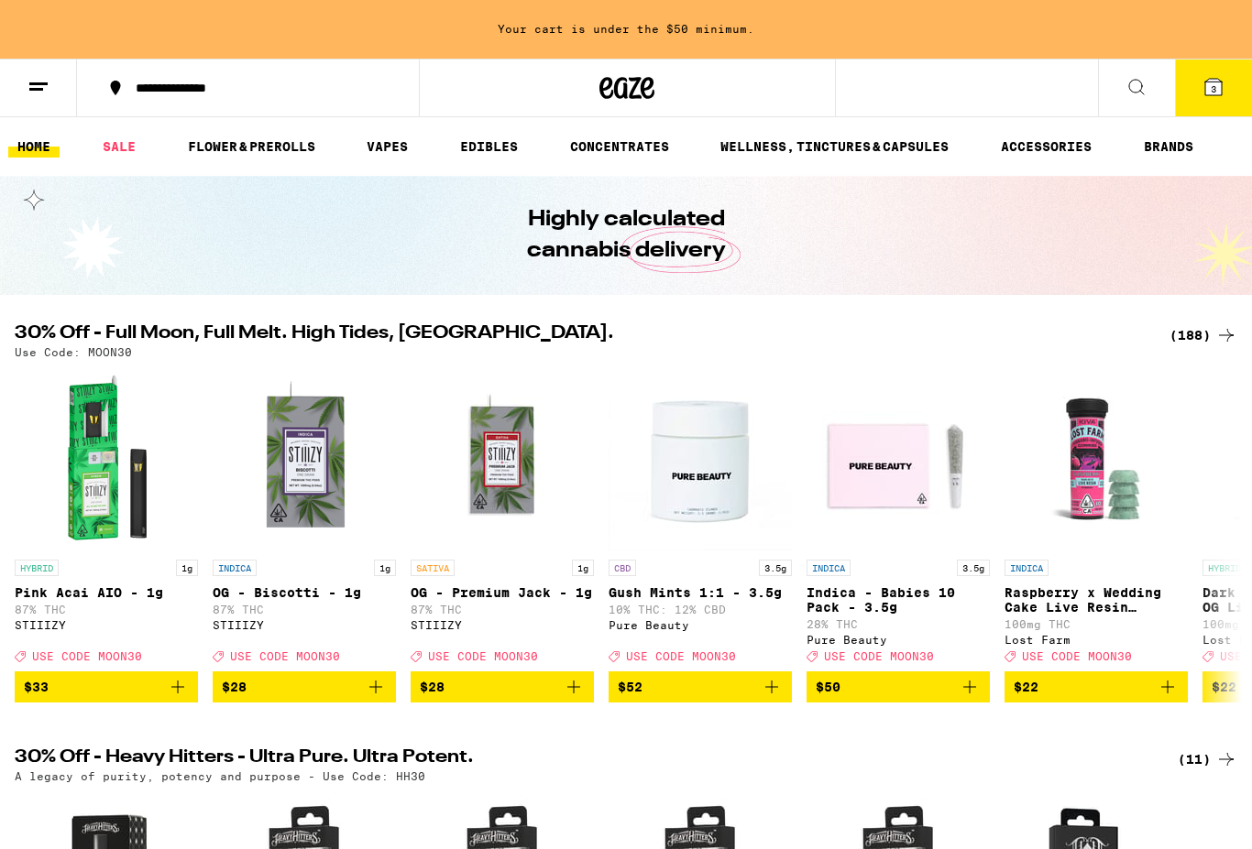
click at [396, 147] on link "VAPES" at bounding box center [387, 147] width 60 height 22
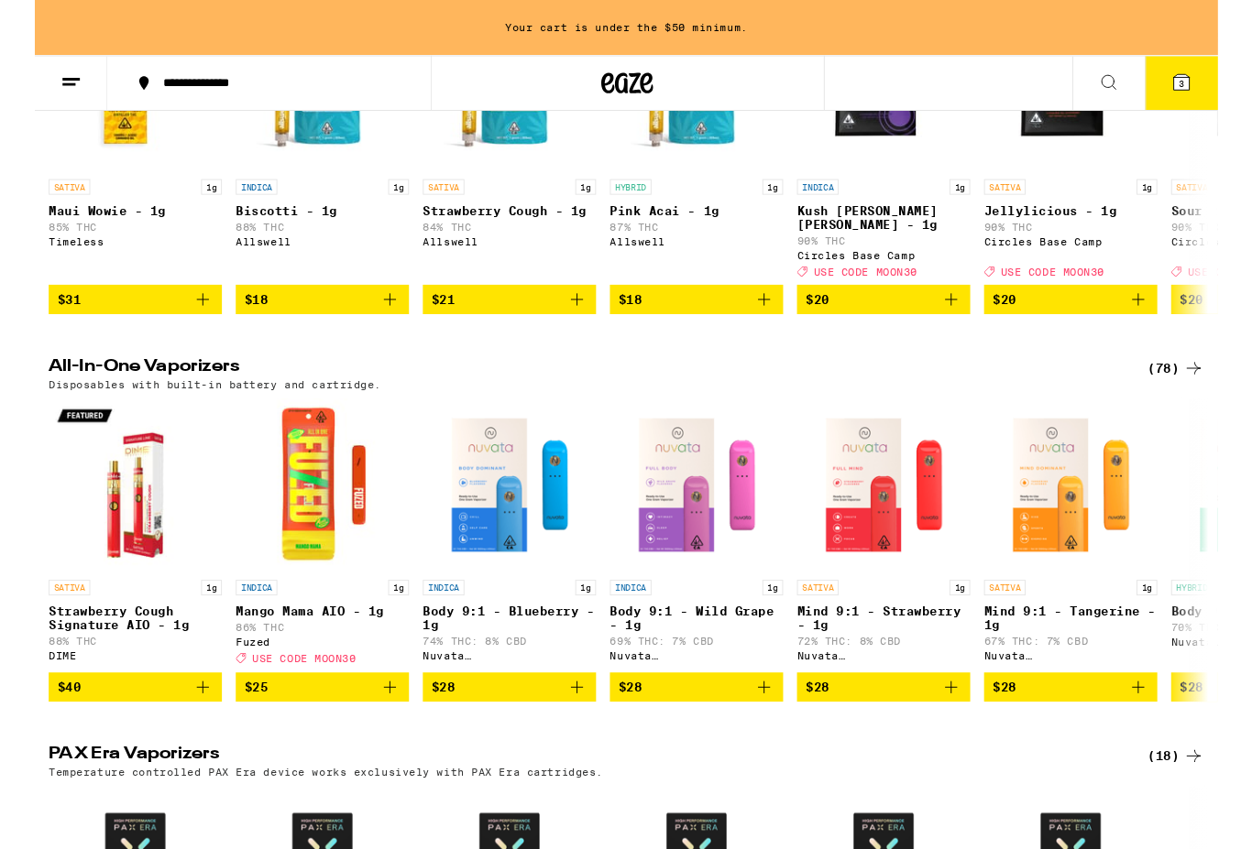
scroll to position [378, 0]
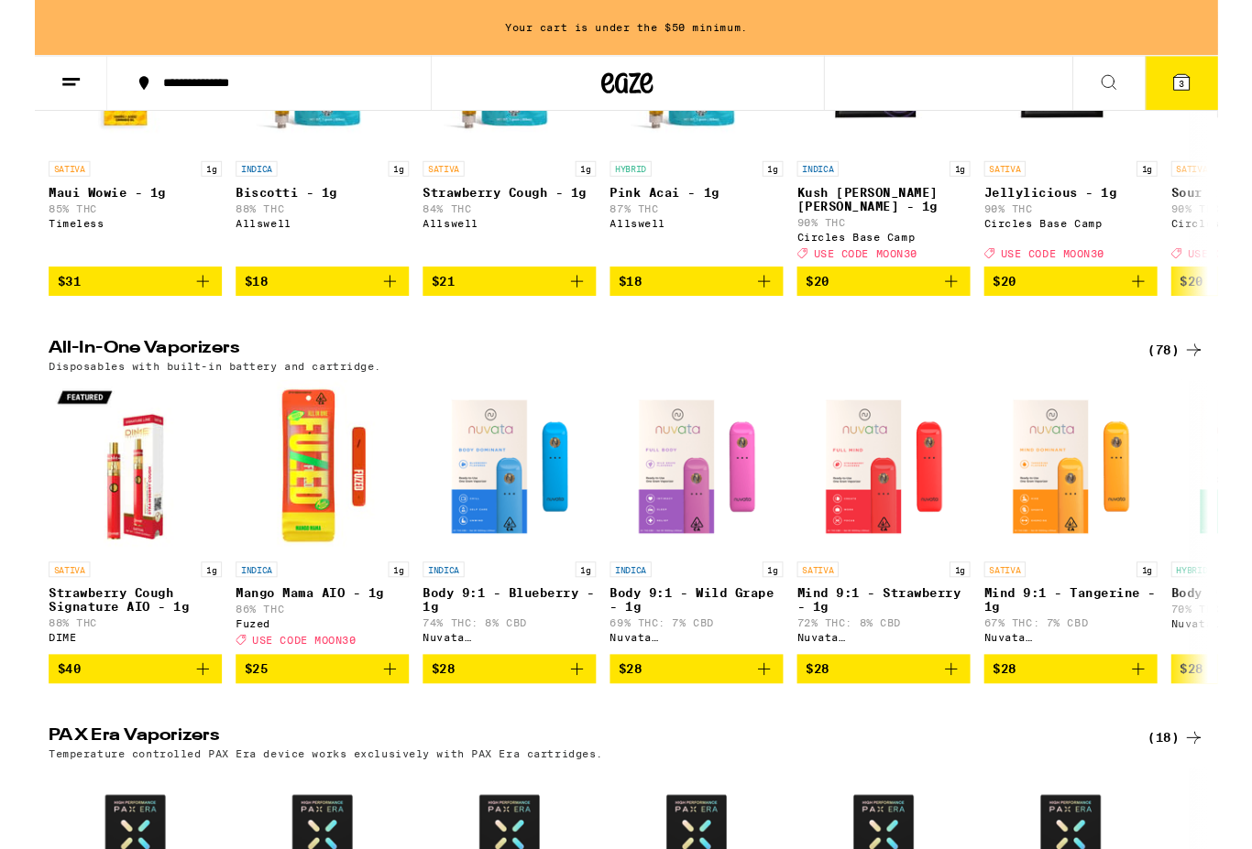
click at [1208, 364] on div "(78)" at bounding box center [1208, 370] width 60 height 22
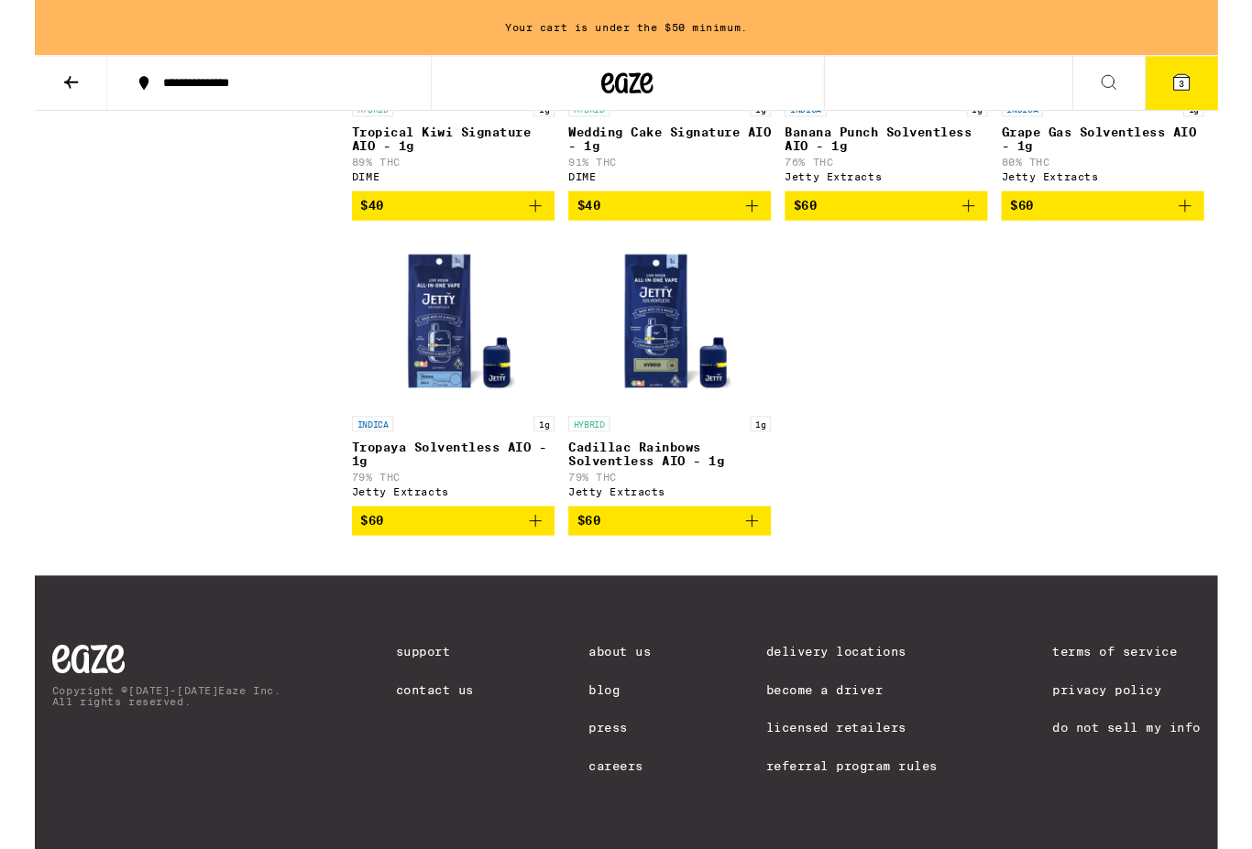
scroll to position [6604, 0]
click at [669, 432] on img "Open page for Cadillac Rainbows Solventless AIO - 1g from Jetty Extracts" at bounding box center [671, 339] width 183 height 183
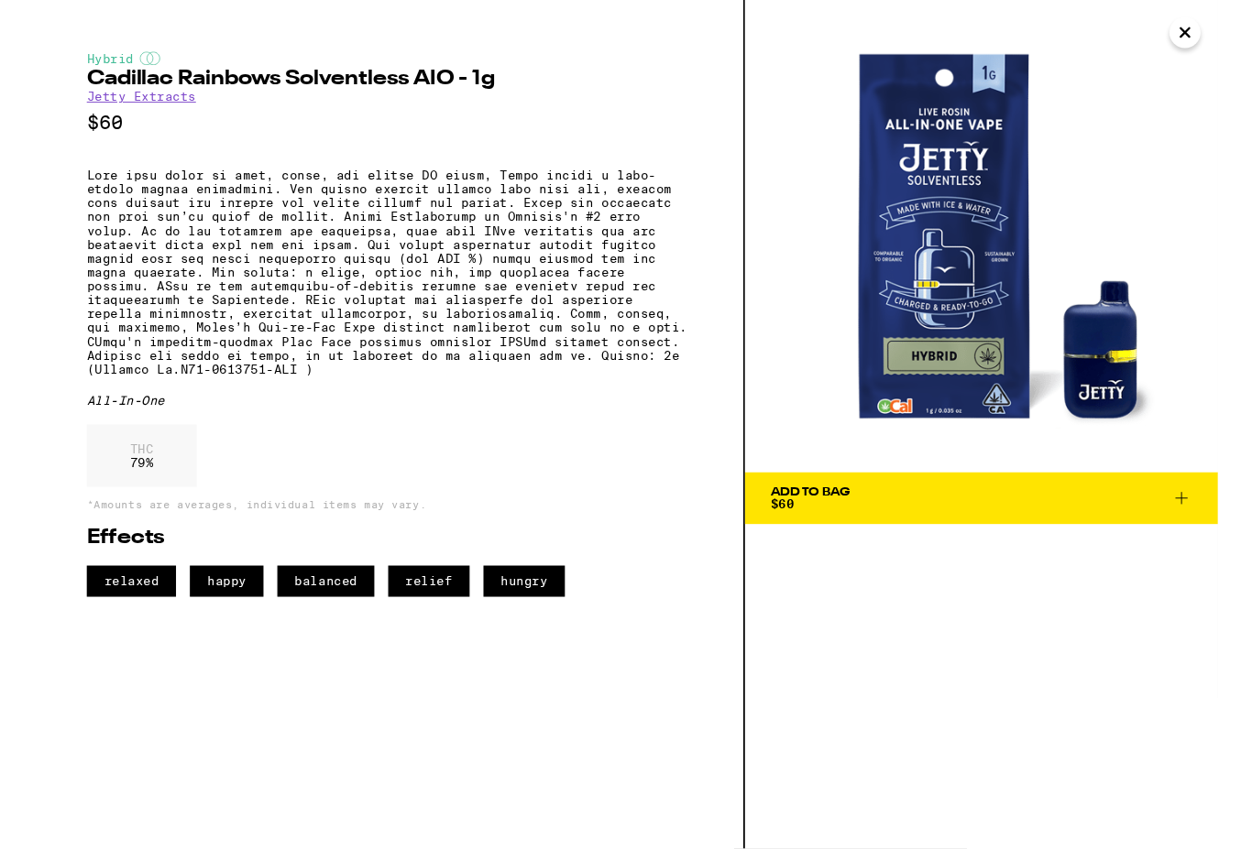
scroll to position [6605, 0]
click at [1217, 39] on icon "Close" at bounding box center [1217, 34] width 22 height 27
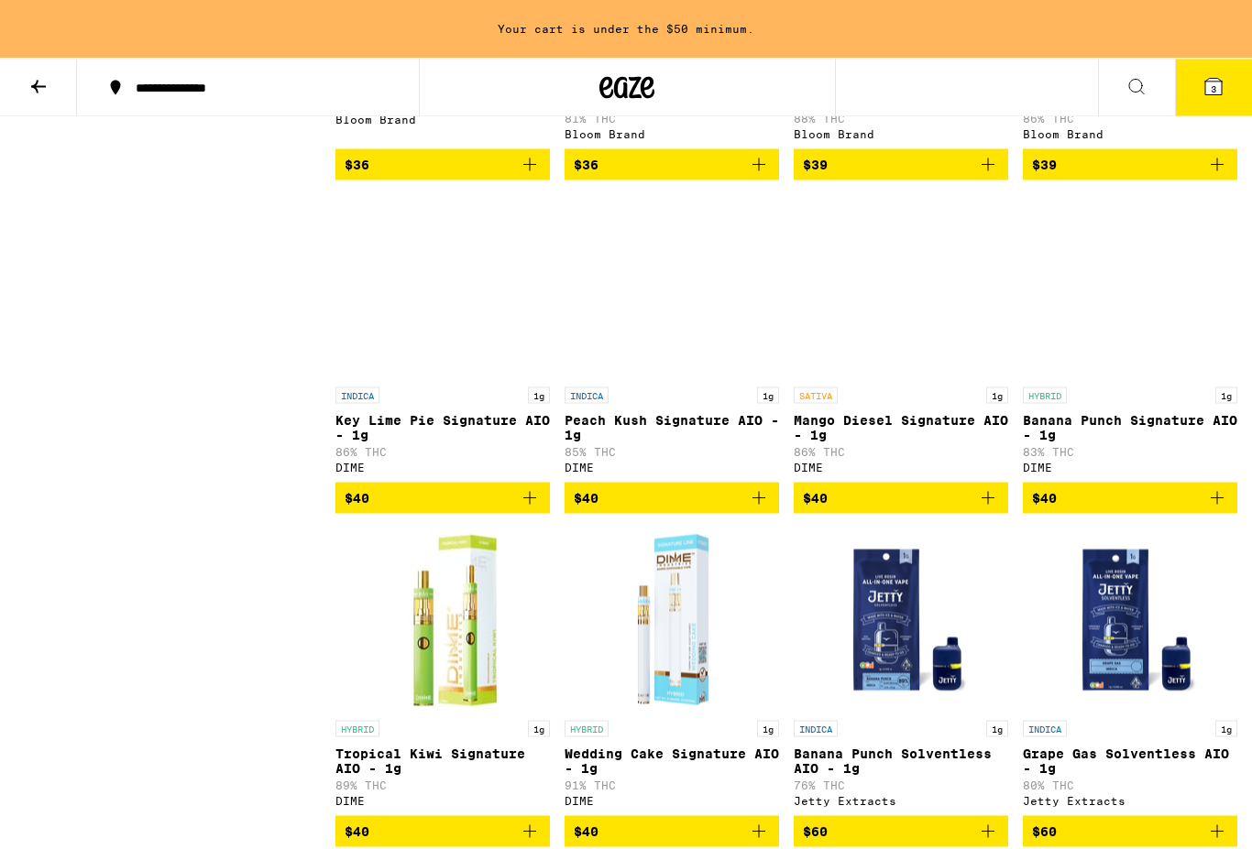
scroll to position [5751, 0]
